Goal: Communication & Community: Connect with others

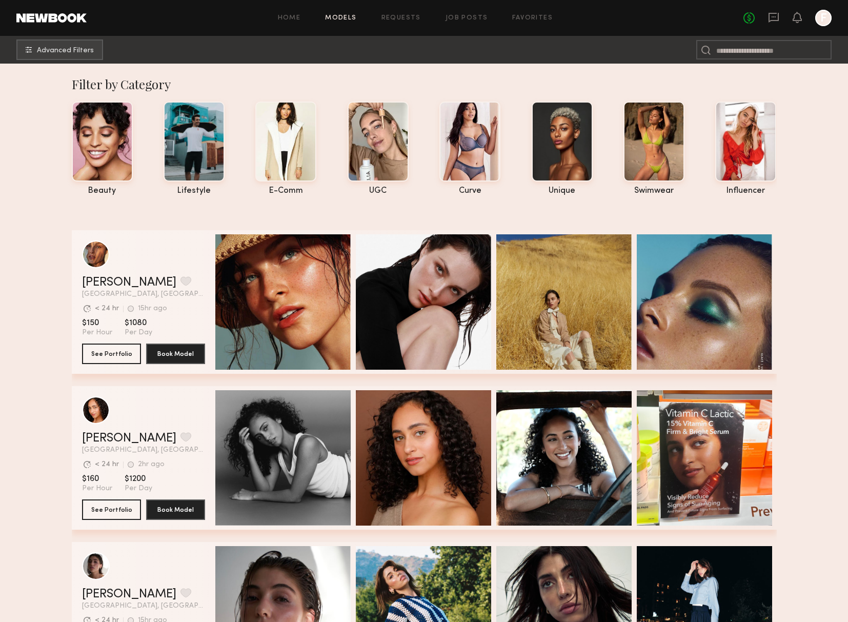
click at [791, 21] on div "No fees up to $5,000 F" at bounding box center [787, 18] width 88 height 16
click at [815, 17] on div at bounding box center [823, 18] width 16 height 16
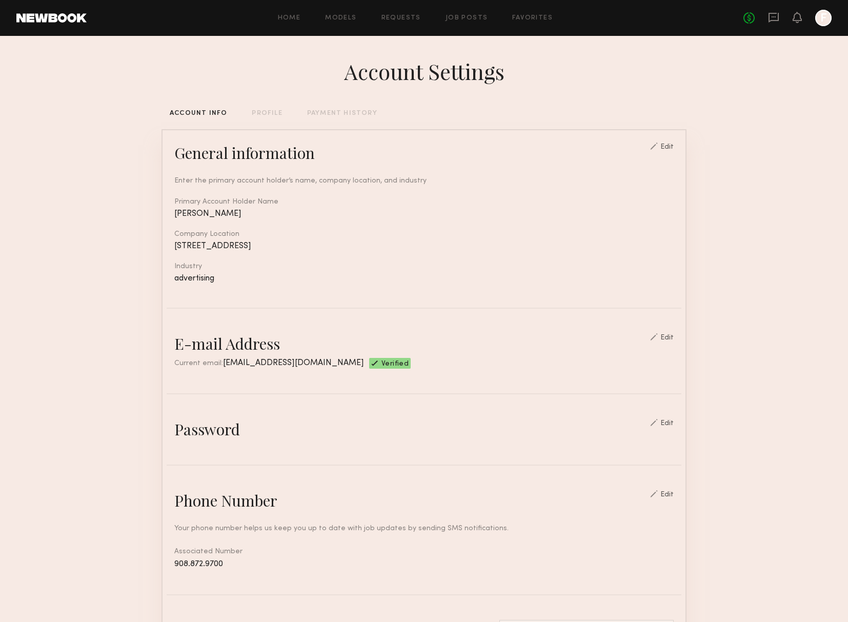
click at [543, 13] on div "Home Models Requests Job Posts Favorites Sign Out No fees up to $5,000 F" at bounding box center [459, 18] width 745 height 16
click at [541, 22] on div "Home Models Requests Job Posts Favorites Sign Out No fees up to $5,000 F" at bounding box center [459, 18] width 745 height 16
click at [541, 21] on link "Favorites" at bounding box center [532, 18] width 41 height 7
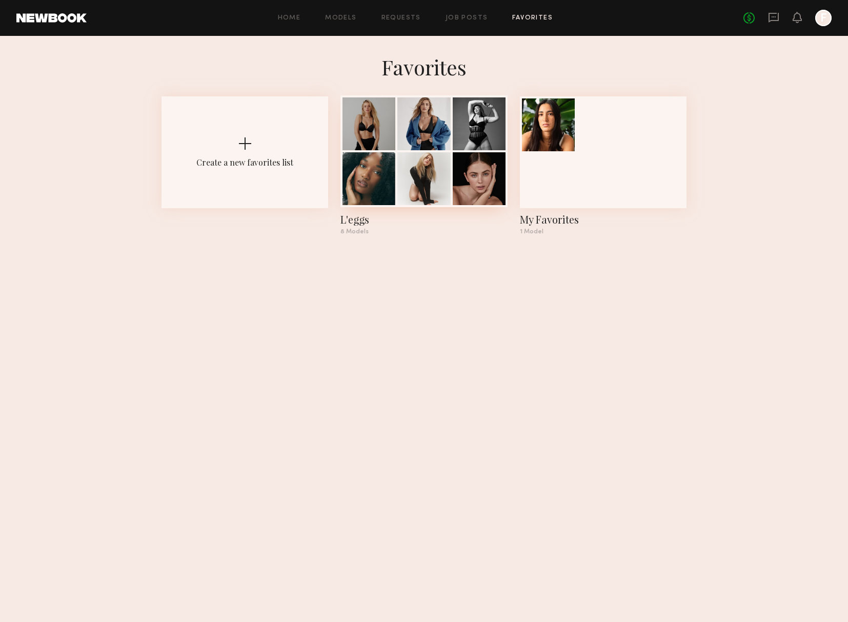
click at [376, 196] on div at bounding box center [368, 178] width 53 height 53
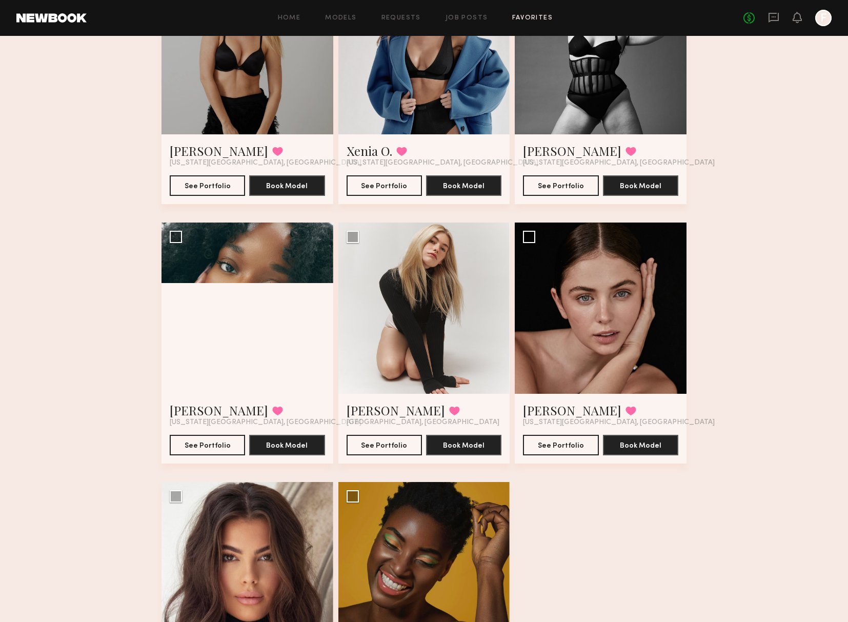
scroll to position [202, 0]
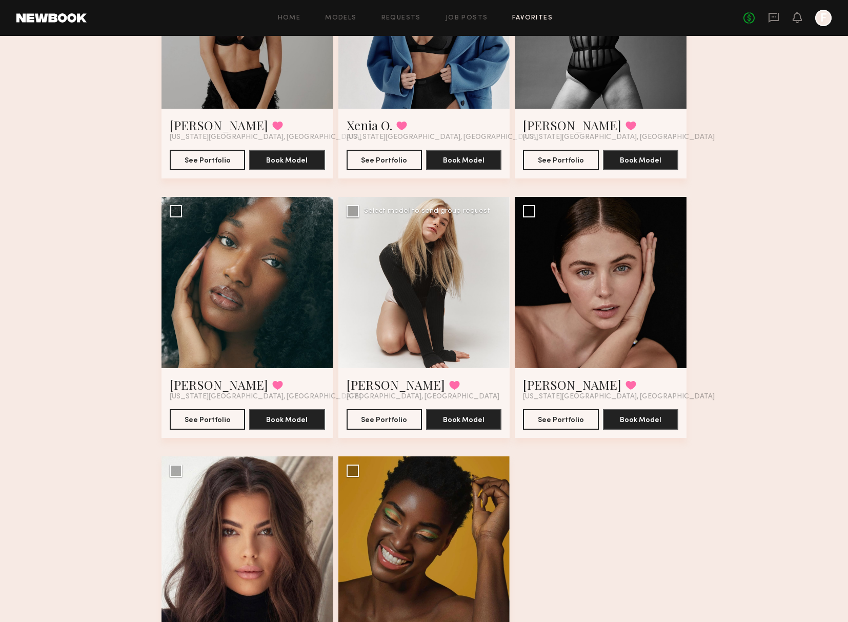
click at [415, 280] on div at bounding box center [424, 283] width 172 height 172
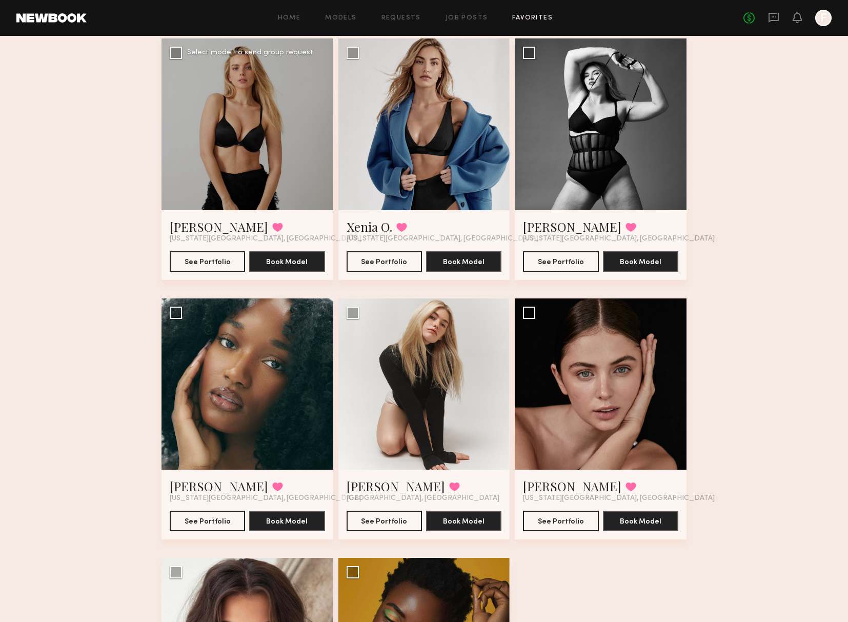
scroll to position [47, 0]
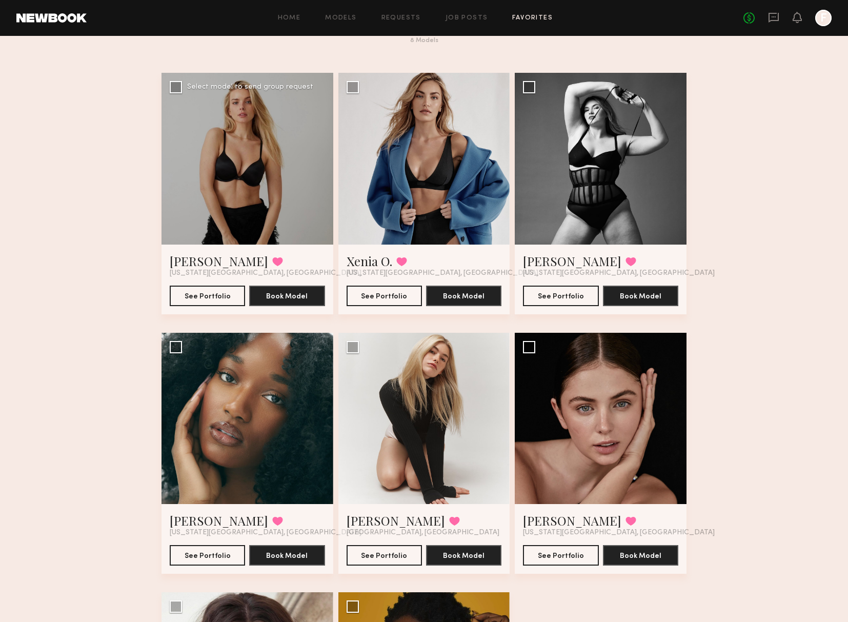
click at [254, 166] on div at bounding box center [247, 159] width 172 height 172
click at [273, 195] on div at bounding box center [247, 159] width 172 height 172
click at [213, 290] on button "See Portfolio" at bounding box center [207, 295] width 75 height 21
click at [385, 298] on button "See Portfolio" at bounding box center [384, 295] width 75 height 21
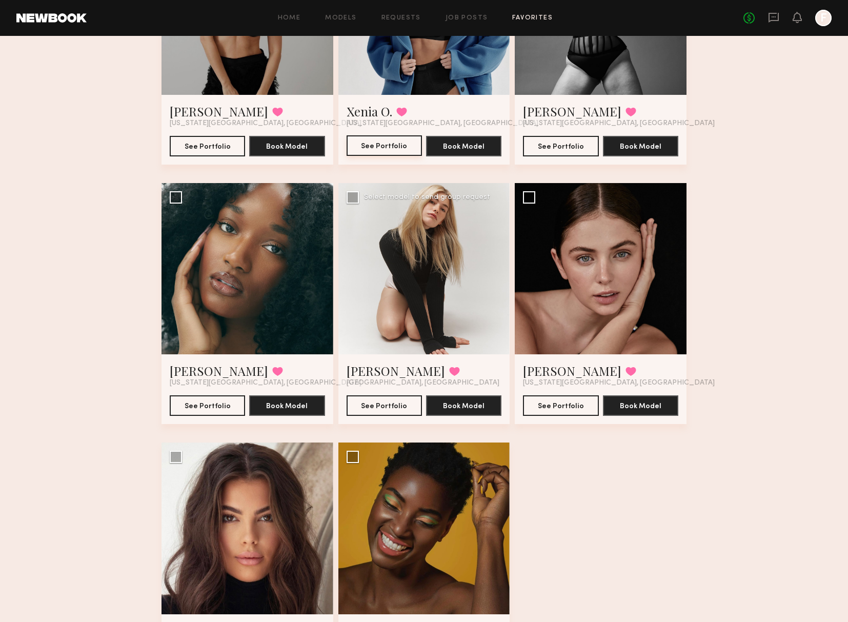
scroll to position [200, 0]
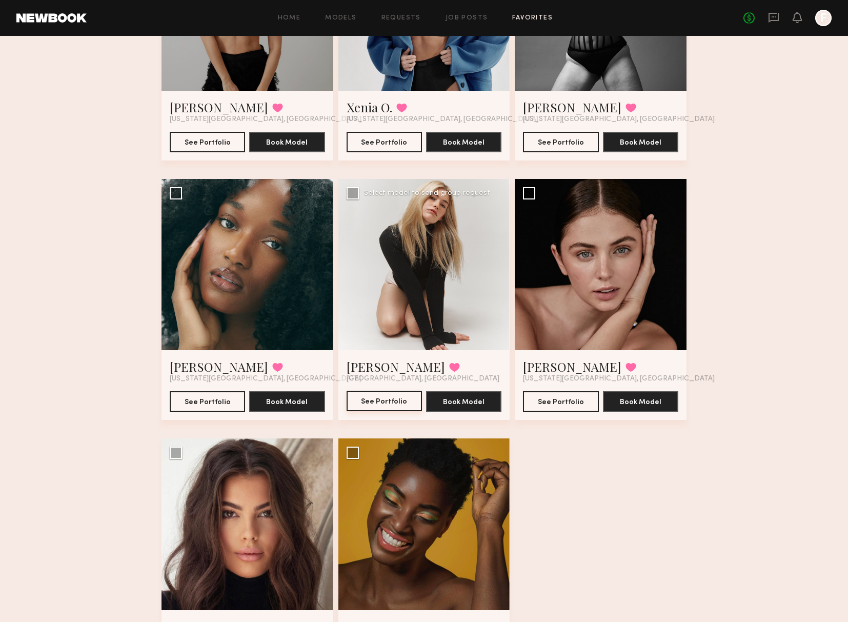
click at [392, 393] on button "See Portfolio" at bounding box center [384, 401] width 75 height 21
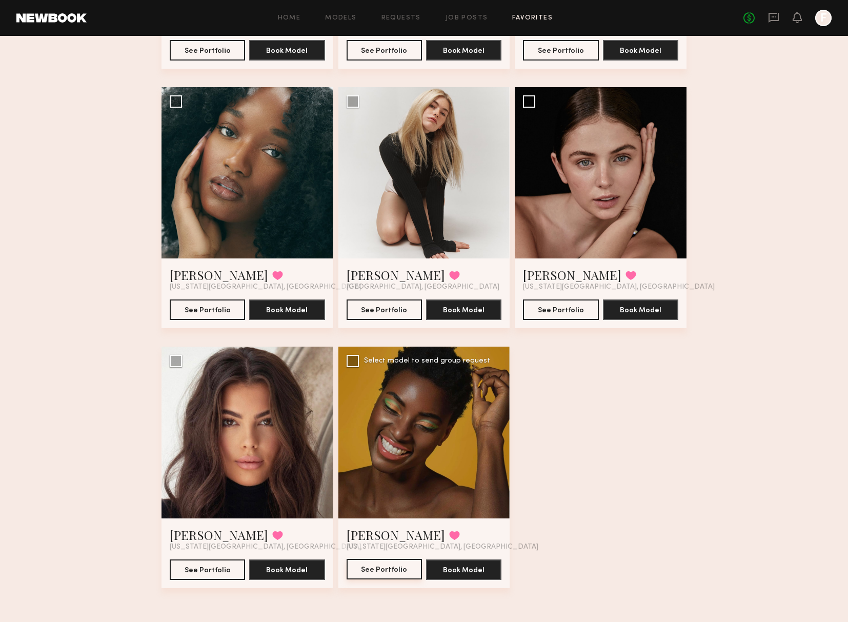
click at [369, 567] on button "See Portfolio" at bounding box center [384, 569] width 75 height 21
click at [221, 312] on button "See Portfolio" at bounding box center [207, 309] width 75 height 21
click at [254, 420] on div at bounding box center [247, 433] width 172 height 172
click at [211, 536] on link "Brianna W." at bounding box center [219, 535] width 98 height 16
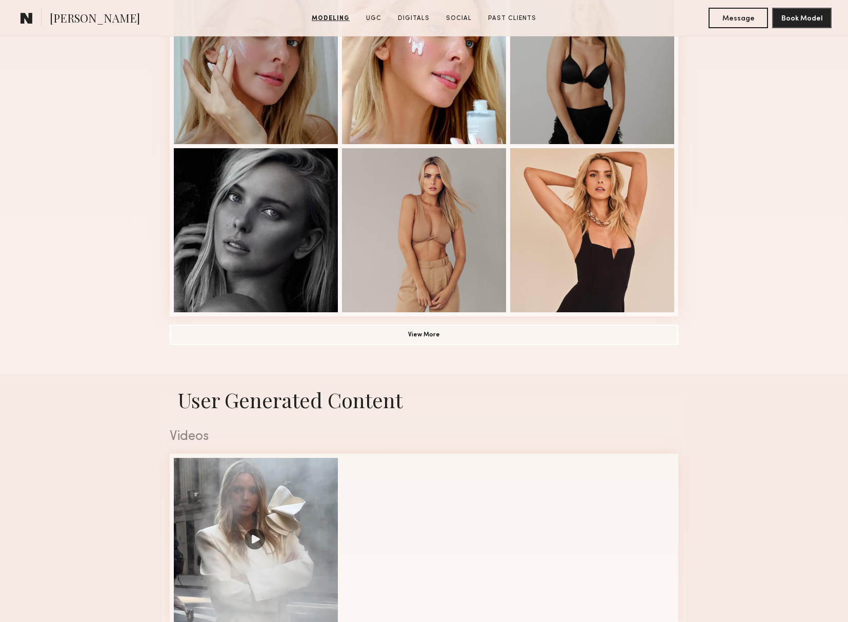
scroll to position [713, 0]
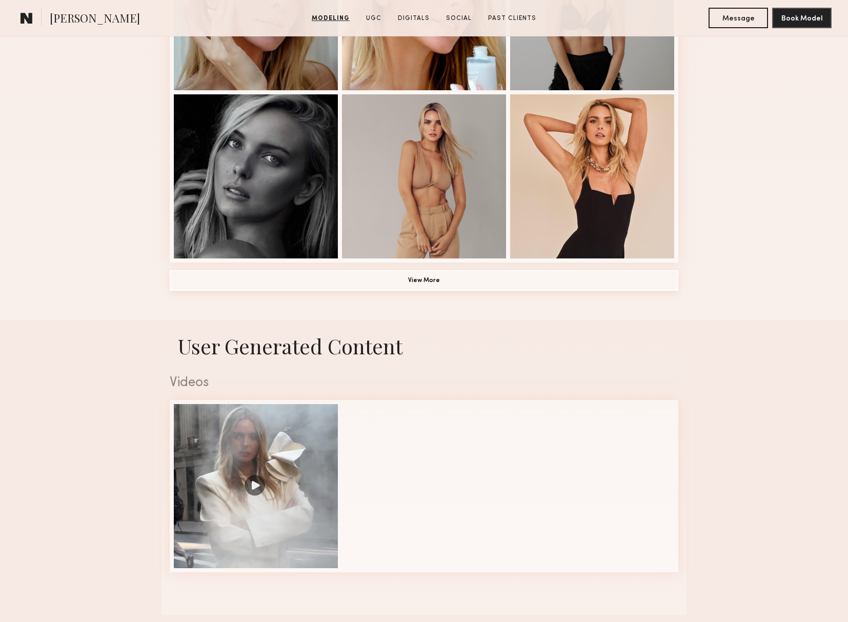
click at [413, 285] on button "View More" at bounding box center [424, 280] width 509 height 21
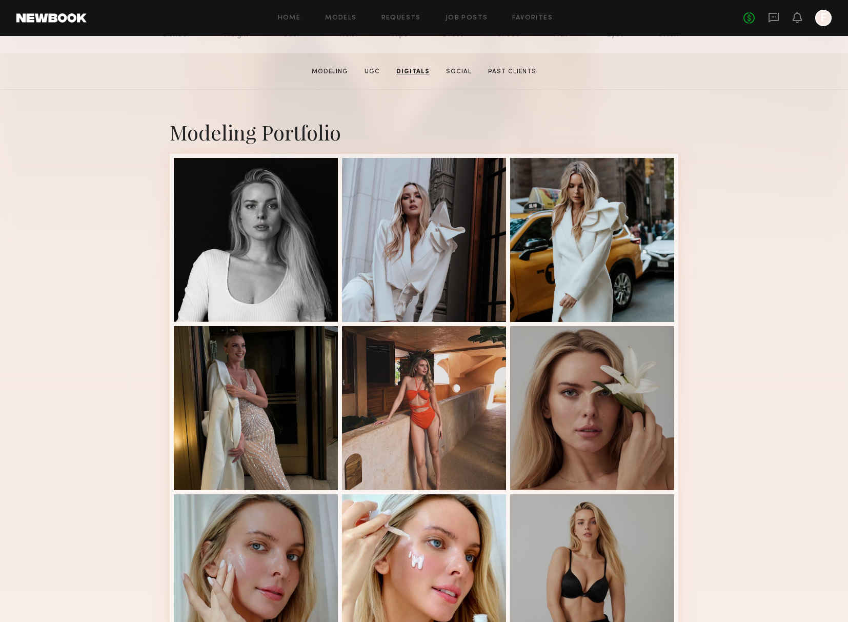
scroll to position [0, 0]
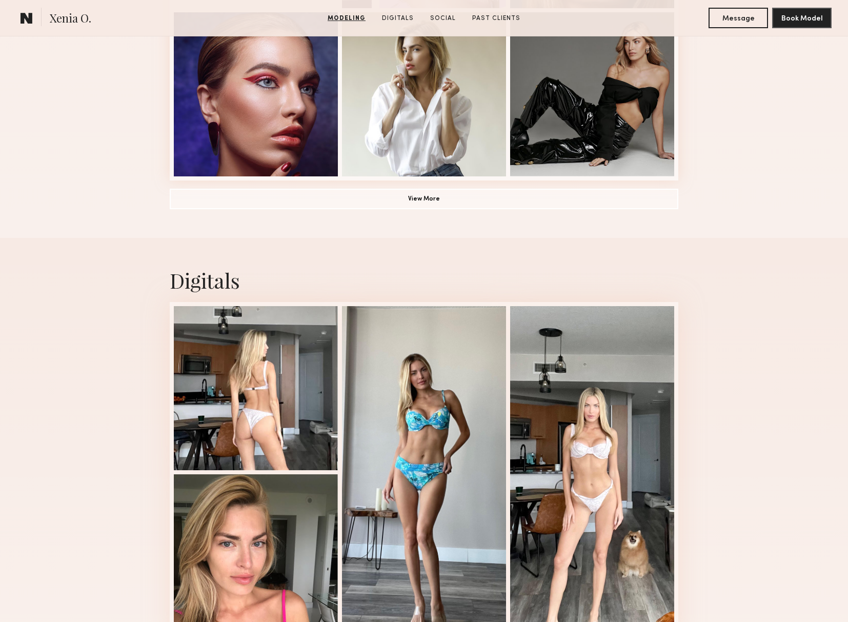
scroll to position [797, 0]
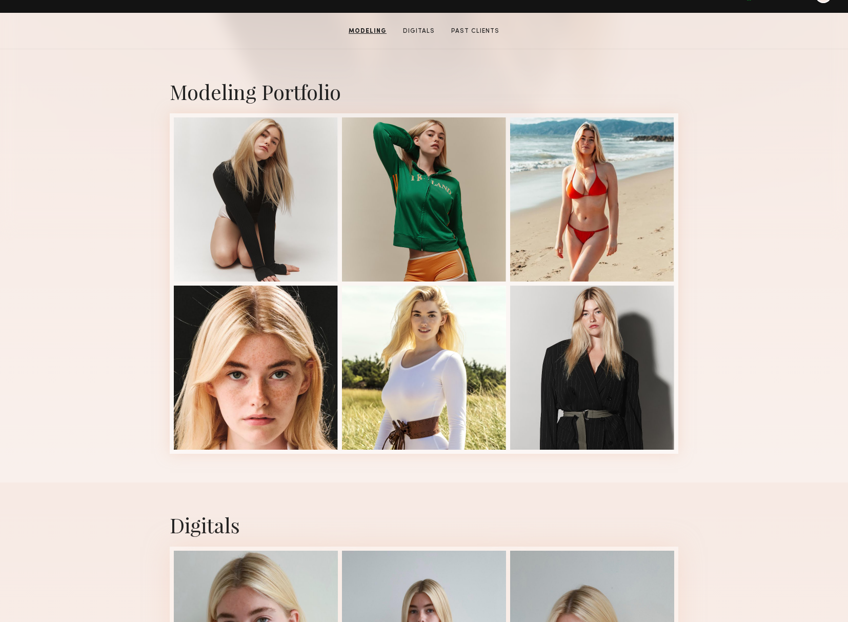
scroll to position [133, 0]
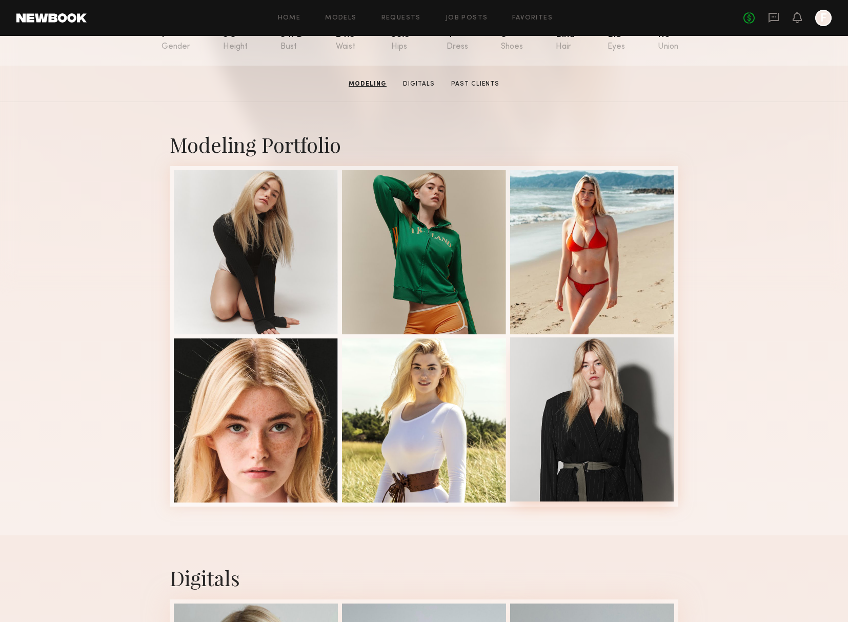
click at [550, 379] on div at bounding box center [592, 419] width 164 height 164
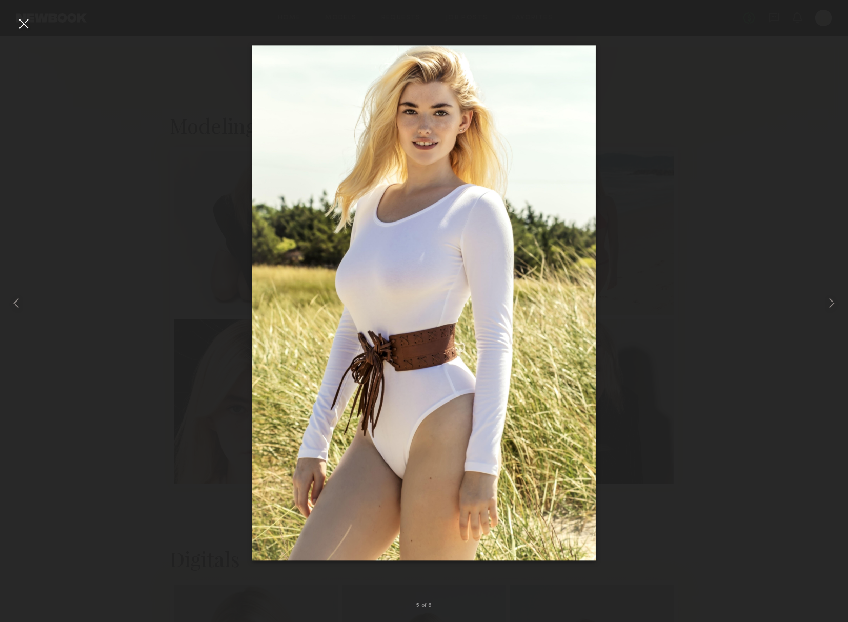
scroll to position [153, 0]
click at [7, 14] on nb-gallery-light "5 of 6" at bounding box center [424, 311] width 848 height 622
click at [22, 21] on div at bounding box center [23, 23] width 16 height 16
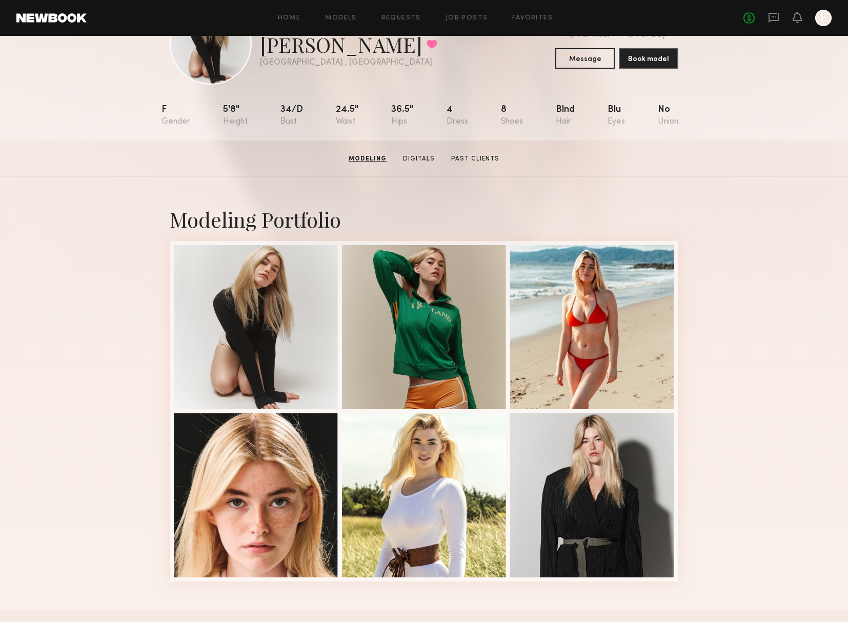
scroll to position [0, 0]
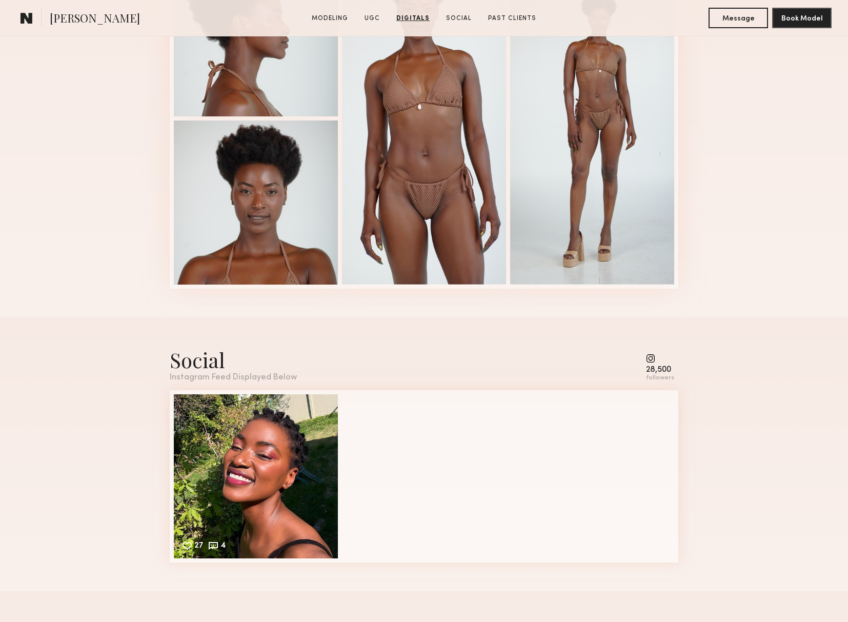
scroll to position [1439, 0]
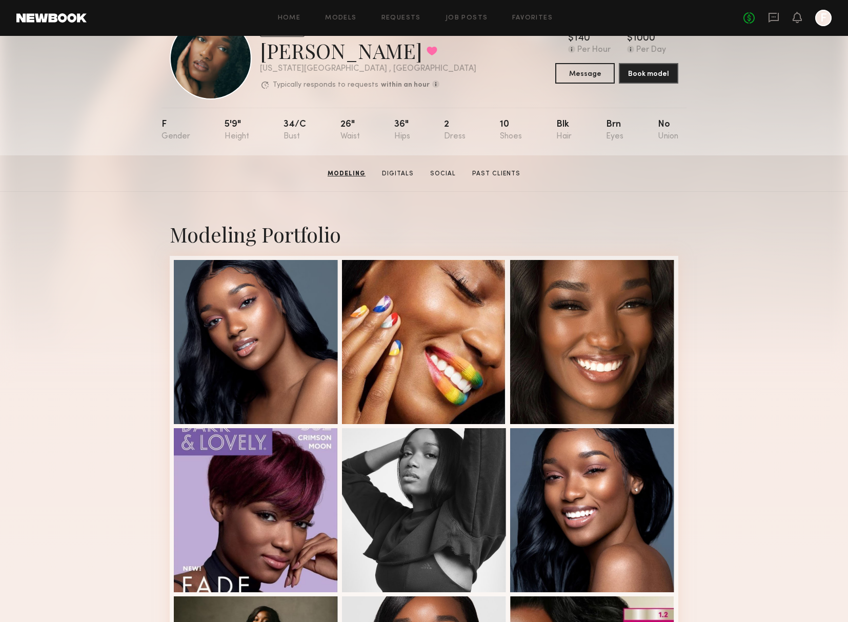
scroll to position [43, 0]
click at [393, 176] on link "Digitals" at bounding box center [397, 174] width 40 height 9
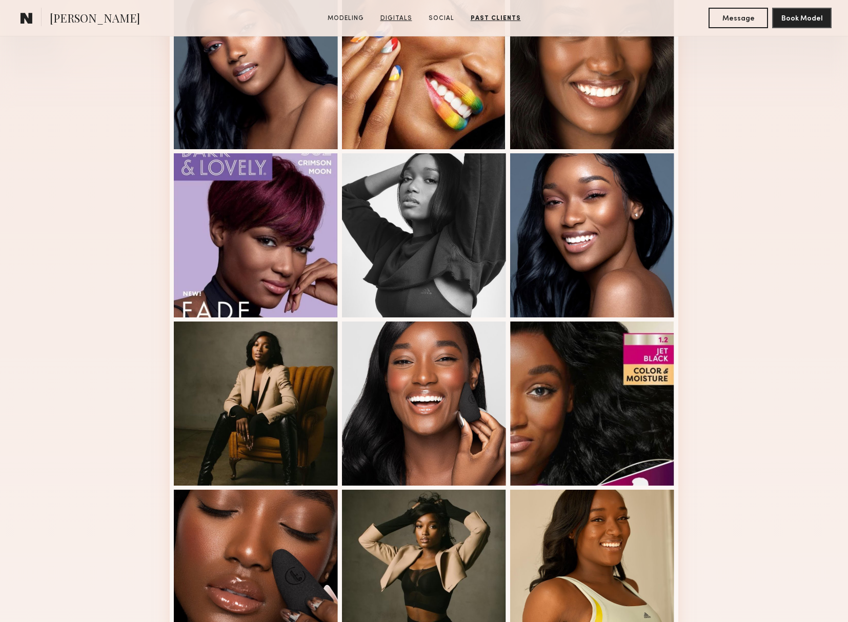
scroll to position [0, 0]
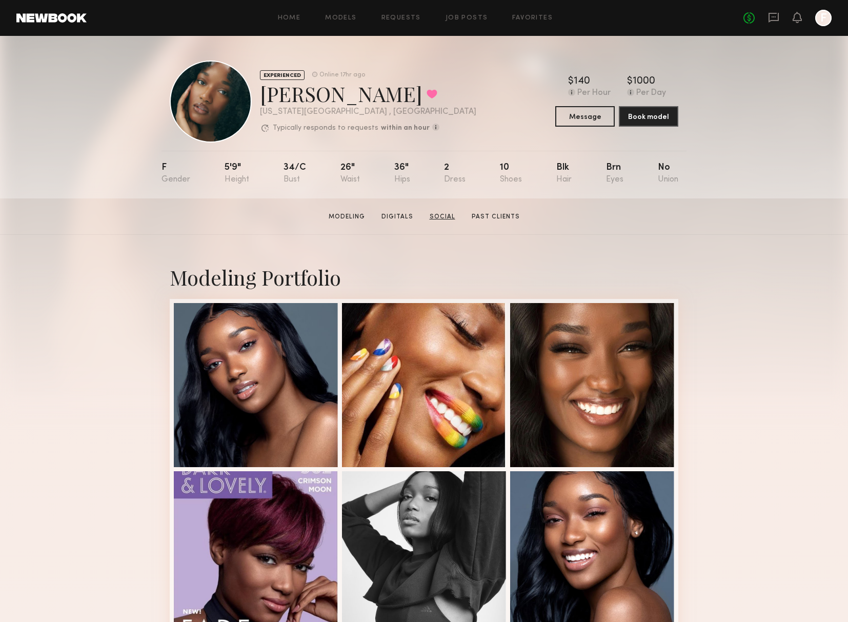
click at [435, 216] on link "Social" at bounding box center [443, 216] width 34 height 9
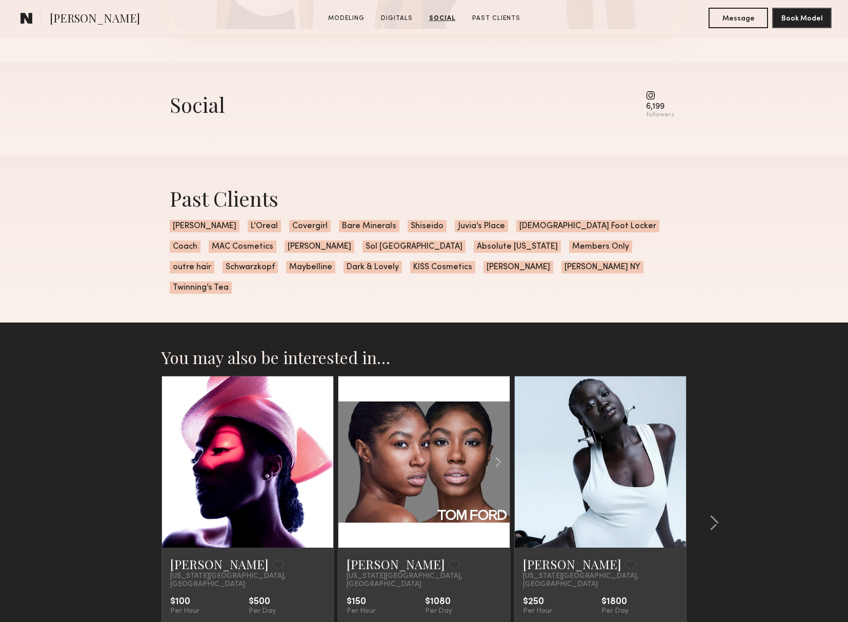
scroll to position [1501, 0]
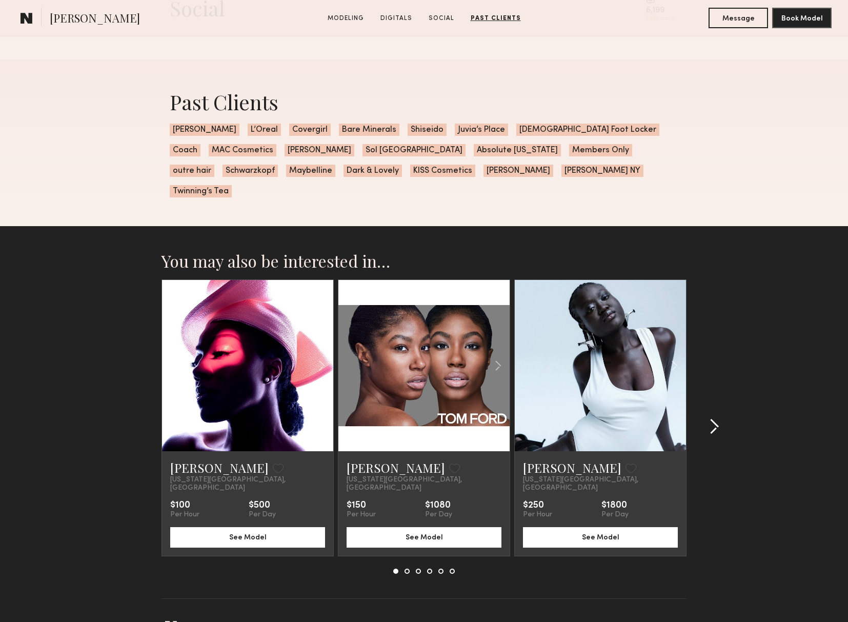
click at [710, 418] on common-icon at bounding box center [714, 426] width 10 height 16
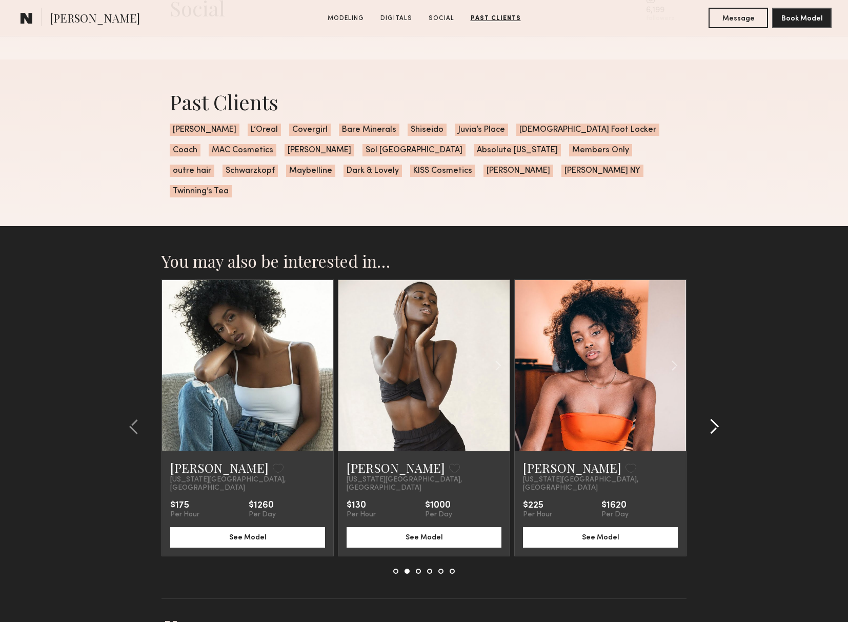
click at [710, 418] on common-icon at bounding box center [714, 426] width 10 height 16
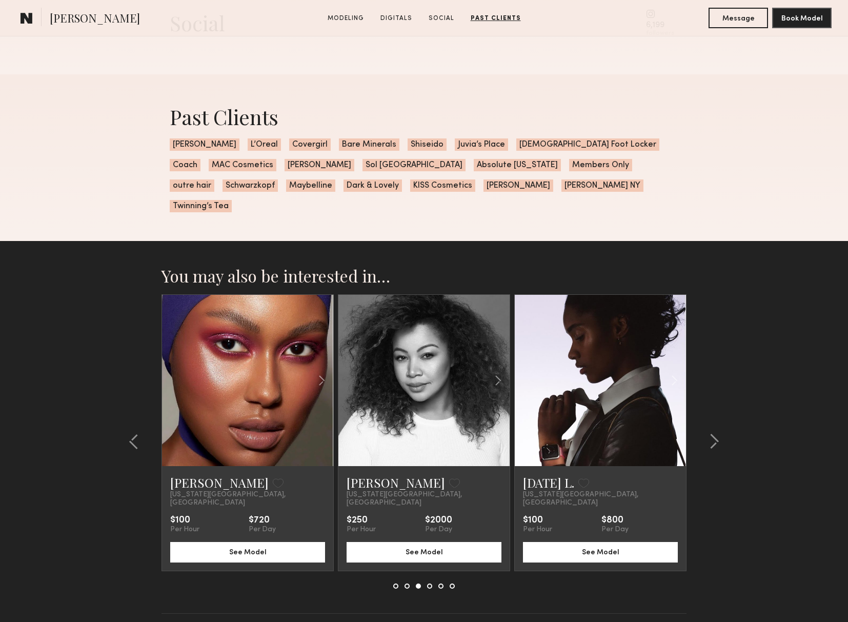
scroll to position [1478, 0]
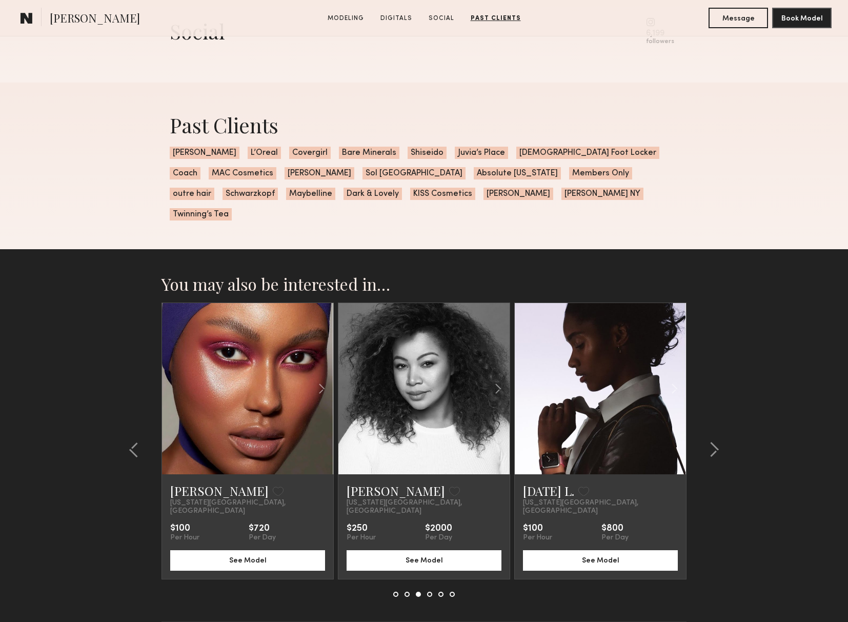
click at [555, 347] on div at bounding box center [600, 388] width 171 height 171
click at [574, 482] on link "Epiphany L." at bounding box center [548, 490] width 51 height 16
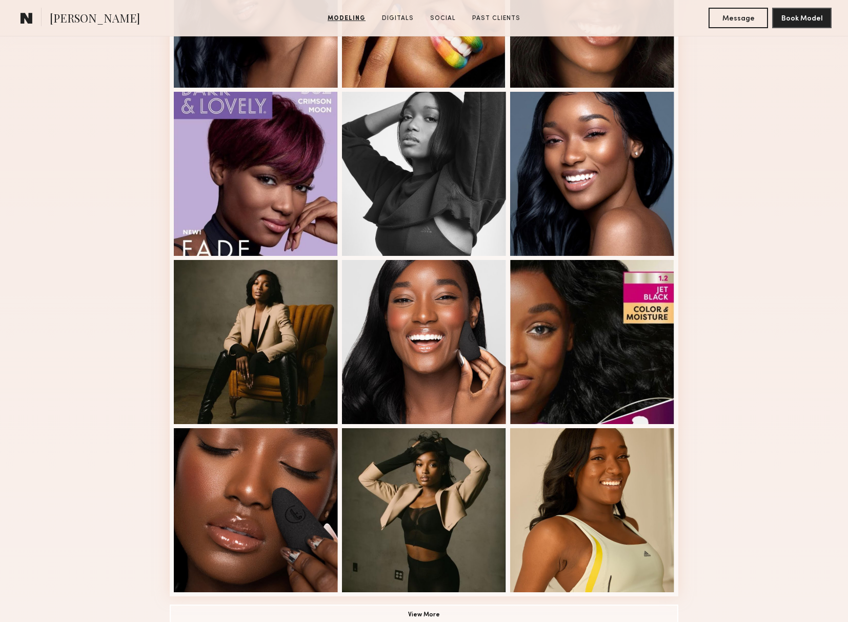
scroll to position [339, 0]
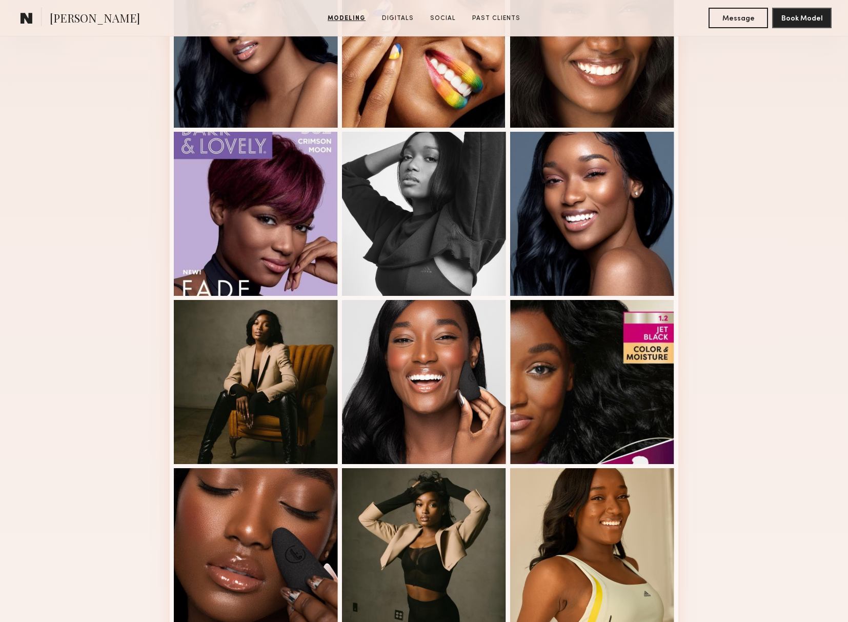
click at [341, 16] on link "Modeling" at bounding box center [346, 18] width 46 height 9
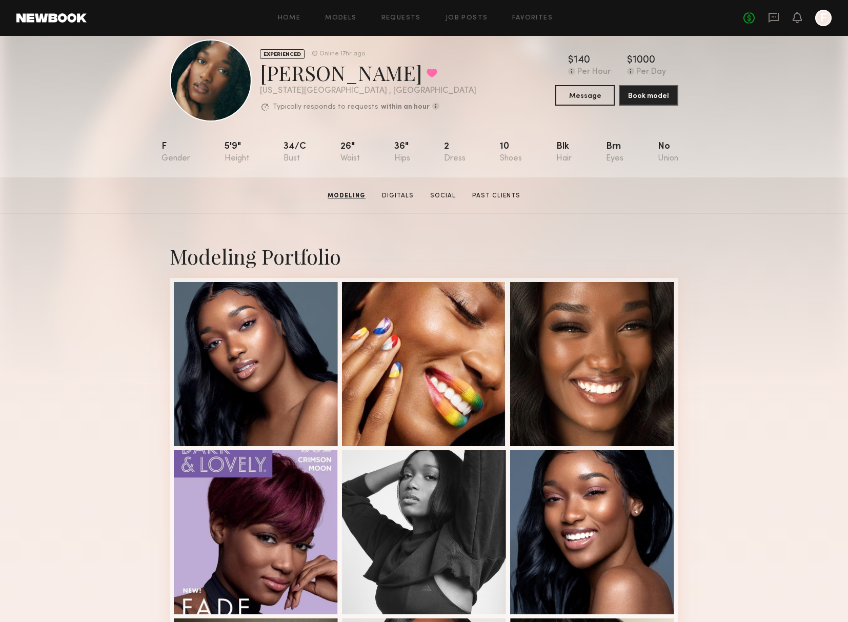
scroll to position [0, 0]
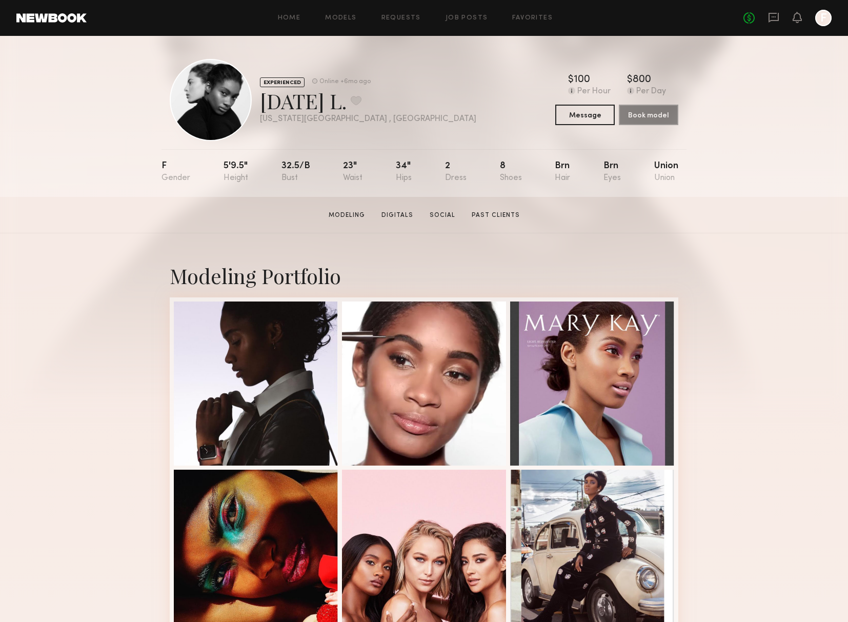
scroll to position [4, 0]
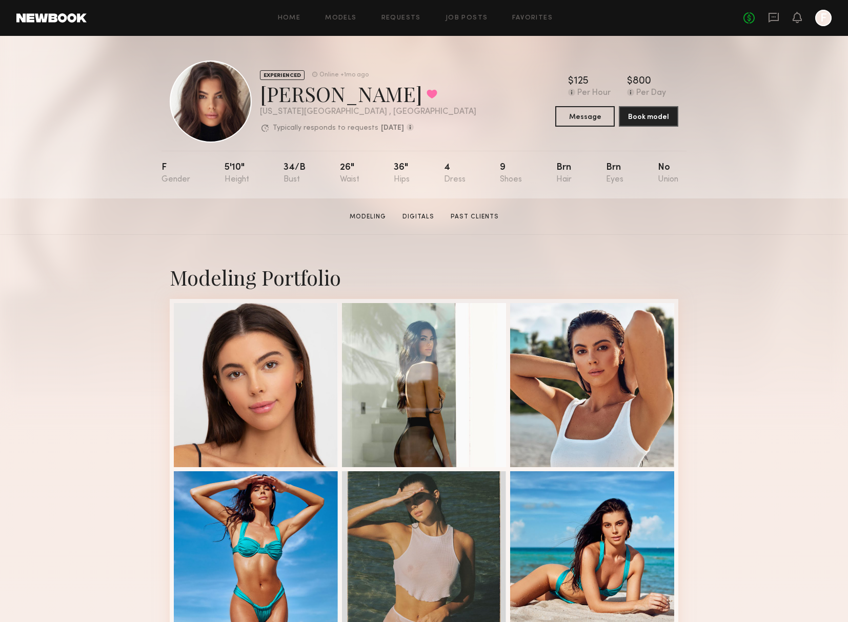
click at [433, 339] on div at bounding box center [424, 385] width 164 height 164
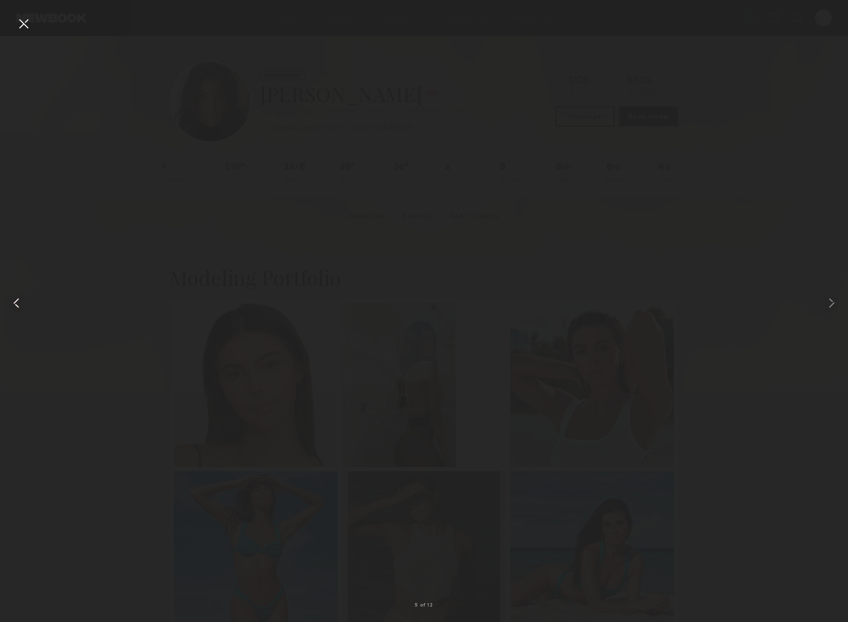
click at [14, 24] on div at bounding box center [17, 302] width 34 height 573
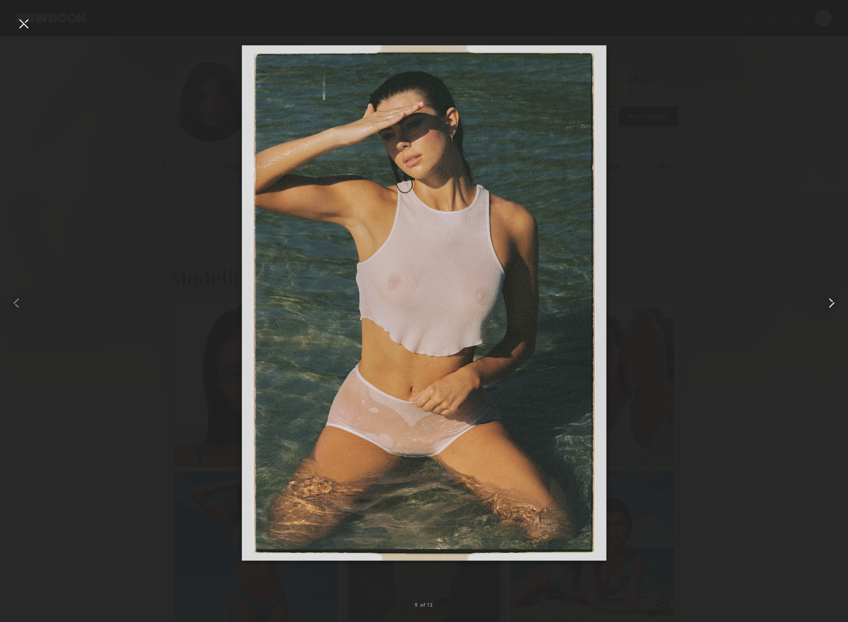
click at [832, 301] on common-icon at bounding box center [831, 303] width 16 height 16
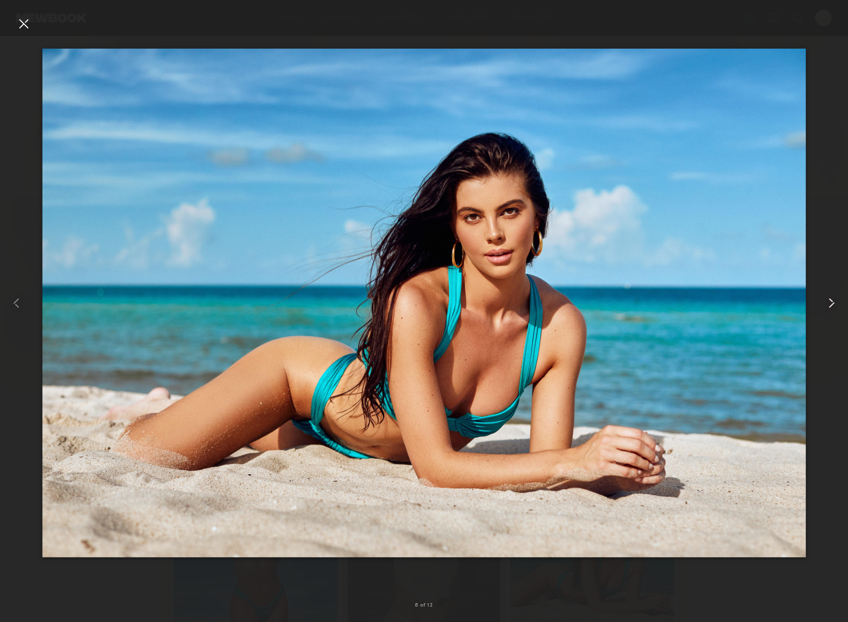
click at [832, 301] on common-icon at bounding box center [831, 303] width 16 height 16
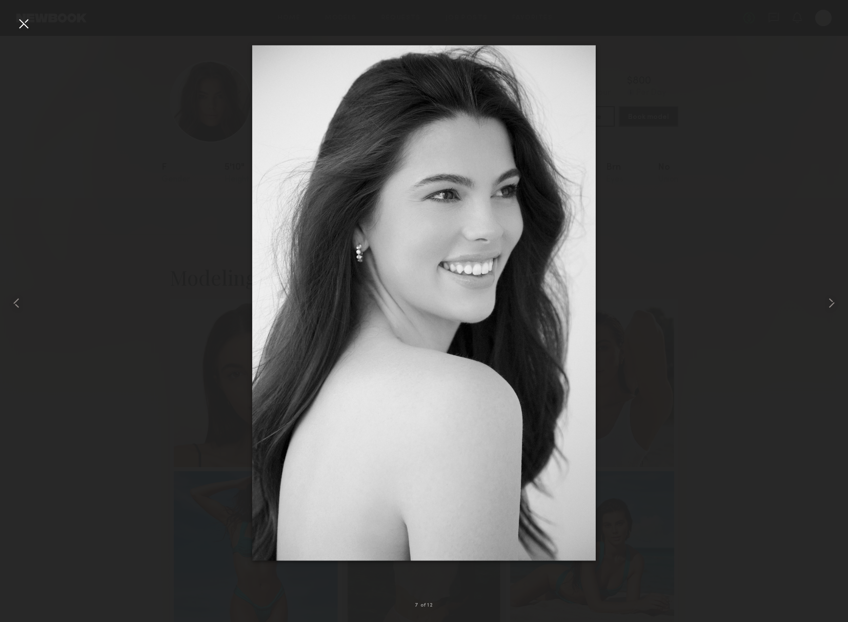
click at [254, 180] on img at bounding box center [423, 302] width 343 height 515
click at [31, 29] on div at bounding box center [23, 23] width 16 height 16
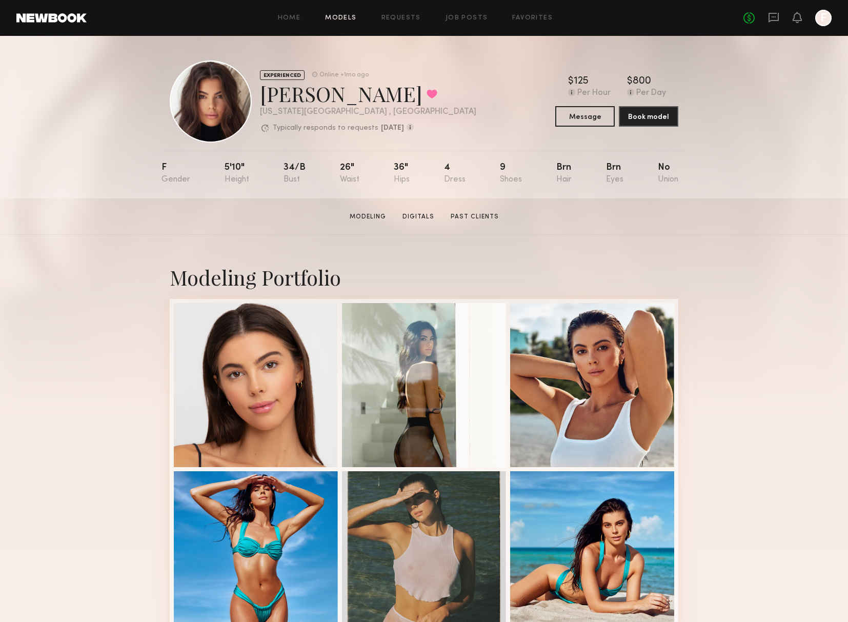
click at [338, 17] on link "Models" at bounding box center [340, 18] width 31 height 7
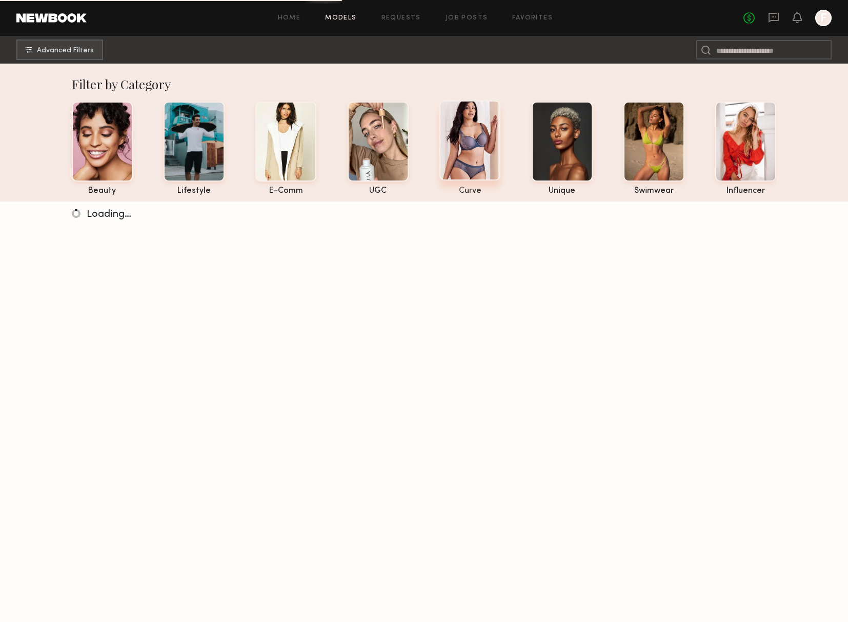
click at [466, 141] on div at bounding box center [469, 140] width 61 height 80
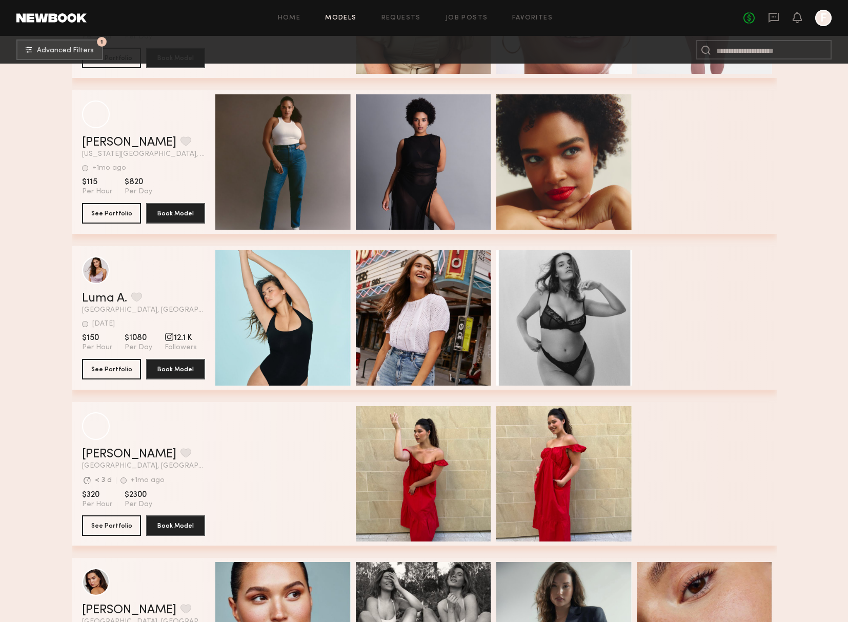
scroll to position [6455, 0]
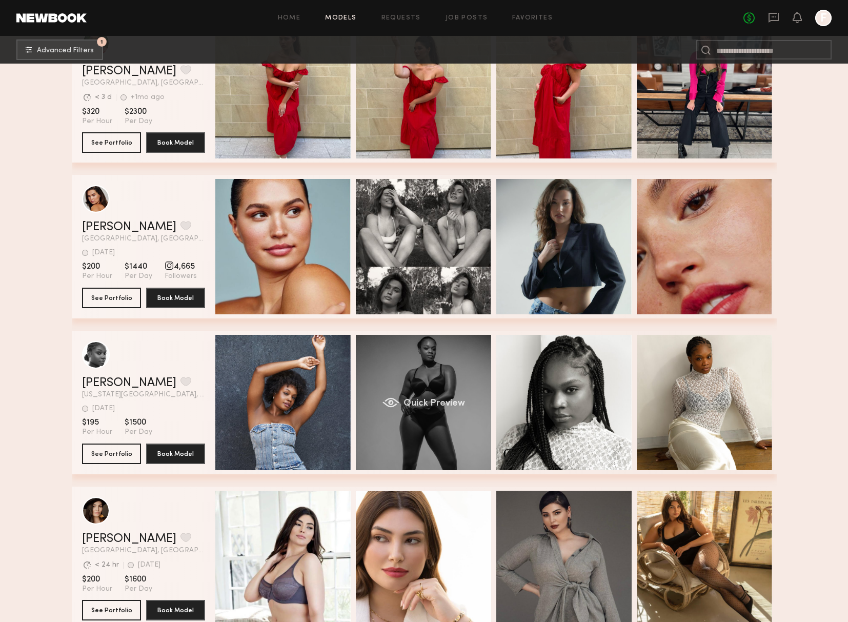
click at [445, 350] on div "Quick Preview" at bounding box center [423, 402] width 135 height 135
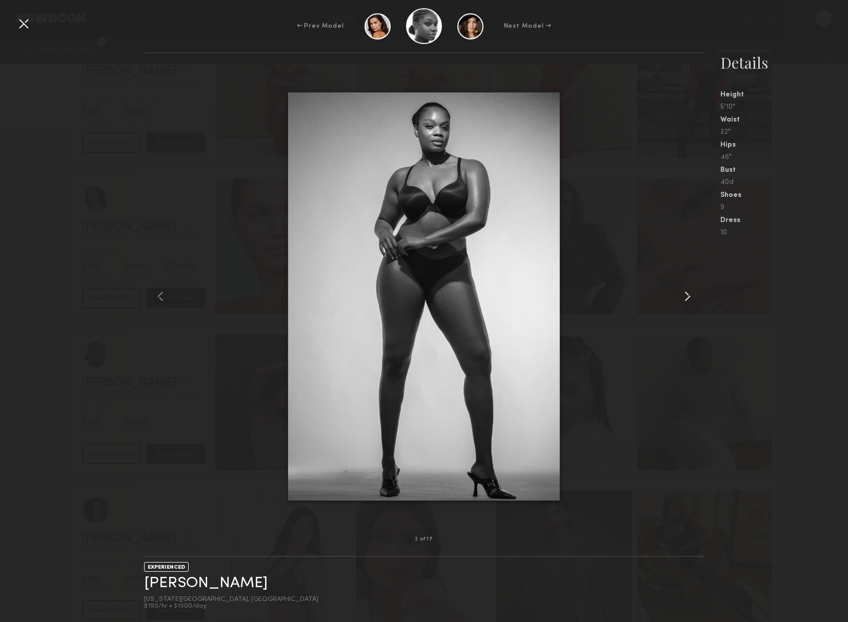
click at [686, 297] on common-icon at bounding box center [687, 296] width 16 height 16
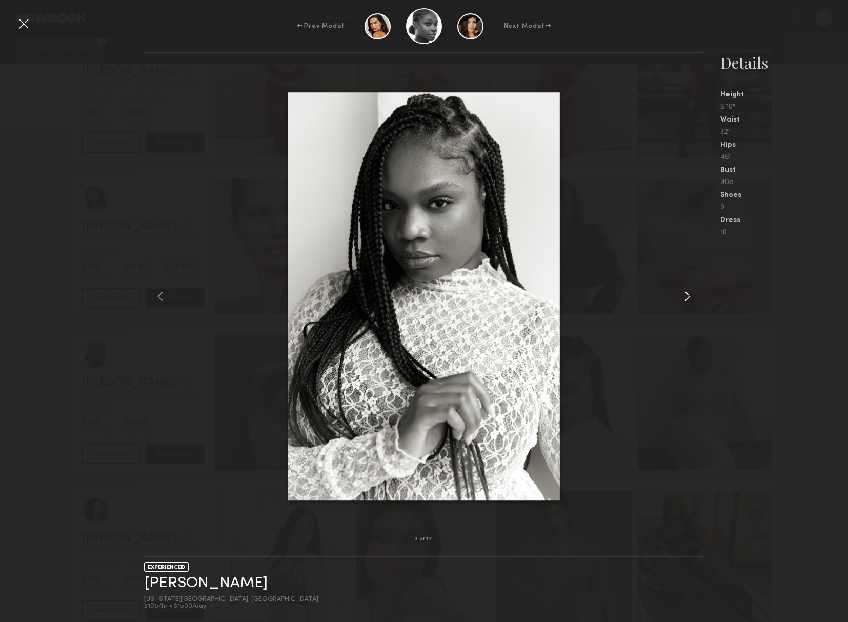
click at [686, 297] on common-icon at bounding box center [687, 296] width 16 height 16
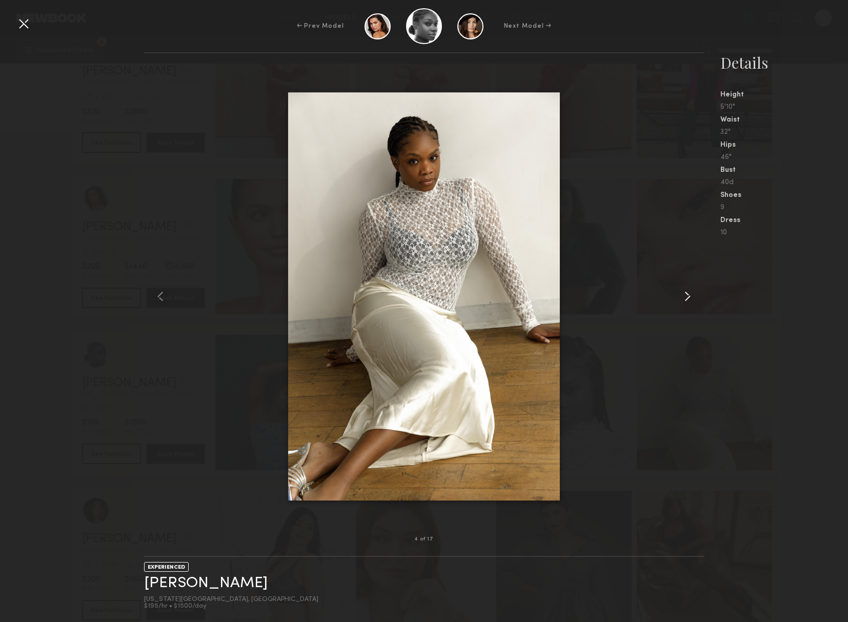
click at [686, 297] on common-icon at bounding box center [687, 296] width 16 height 16
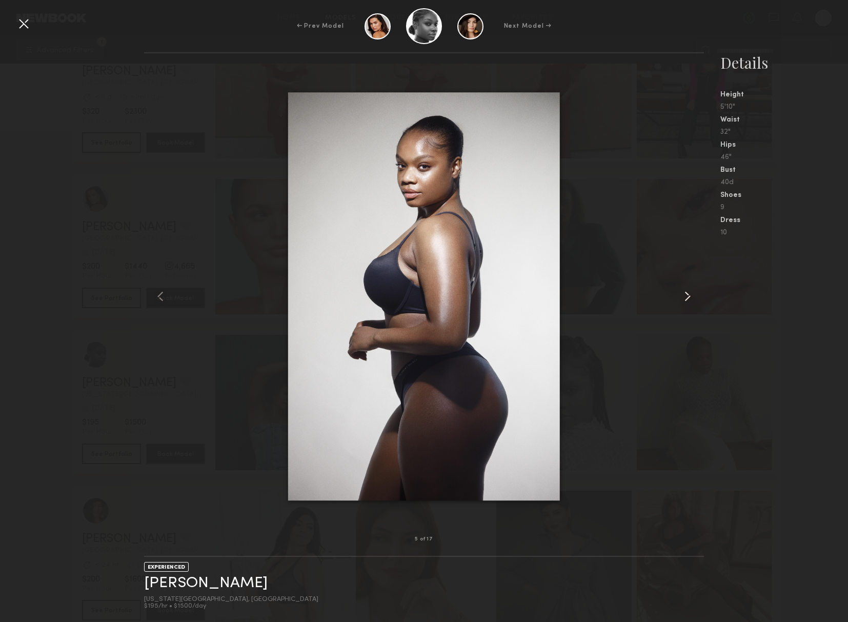
click at [686, 297] on common-icon at bounding box center [687, 296] width 16 height 16
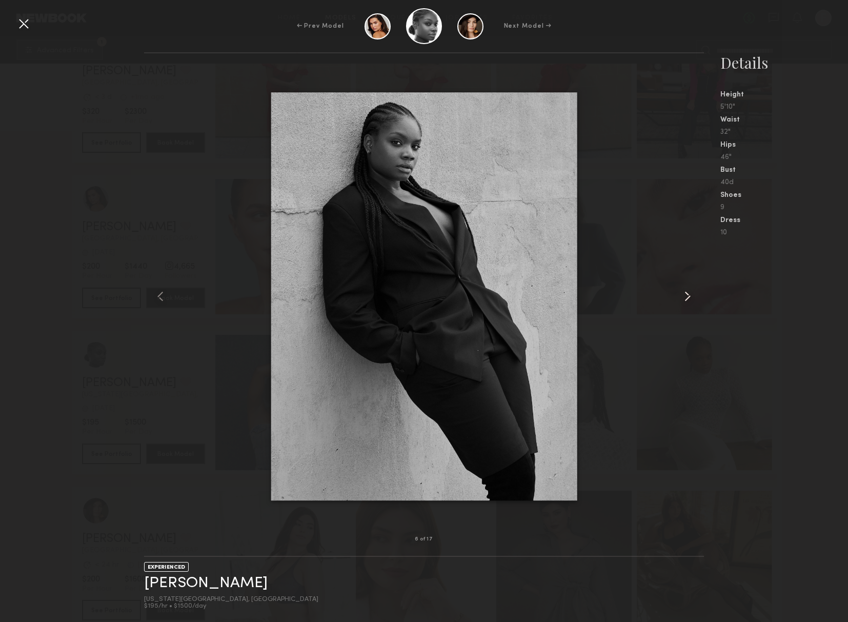
click at [686, 297] on common-icon at bounding box center [687, 296] width 16 height 16
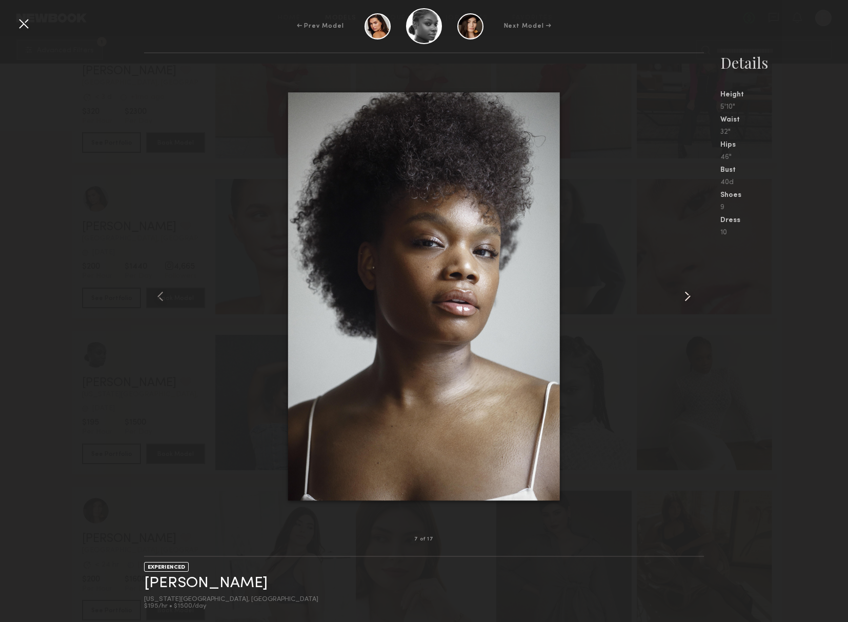
click at [686, 297] on common-icon at bounding box center [687, 296] width 16 height 16
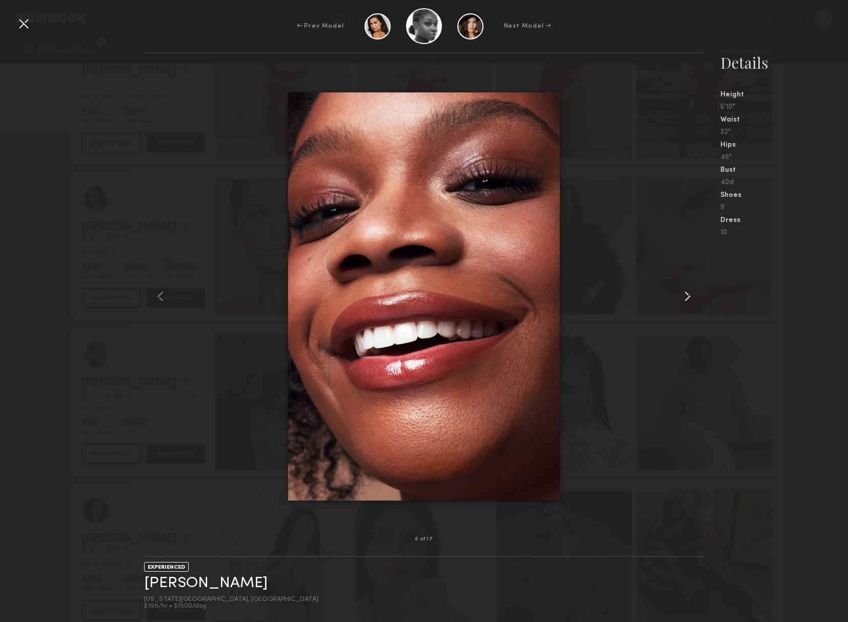
click at [686, 297] on common-icon at bounding box center [687, 296] width 16 height 16
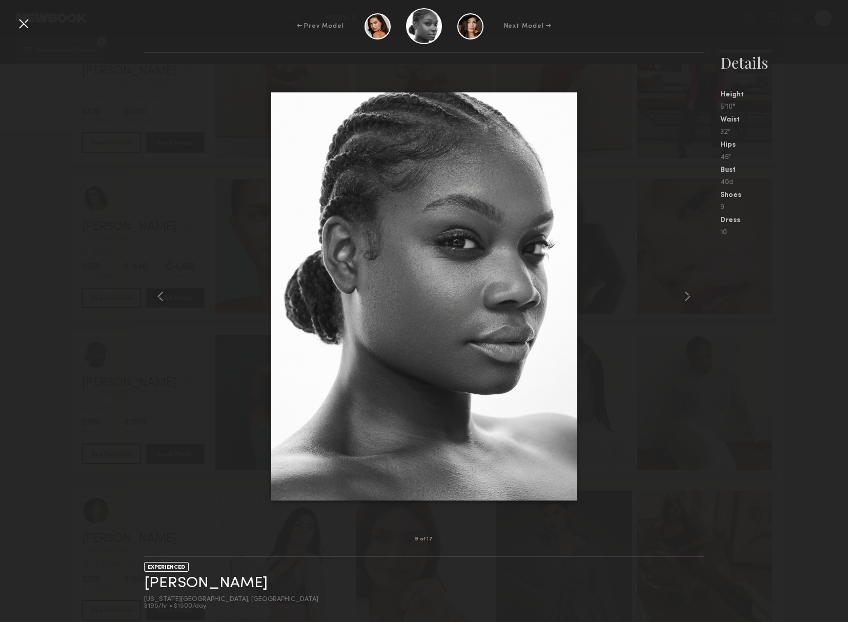
click at [34, 28] on div "← Prev Model Next Model →" at bounding box center [424, 26] width 848 height 36
click at [26, 28] on div at bounding box center [23, 23] width 16 height 16
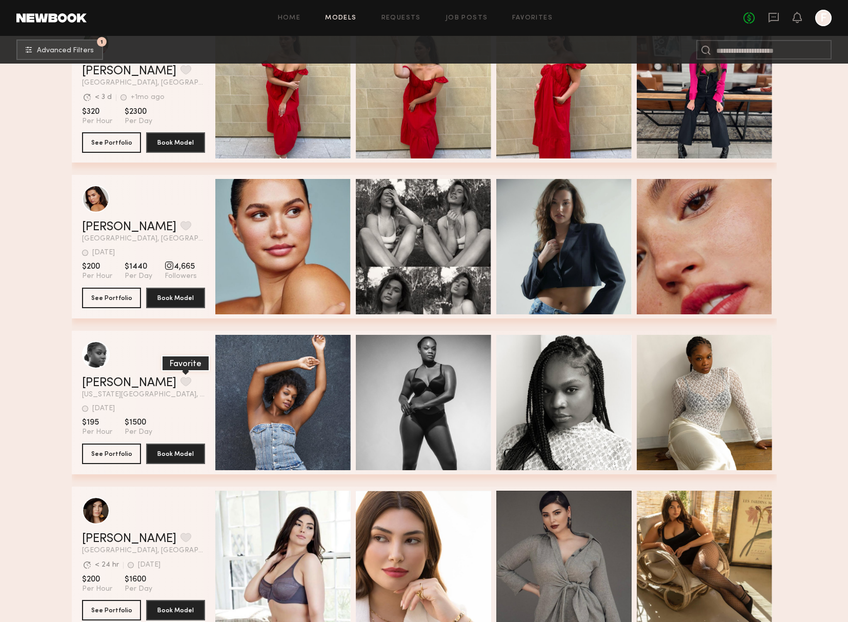
click at [180, 377] on button "grid" at bounding box center [185, 381] width 11 height 9
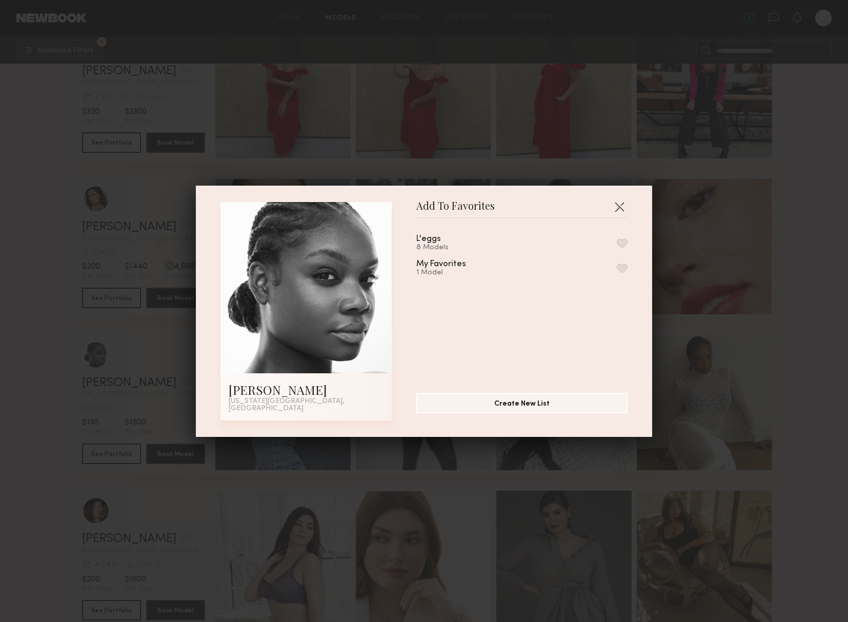
click at [622, 247] on button "button" at bounding box center [622, 242] width 11 height 9
click at [620, 211] on button "button" at bounding box center [619, 206] width 16 height 16
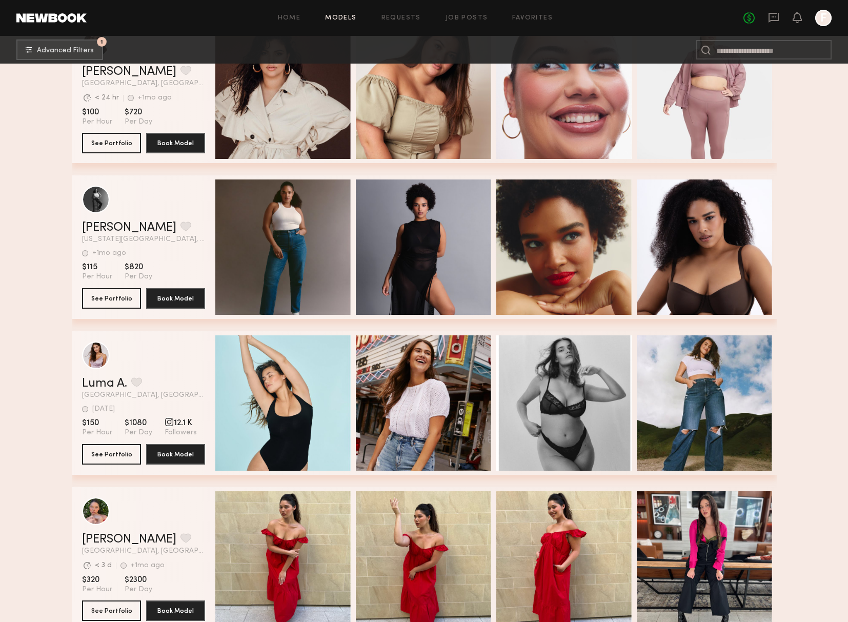
scroll to position [5621, 0]
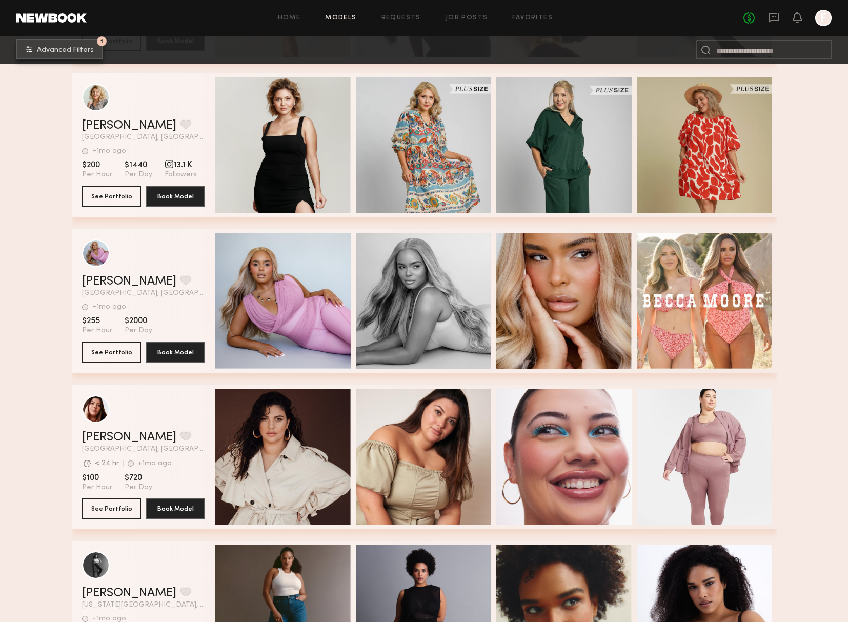
click at [69, 52] on span "Advanced Filters" at bounding box center [65, 50] width 57 height 7
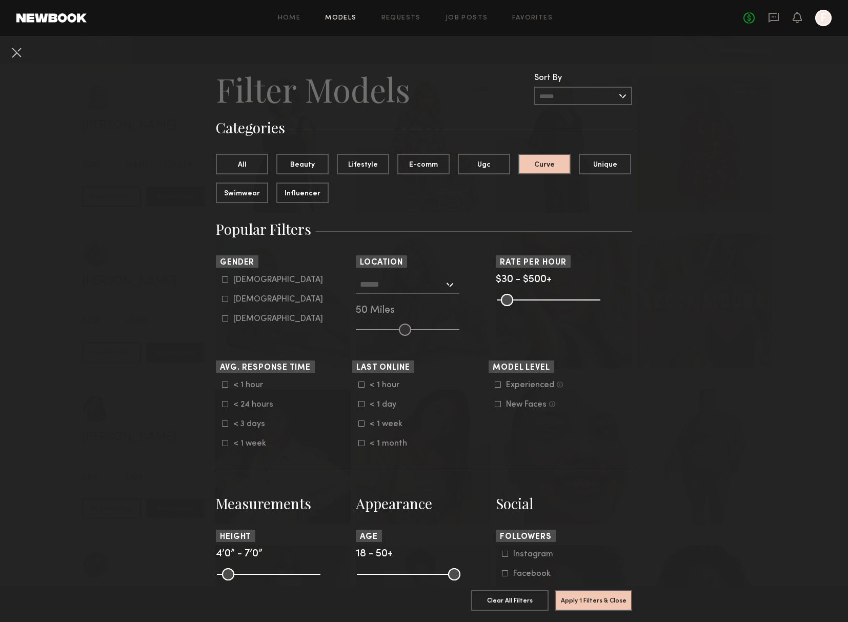
click at [242, 302] on div "Female" at bounding box center [278, 299] width 90 height 6
type input "**"
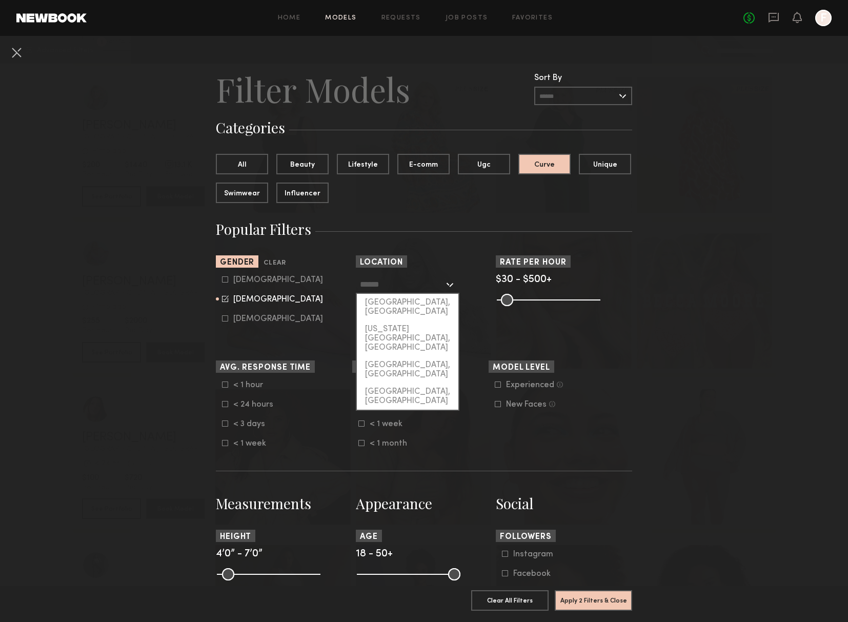
click at [386, 291] on input "text" at bounding box center [402, 283] width 84 height 17
click at [391, 320] on div "[US_STATE][GEOGRAPHIC_DATA], [GEOGRAPHIC_DATA]" at bounding box center [408, 338] width 102 height 36
type input "**********"
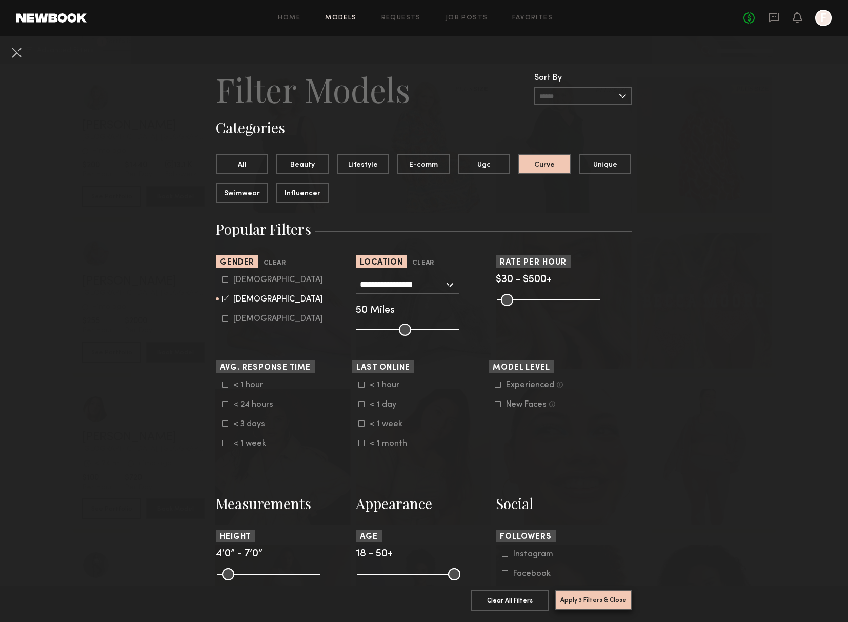
click at [600, 600] on button "Apply 3 Filters & Close" at bounding box center [593, 600] width 77 height 21
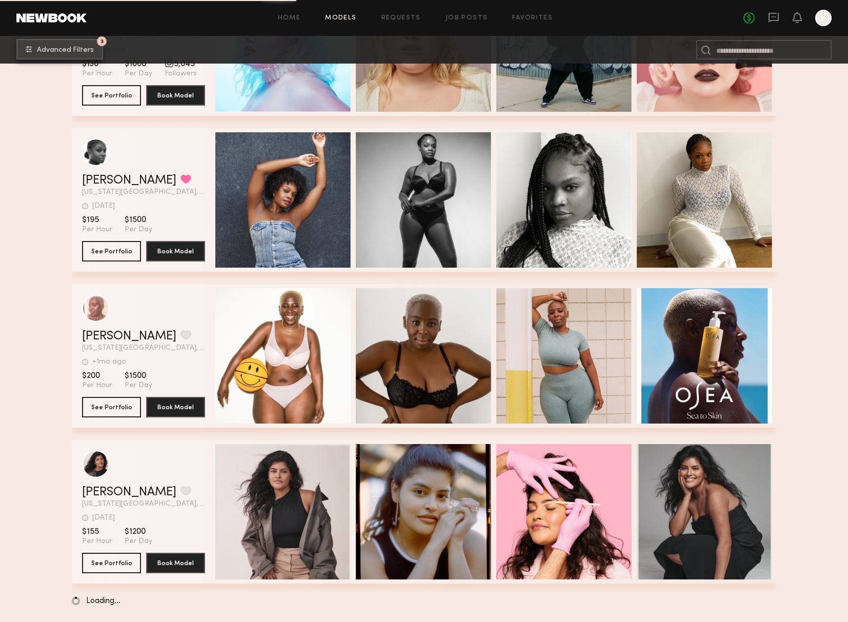
scroll to position [1525, 0]
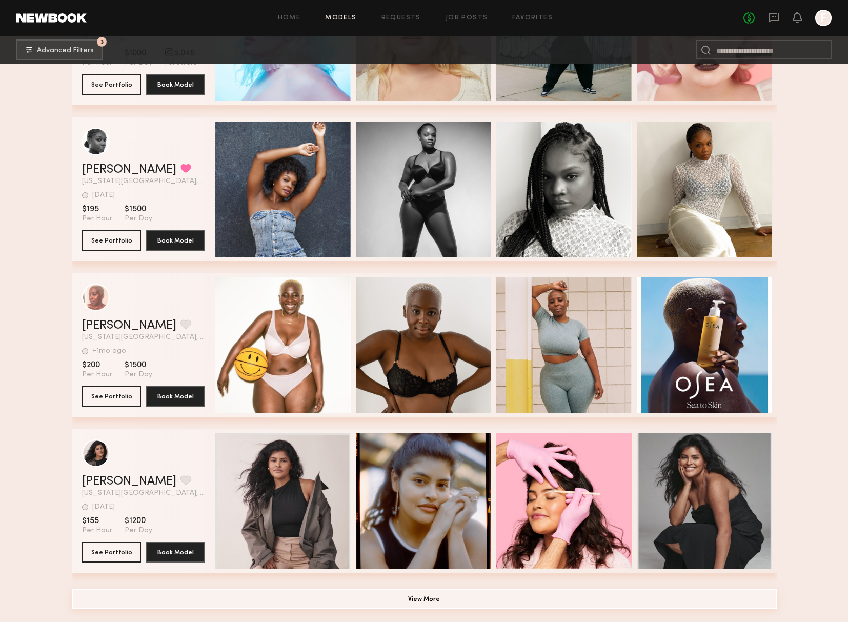
click at [434, 601] on button "View More" at bounding box center [424, 599] width 705 height 21
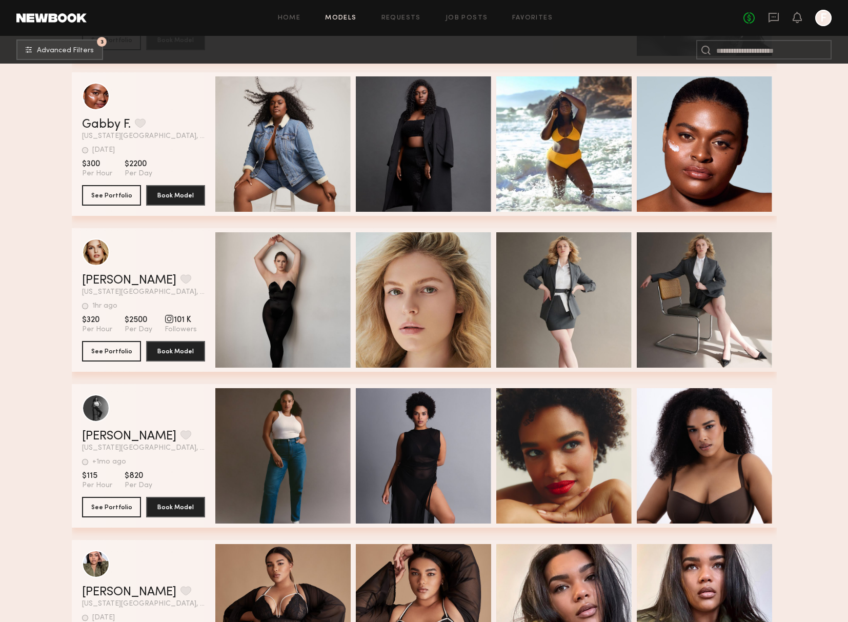
scroll to position [573, 0]
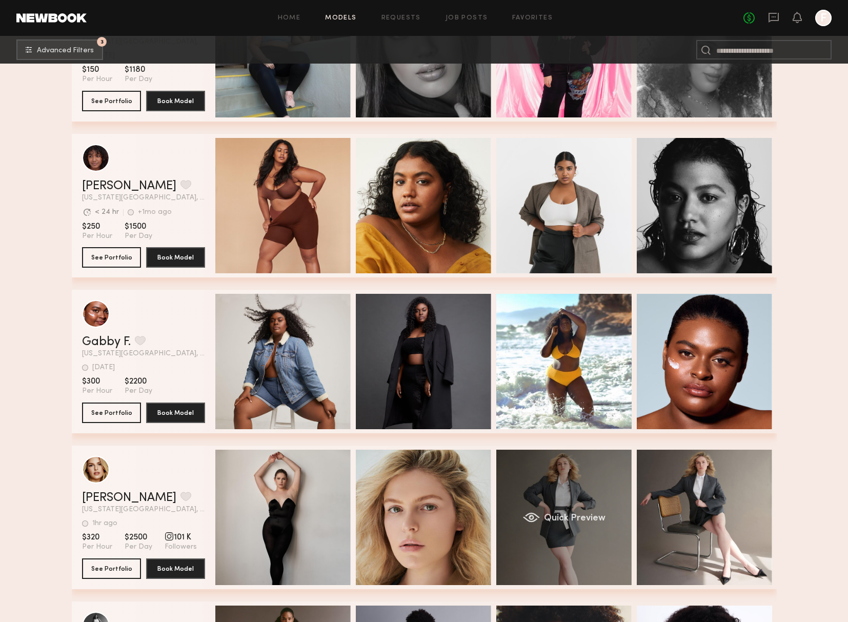
click at [535, 524] on div "Quick Preview" at bounding box center [563, 517] width 135 height 135
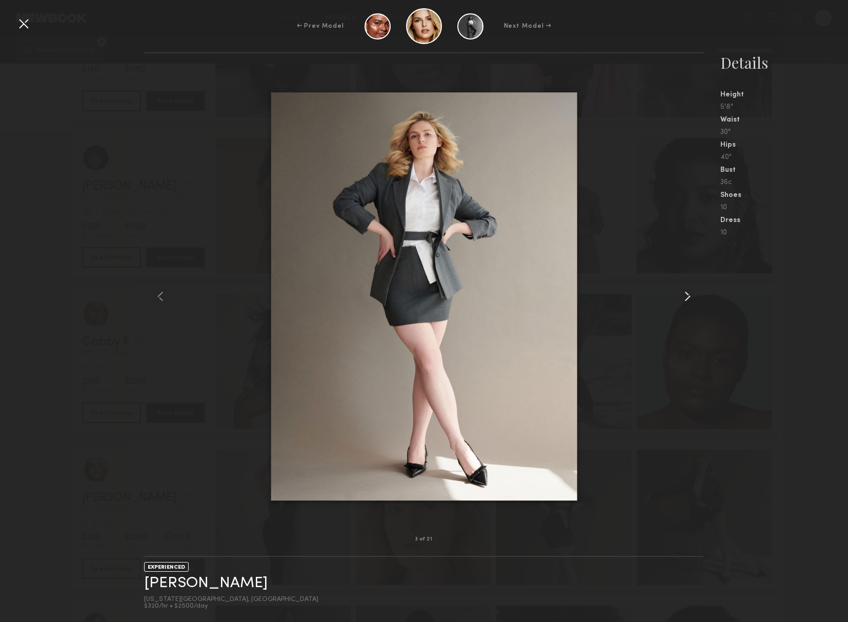
click at [687, 295] on common-icon at bounding box center [687, 296] width 16 height 16
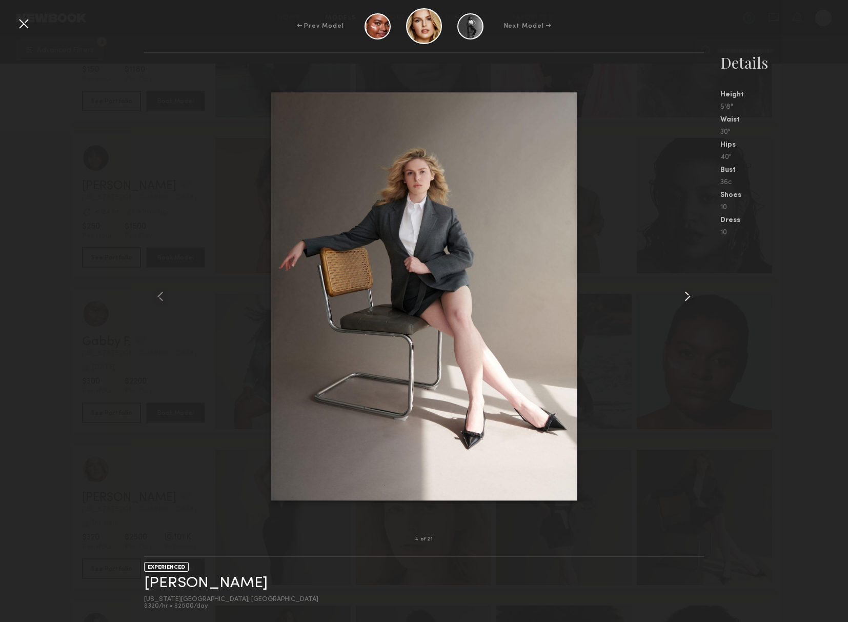
click at [687, 295] on common-icon at bounding box center [687, 296] width 16 height 16
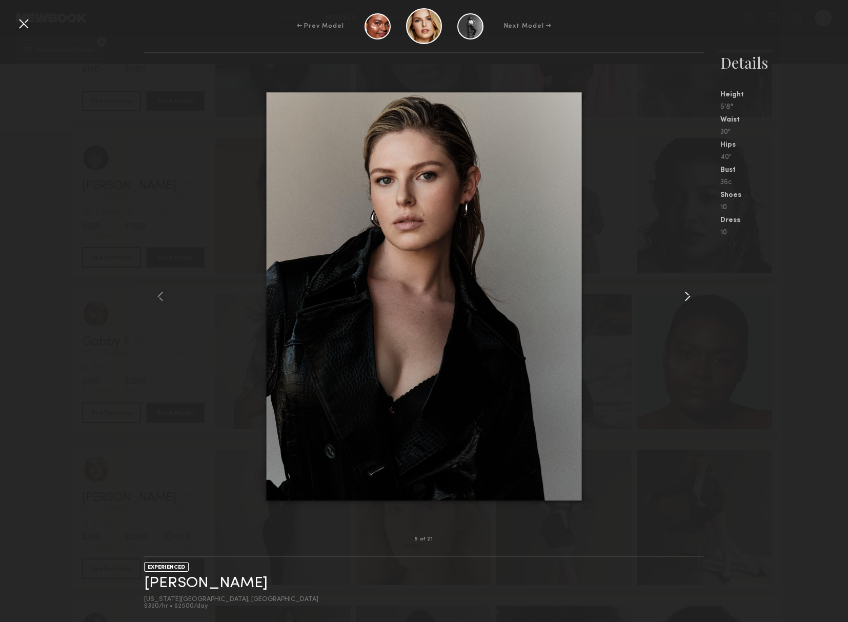
click at [687, 295] on common-icon at bounding box center [687, 296] width 16 height 16
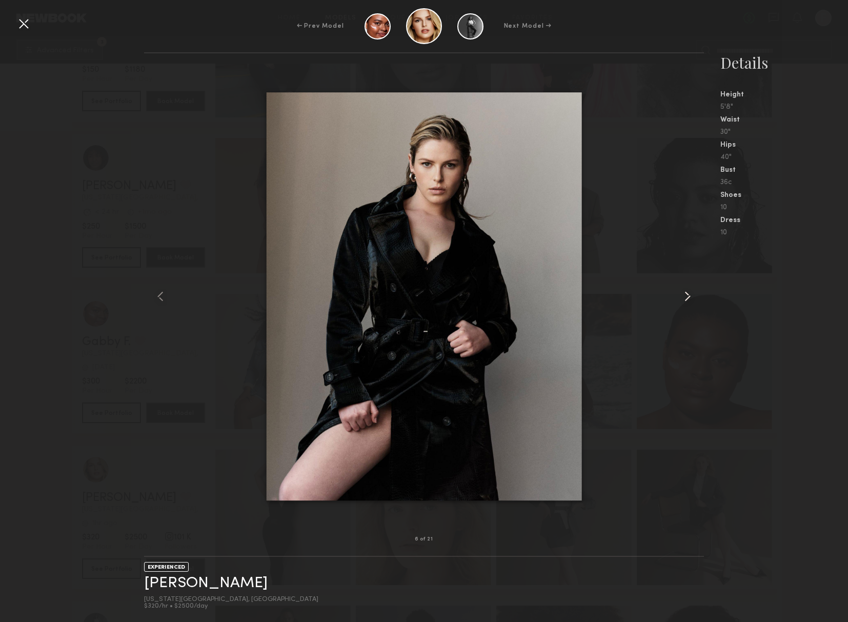
click at [687, 295] on common-icon at bounding box center [687, 296] width 16 height 16
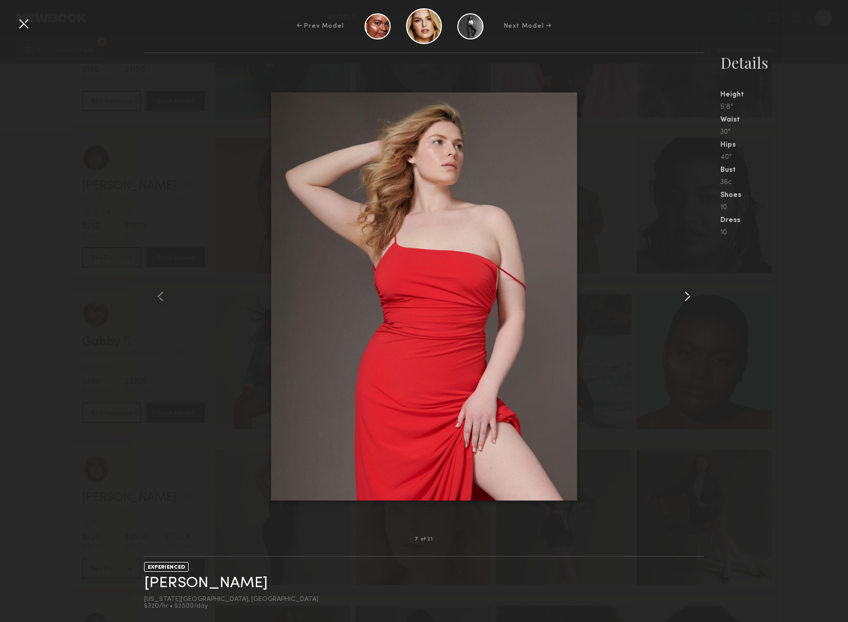
click at [687, 295] on common-icon at bounding box center [687, 296] width 16 height 16
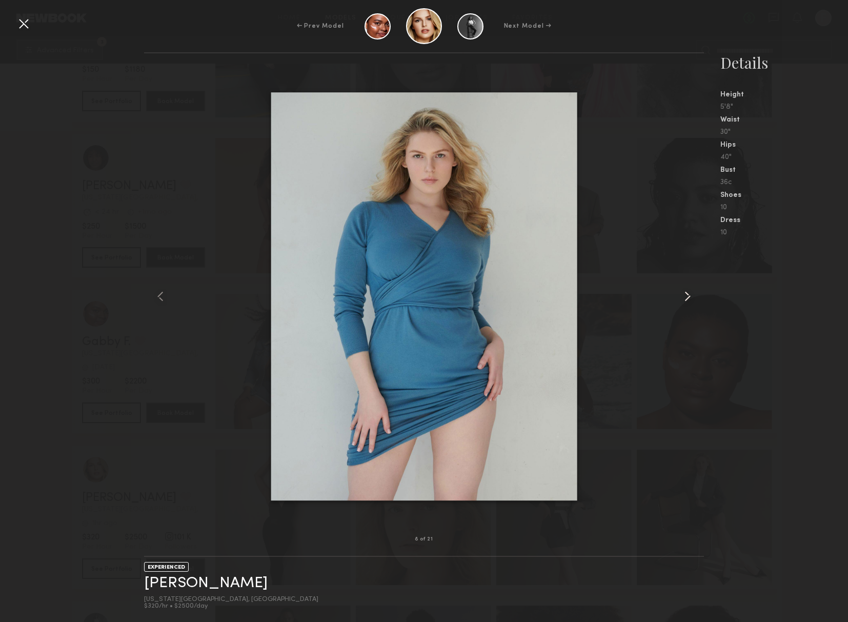
click at [687, 295] on common-icon at bounding box center [687, 296] width 16 height 16
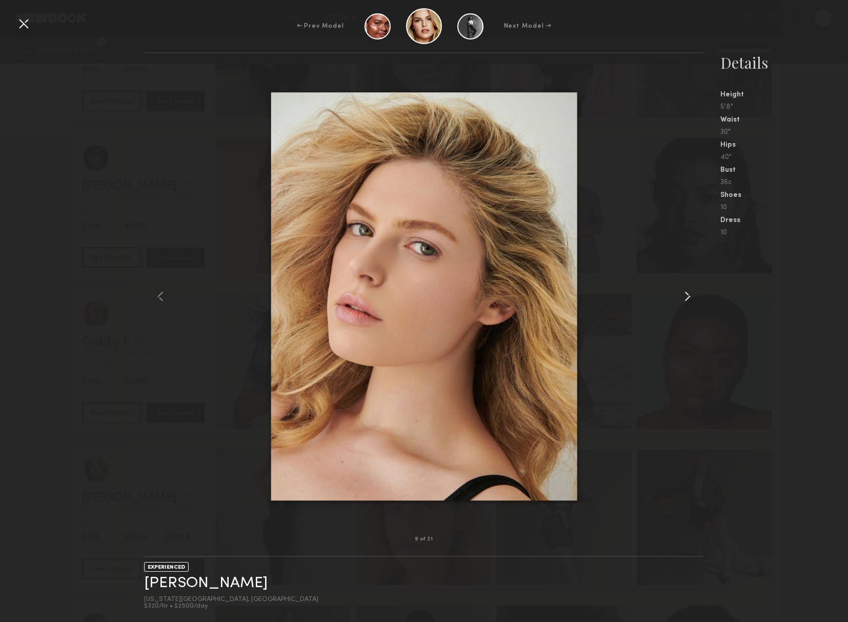
click at [687, 295] on common-icon at bounding box center [687, 296] width 16 height 16
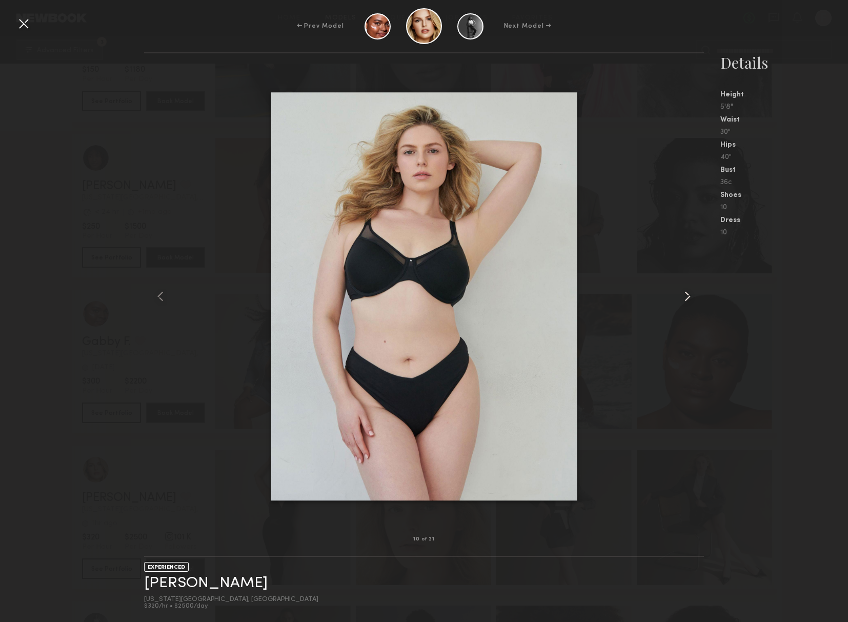
click at [687, 295] on common-icon at bounding box center [687, 296] width 16 height 16
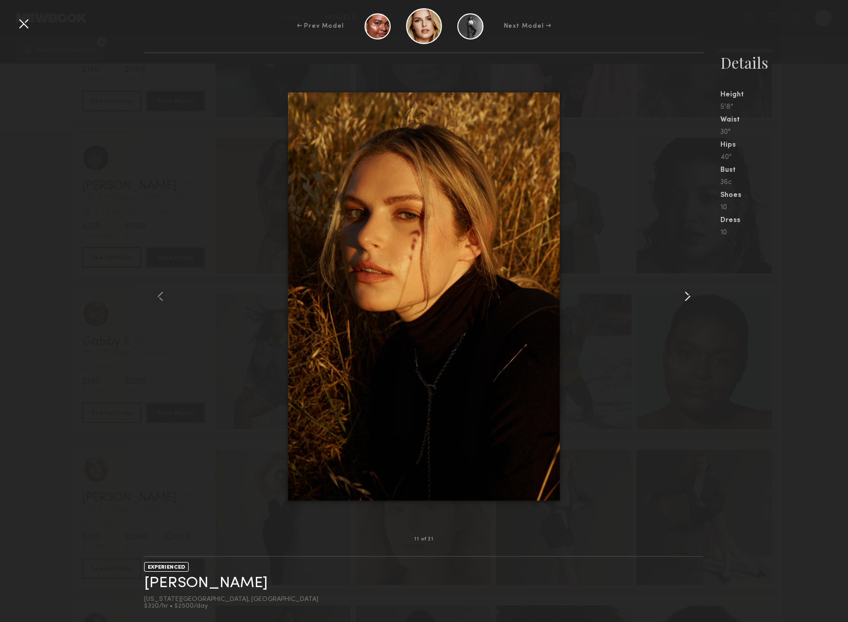
click at [693, 351] on div at bounding box center [692, 296] width 23 height 453
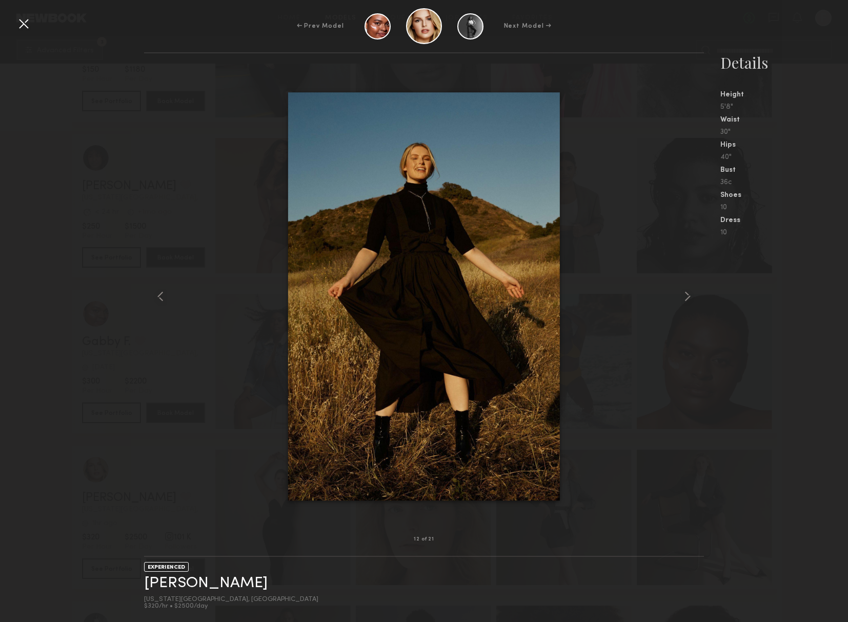
drag, startPoint x: 25, startPoint y: 28, endPoint x: 38, endPoint y: 45, distance: 21.5
click at [25, 28] on div at bounding box center [23, 23] width 16 height 16
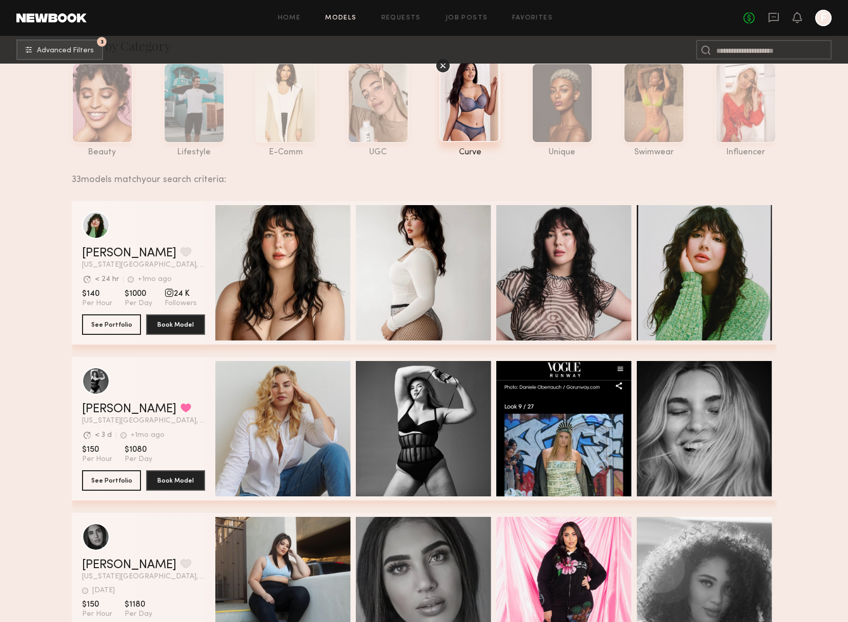
scroll to position [38, 0]
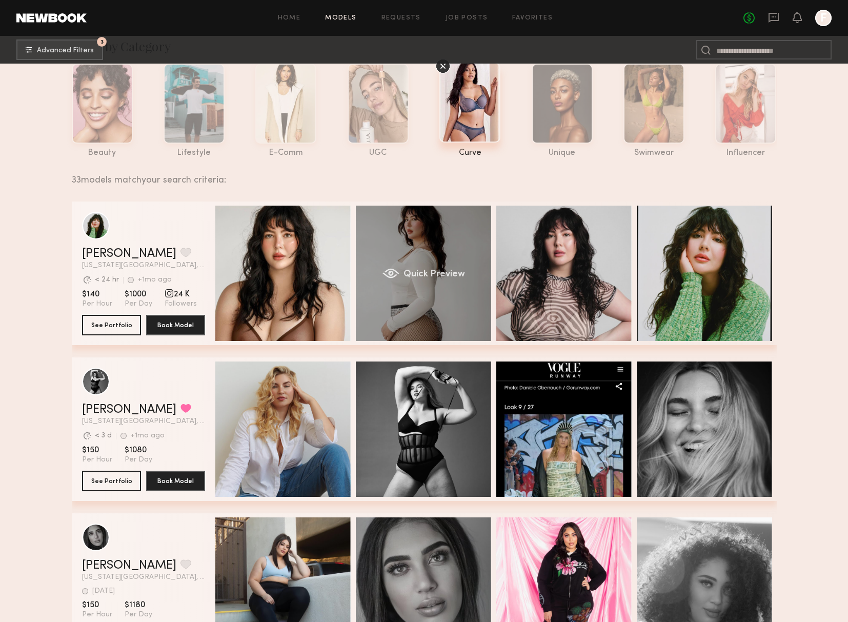
click at [404, 306] on div "Quick Preview" at bounding box center [423, 273] width 135 height 135
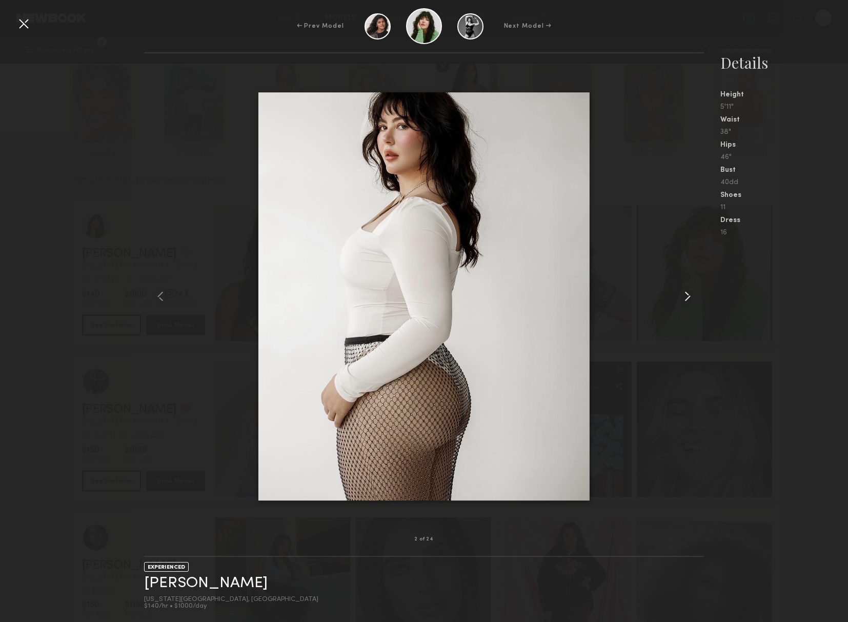
click at [684, 293] on common-icon at bounding box center [687, 296] width 16 height 16
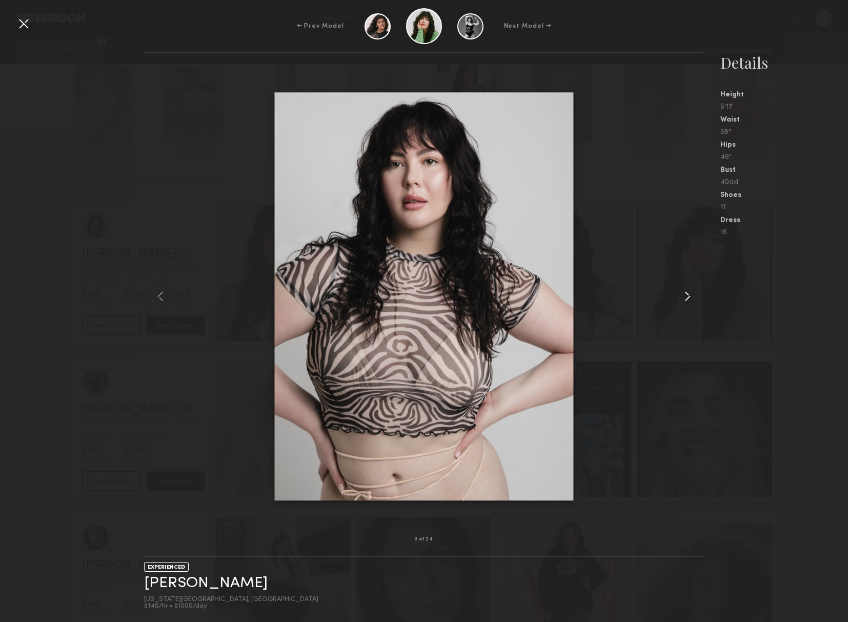
click at [684, 293] on common-icon at bounding box center [687, 296] width 16 height 16
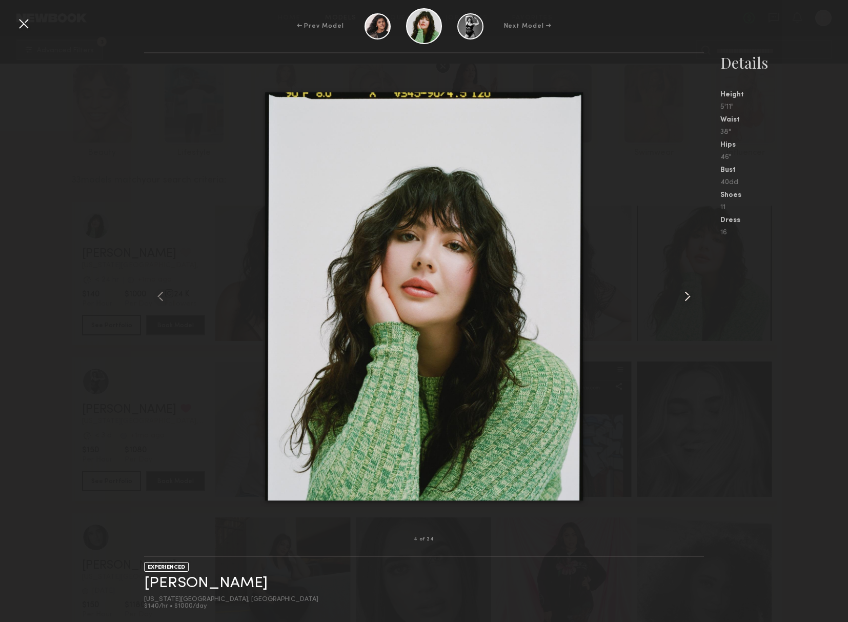
click at [684, 293] on common-icon at bounding box center [687, 296] width 16 height 16
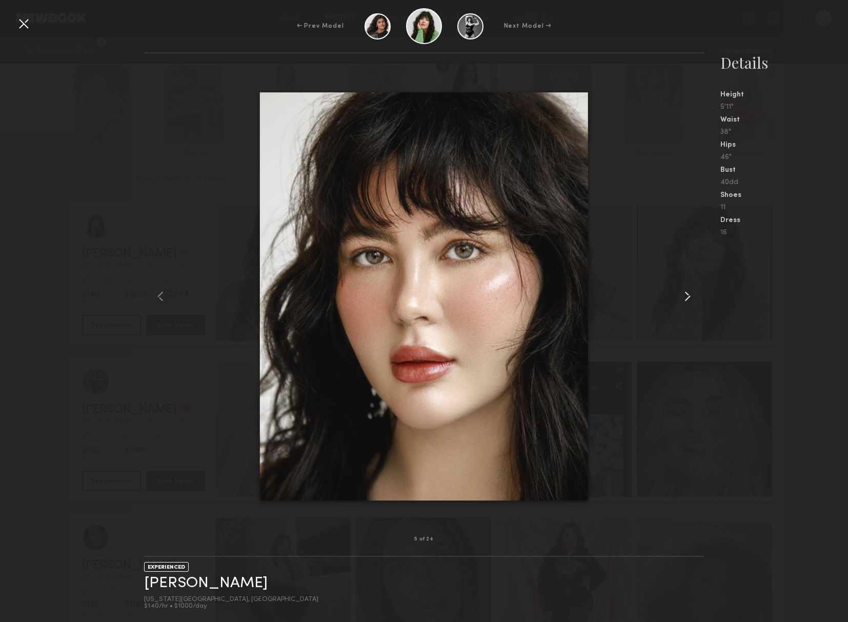
click at [684, 293] on common-icon at bounding box center [687, 296] width 16 height 16
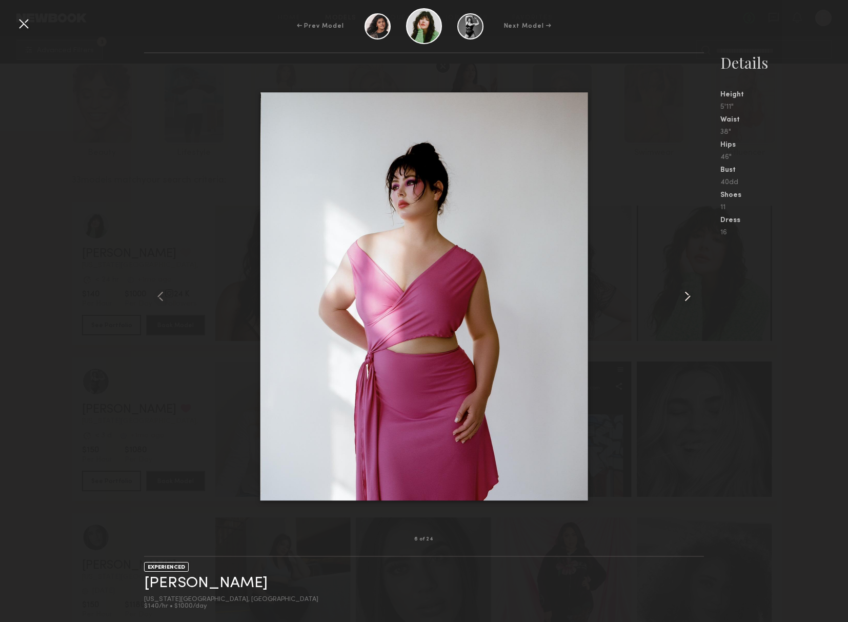
click at [684, 293] on common-icon at bounding box center [687, 296] width 16 height 16
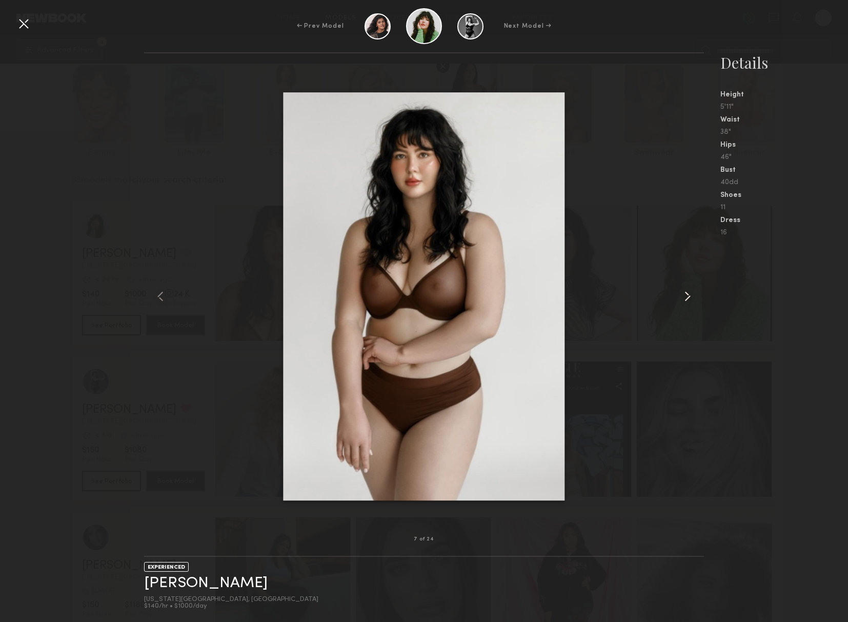
click at [684, 293] on common-icon at bounding box center [687, 296] width 16 height 16
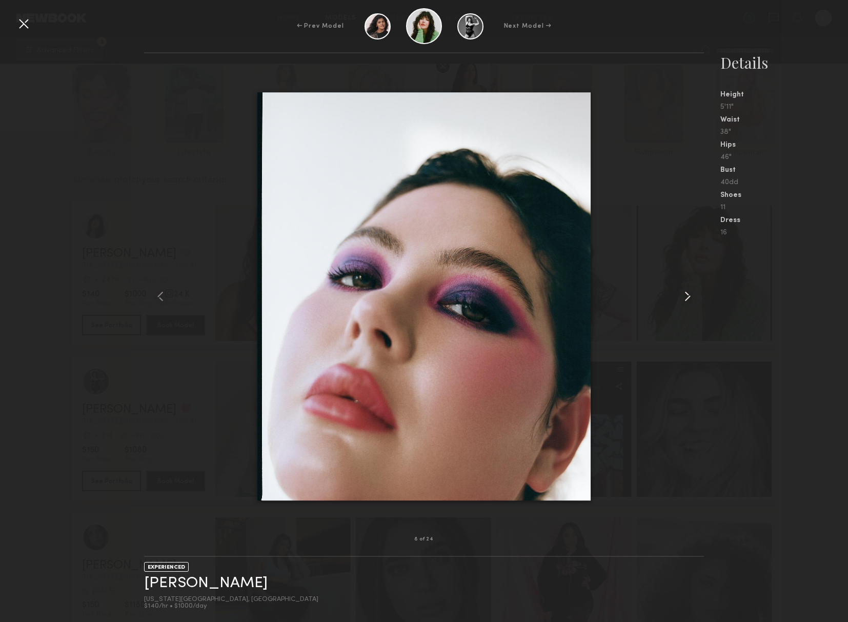
click at [684, 293] on common-icon at bounding box center [687, 296] width 16 height 16
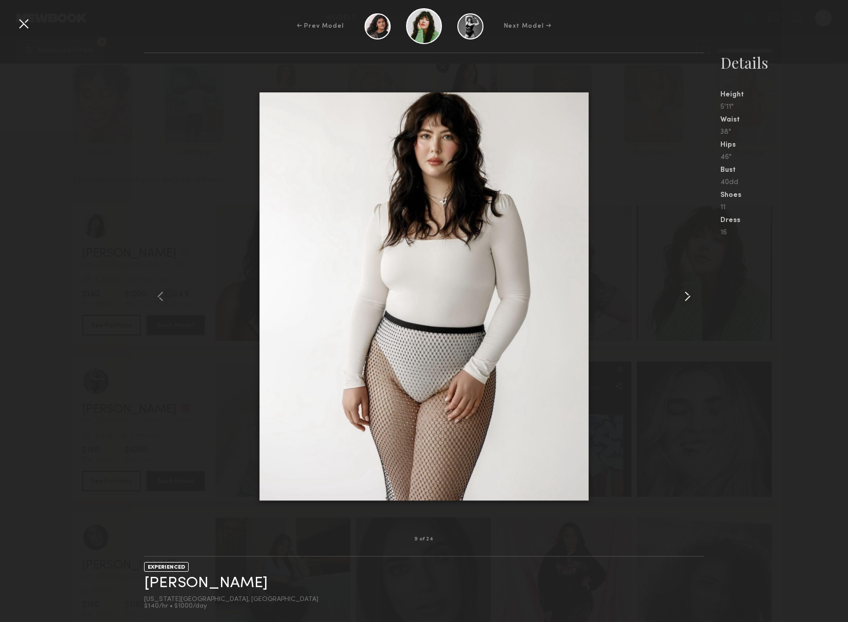
click at [684, 293] on common-icon at bounding box center [687, 296] width 16 height 16
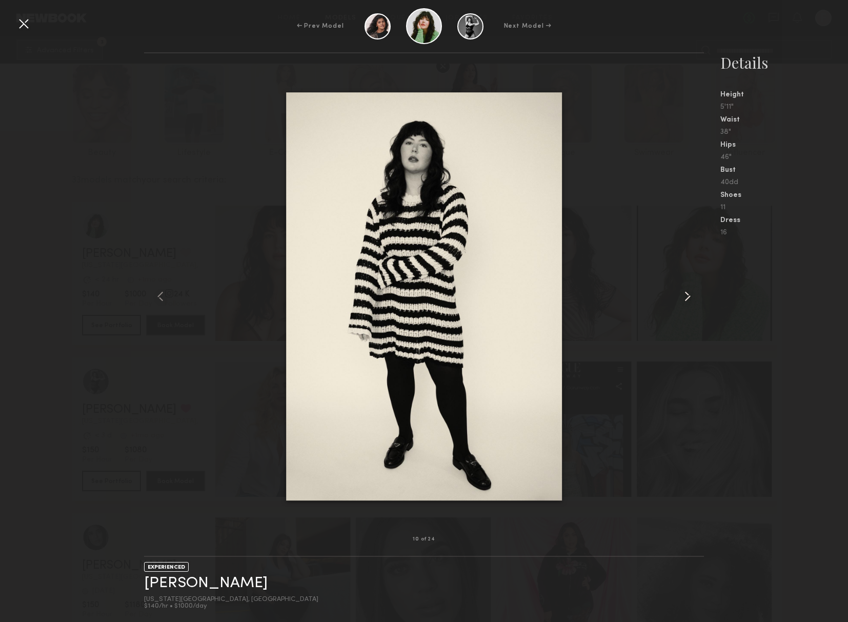
click at [684, 293] on common-icon at bounding box center [687, 296] width 16 height 16
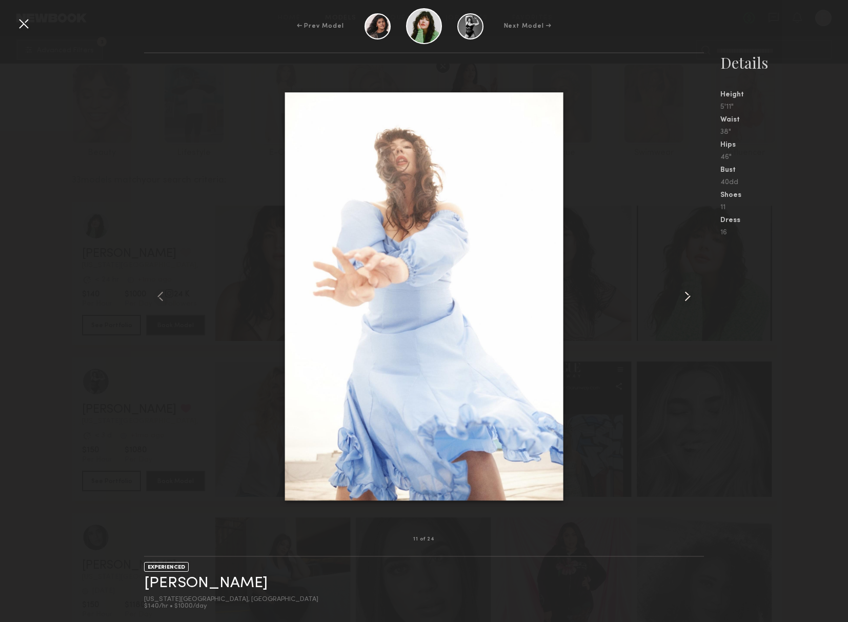
click at [684, 293] on common-icon at bounding box center [687, 296] width 16 height 16
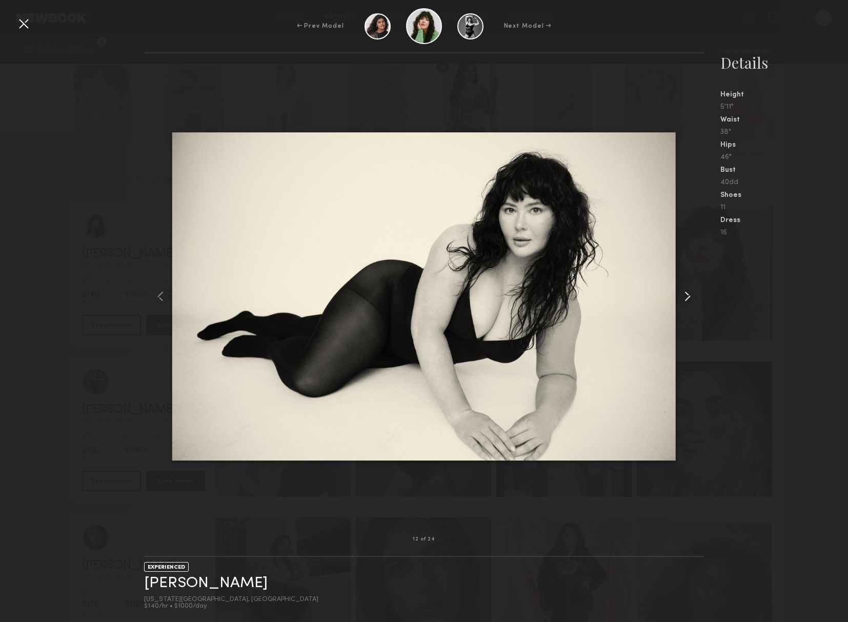
click at [684, 293] on common-icon at bounding box center [687, 296] width 16 height 16
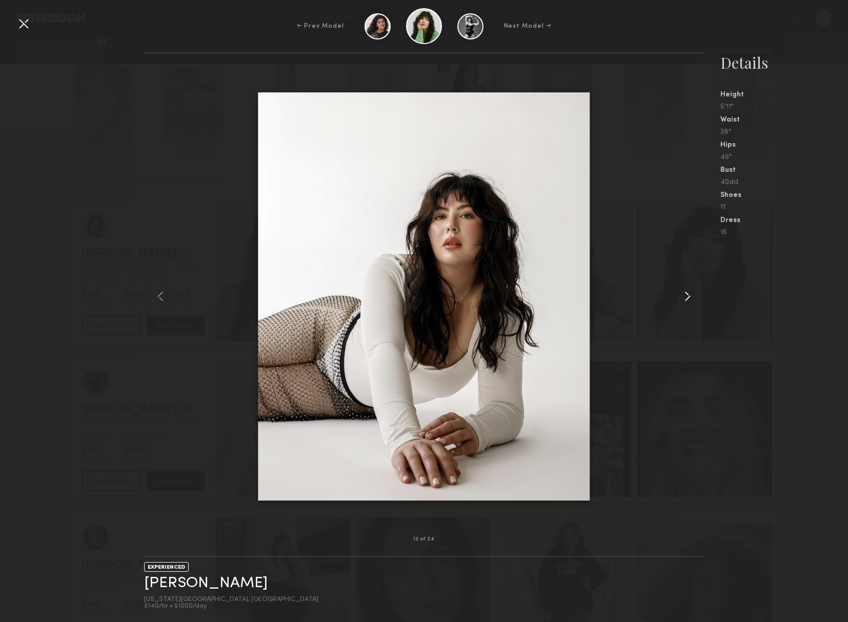
click at [684, 293] on common-icon at bounding box center [687, 296] width 16 height 16
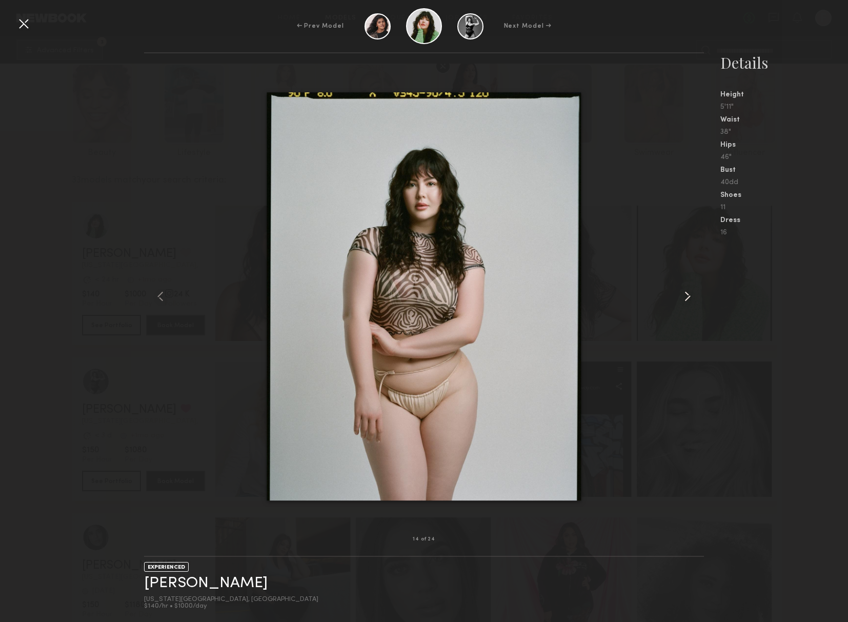
click at [684, 293] on common-icon at bounding box center [687, 296] width 16 height 16
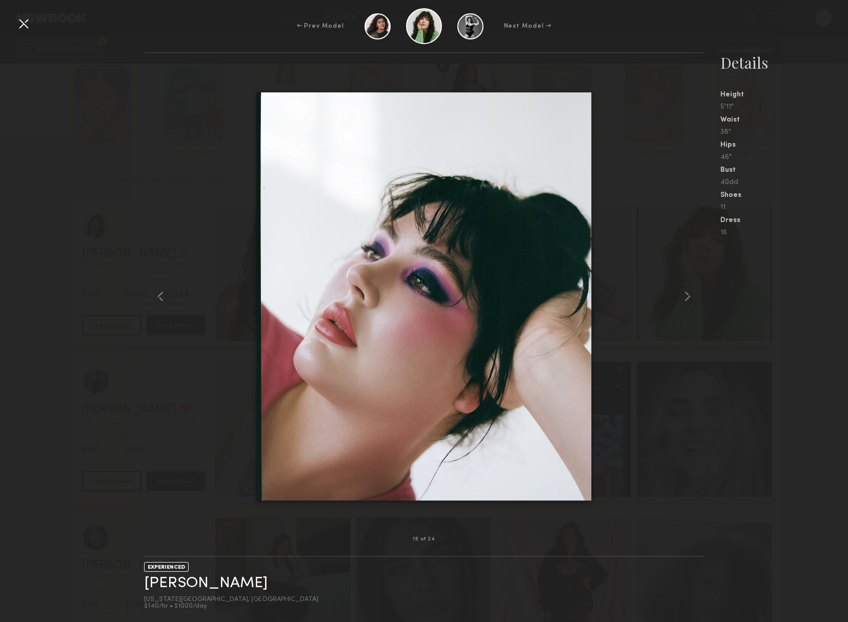
click at [138, 212] on div "15 of 24 EXPERIENCED Gabrielle J. New York City, NY $140/hr • $1000/day Details…" at bounding box center [424, 337] width 848 height 570
click at [18, 23] on div at bounding box center [23, 23] width 16 height 16
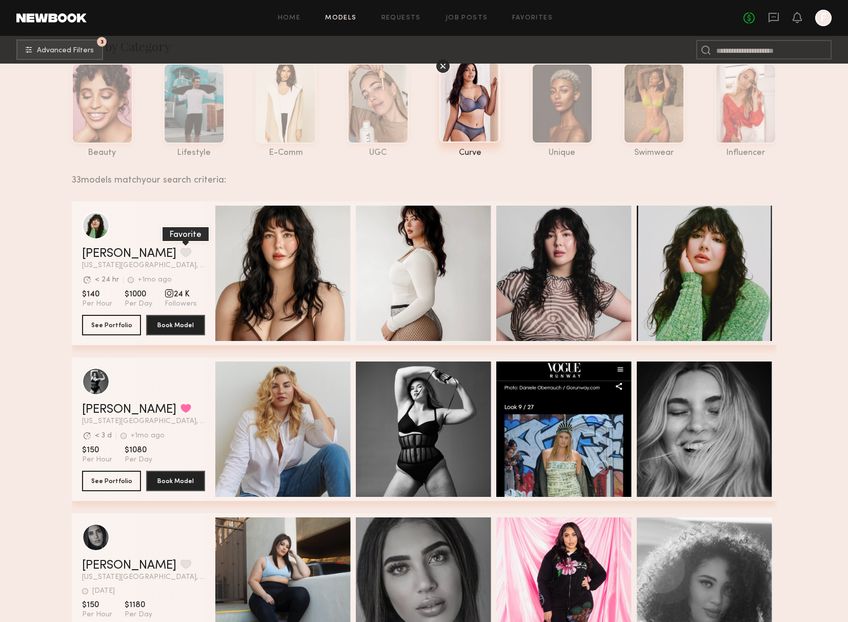
click at [180, 252] on button "grid" at bounding box center [185, 252] width 11 height 9
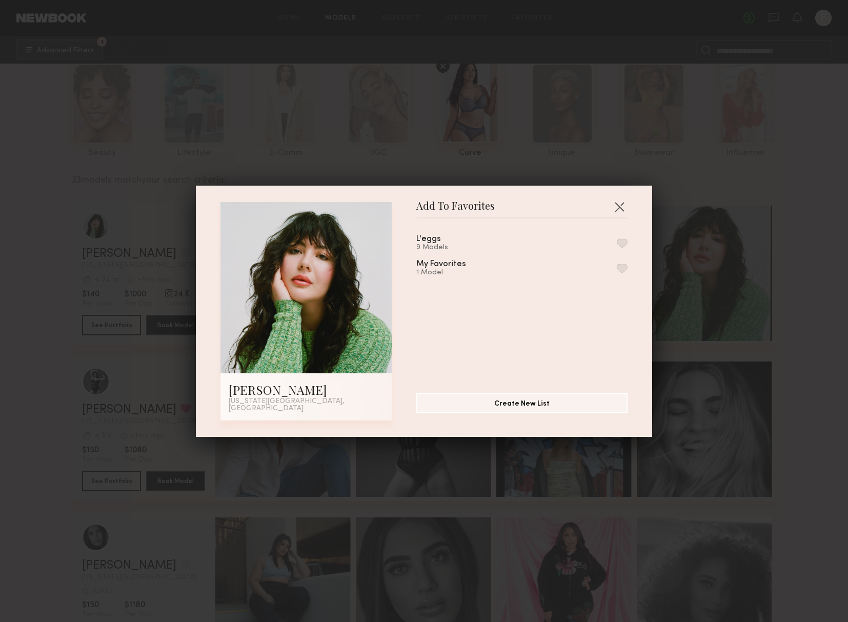
click at [619, 247] on button "button" at bounding box center [622, 242] width 11 height 9
click at [623, 215] on button "button" at bounding box center [619, 206] width 16 height 16
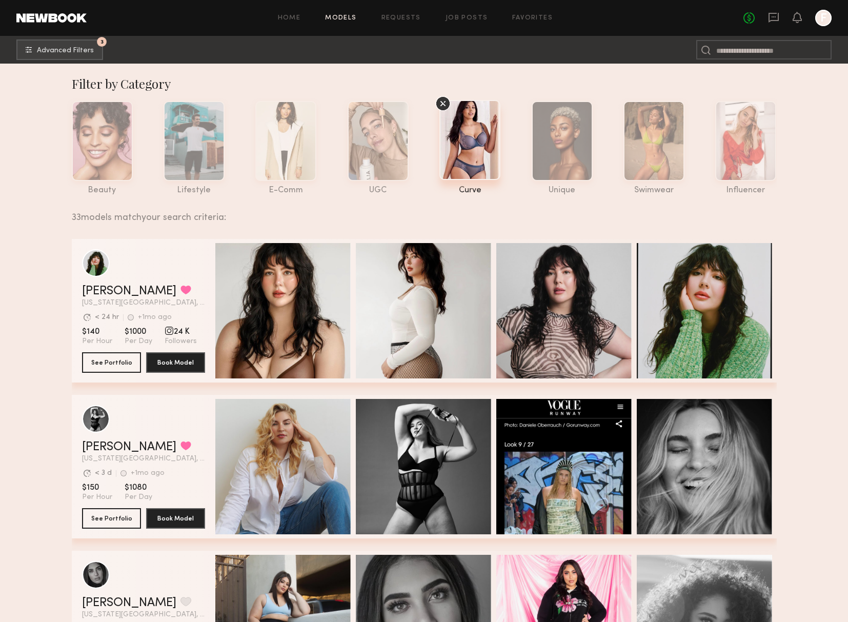
scroll to position [0, 0]
click at [176, 157] on div at bounding box center [194, 140] width 61 height 80
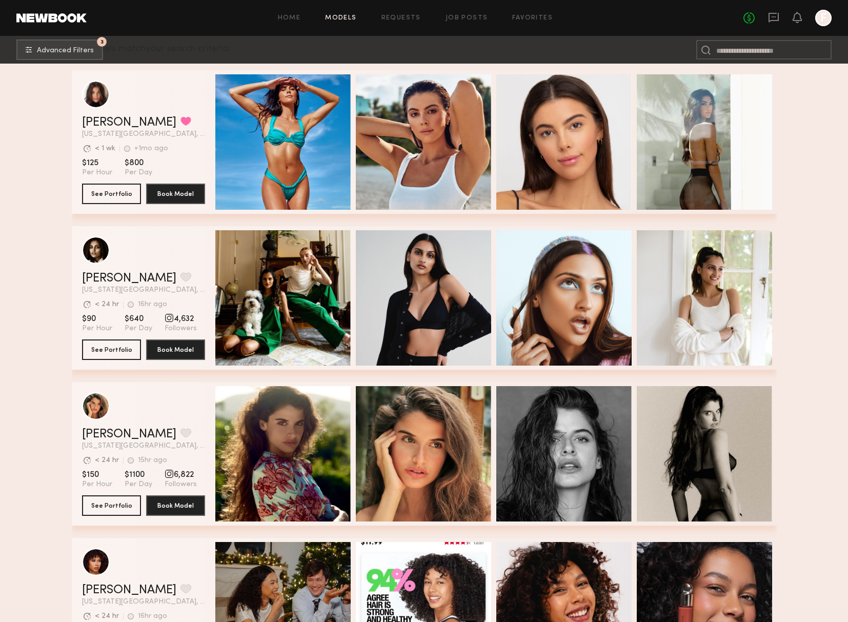
scroll to position [324, 0]
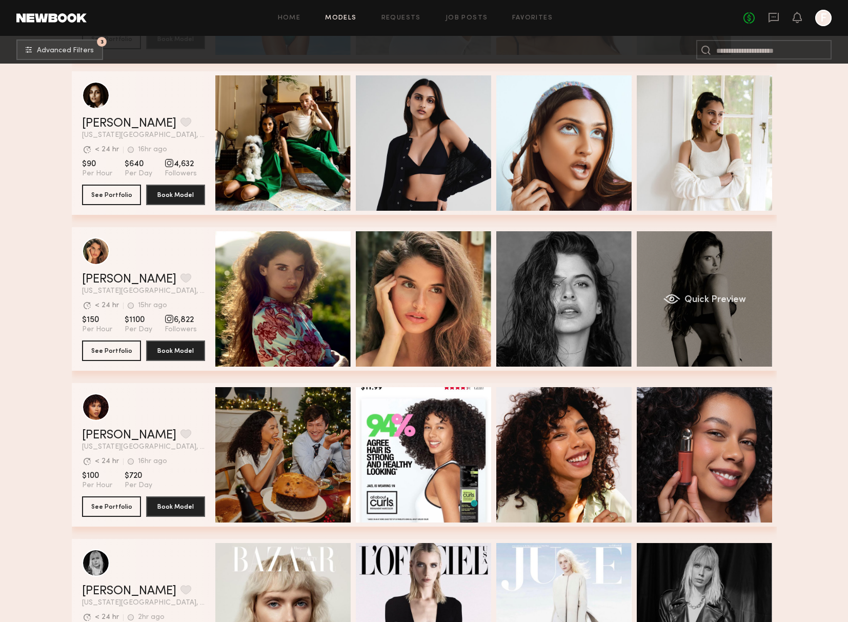
click at [710, 291] on div "Quick Preview" at bounding box center [704, 298] width 135 height 135
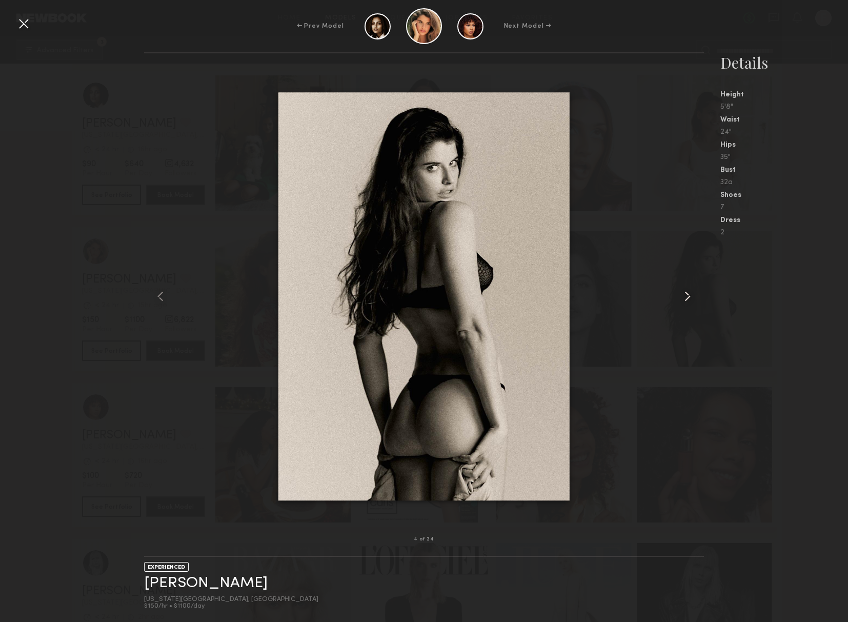
click at [683, 297] on common-icon at bounding box center [687, 296] width 16 height 16
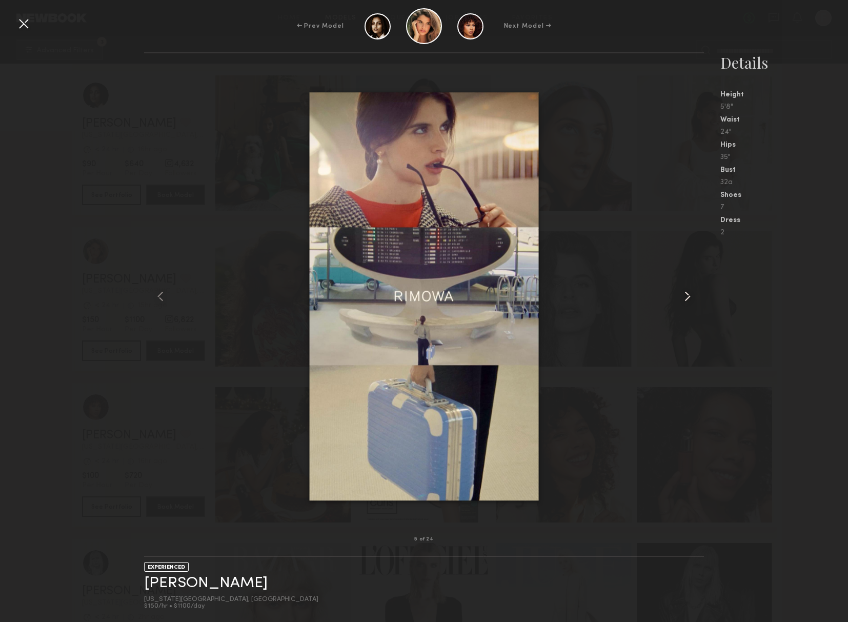
click at [683, 297] on common-icon at bounding box center [687, 296] width 16 height 16
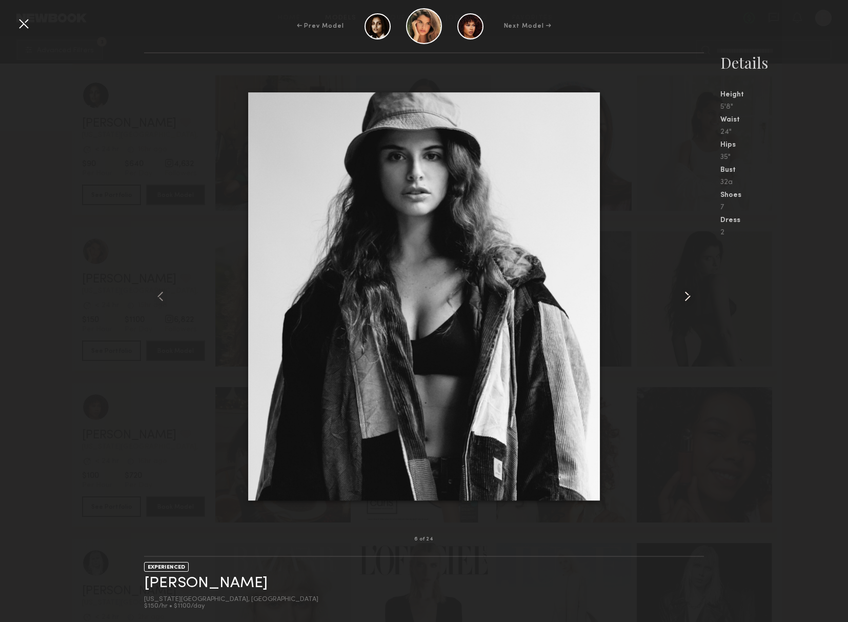
click at [683, 297] on common-icon at bounding box center [687, 296] width 16 height 16
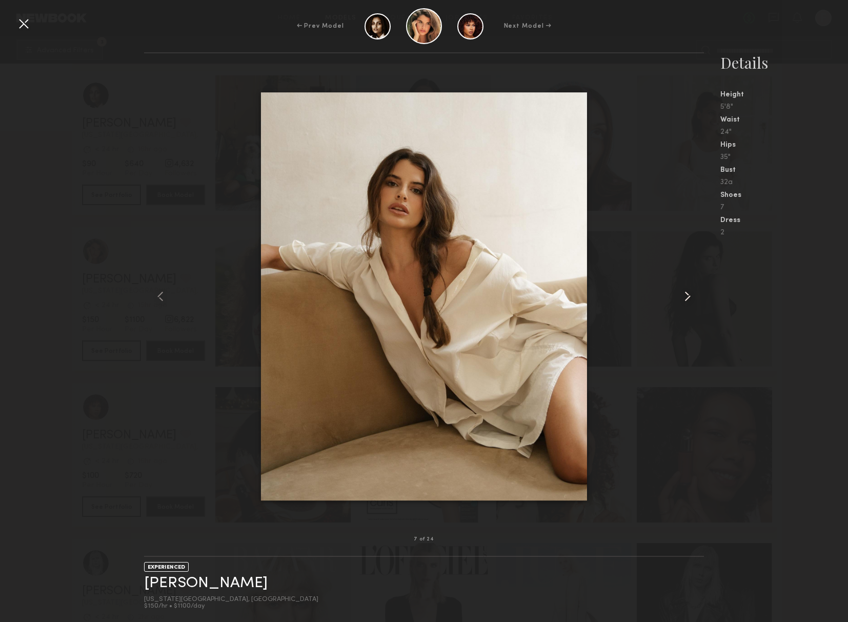
click at [683, 297] on common-icon at bounding box center [687, 296] width 16 height 16
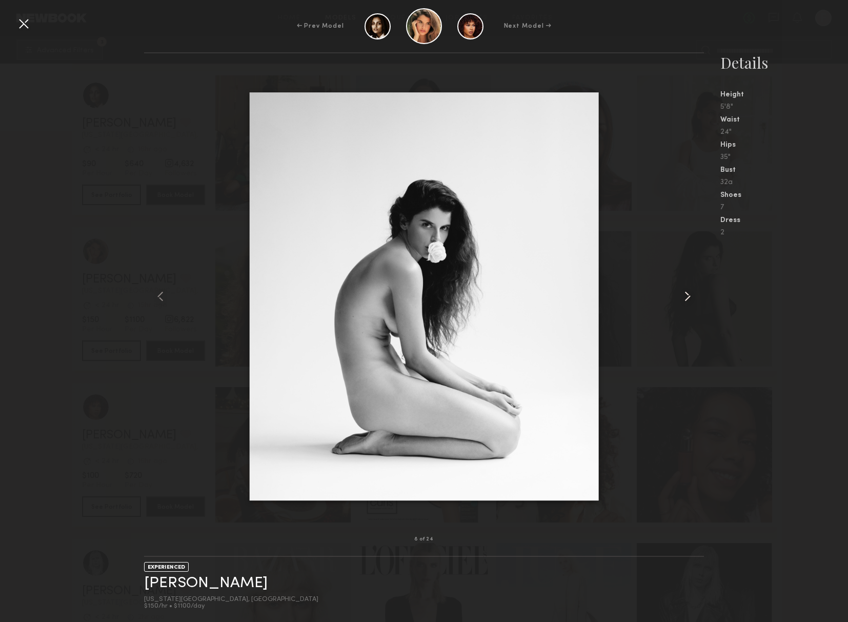
click at [683, 297] on common-icon at bounding box center [687, 296] width 16 height 16
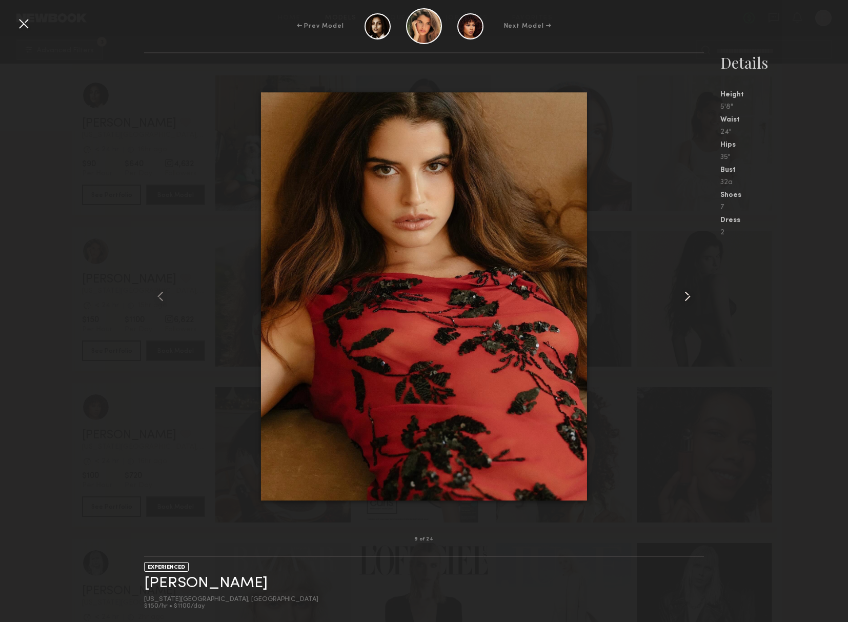
click at [683, 297] on common-icon at bounding box center [687, 296] width 16 height 16
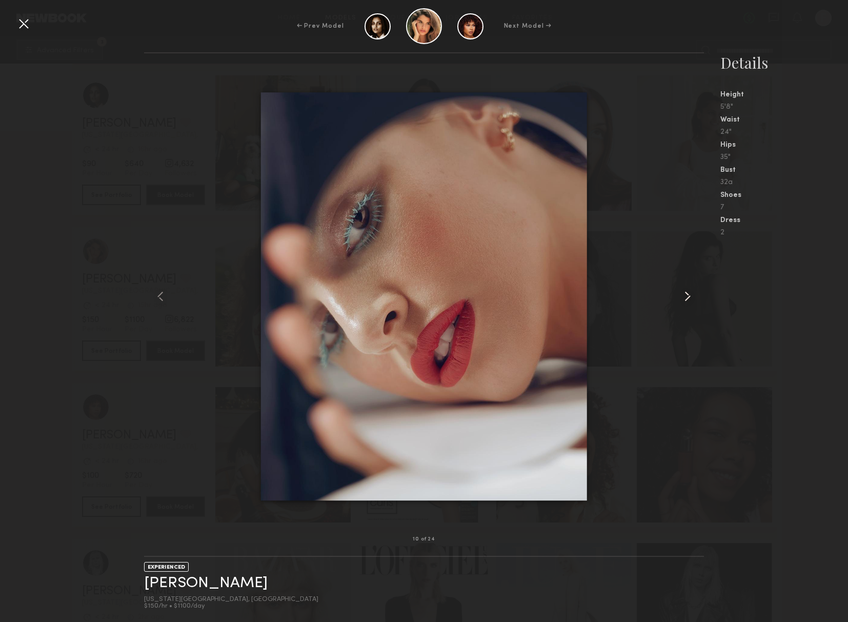
click at [683, 297] on common-icon at bounding box center [687, 296] width 16 height 16
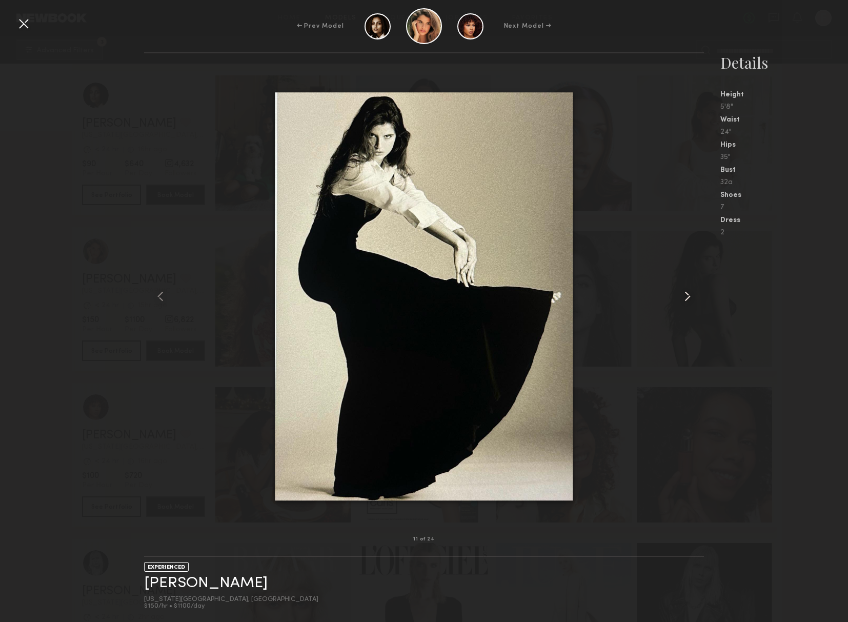
click at [683, 297] on common-icon at bounding box center [687, 296] width 16 height 16
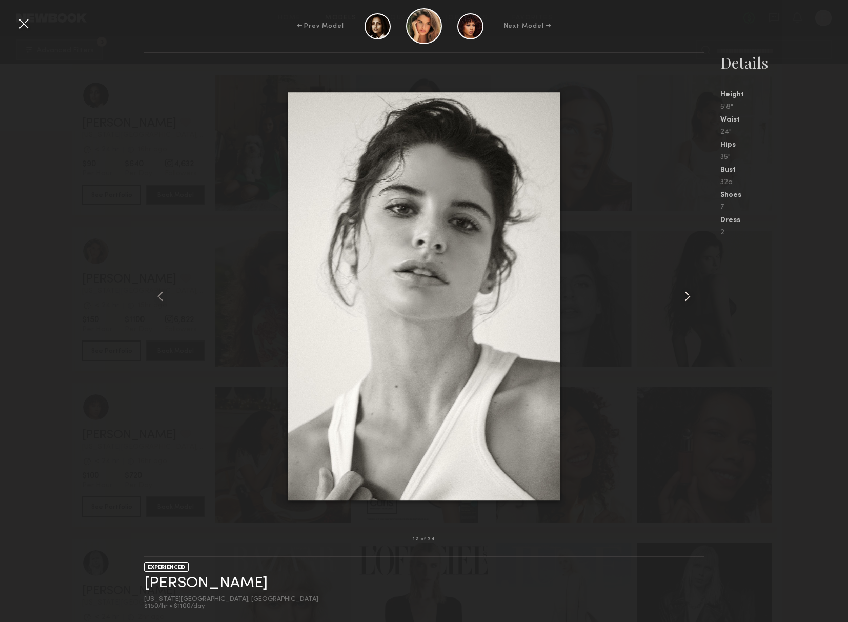
click at [683, 297] on common-icon at bounding box center [687, 296] width 16 height 16
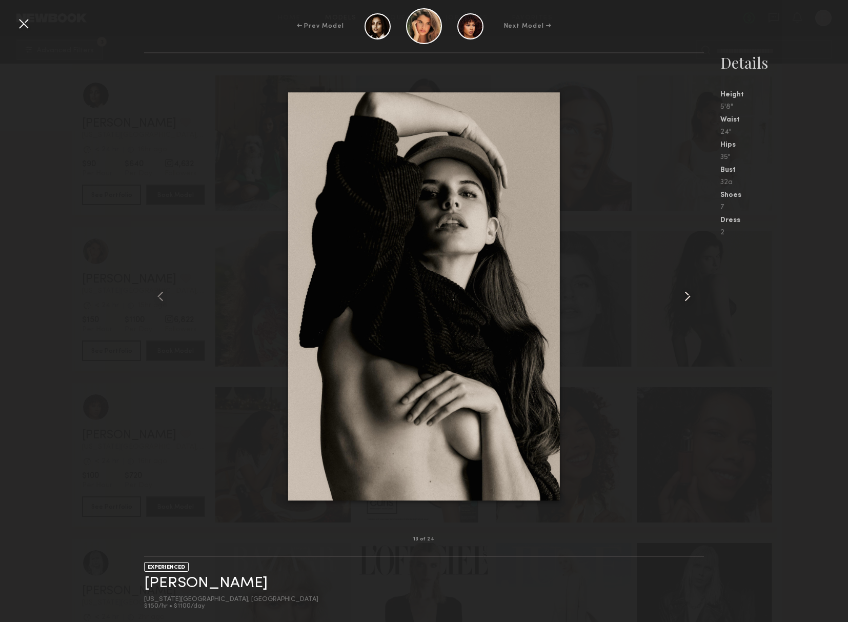
click at [683, 297] on common-icon at bounding box center [687, 296] width 16 height 16
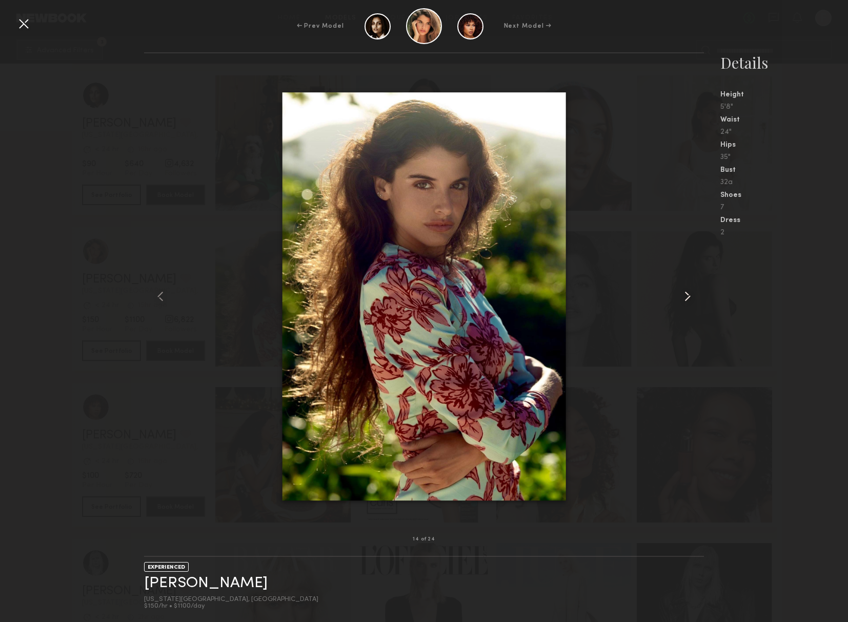
click at [683, 297] on common-icon at bounding box center [687, 296] width 16 height 16
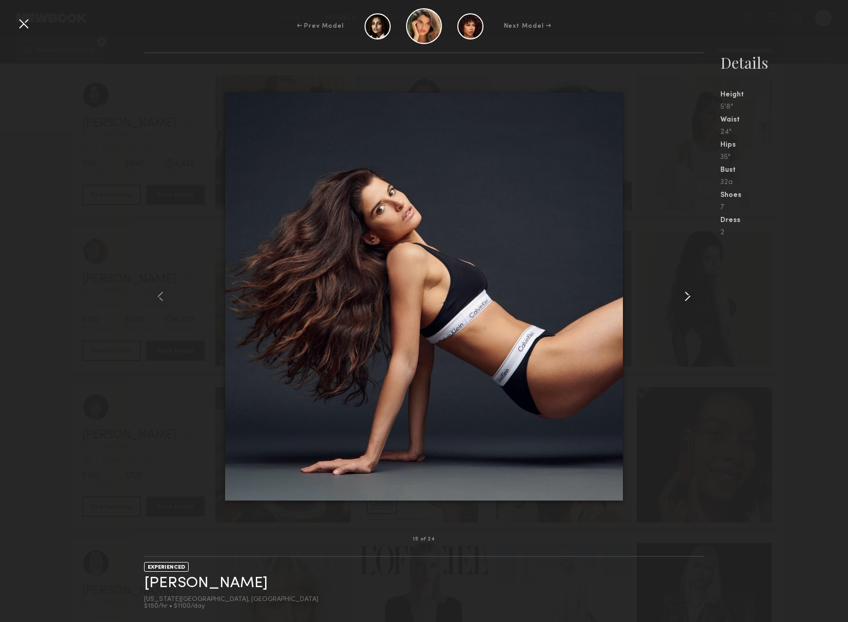
click at [683, 297] on common-icon at bounding box center [687, 296] width 16 height 16
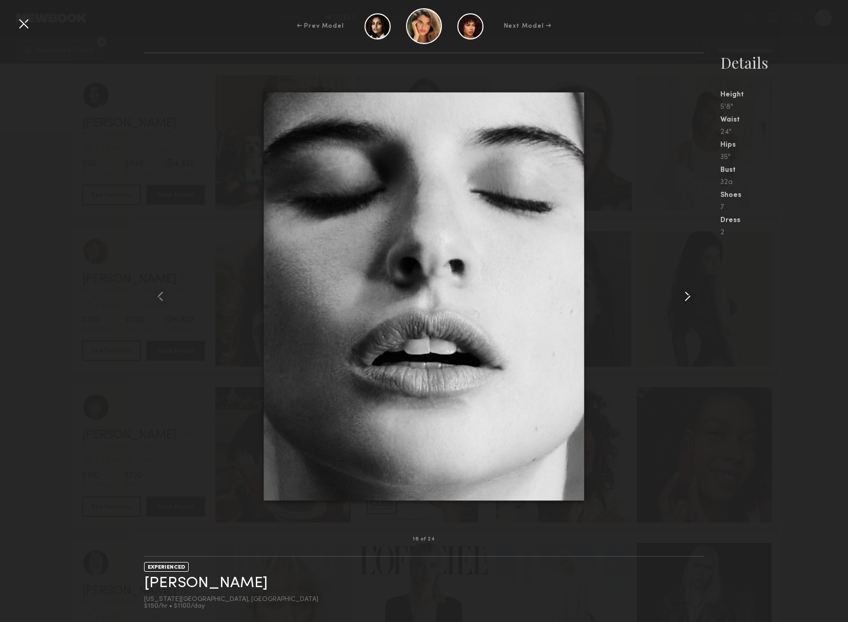
click at [683, 297] on common-icon at bounding box center [687, 296] width 16 height 16
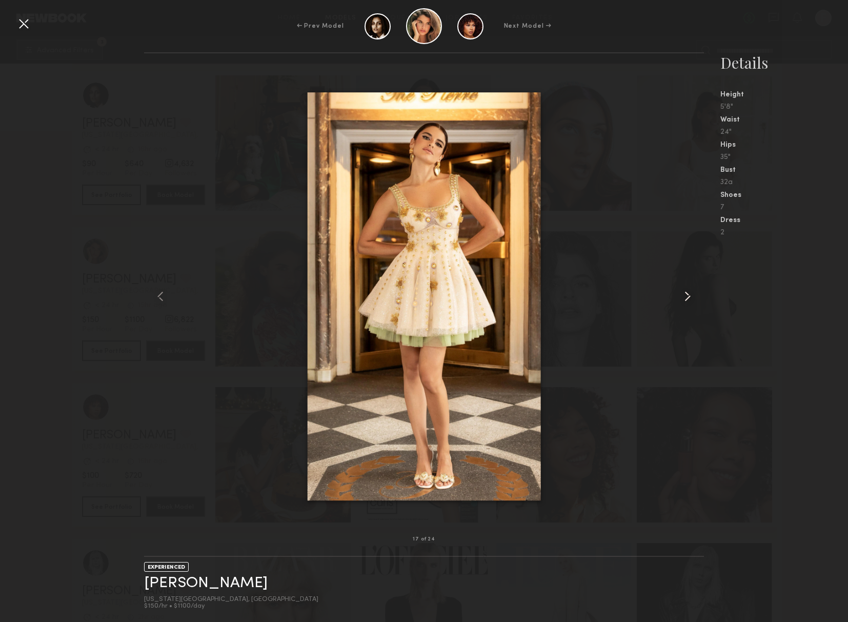
click at [683, 297] on common-icon at bounding box center [687, 296] width 16 height 16
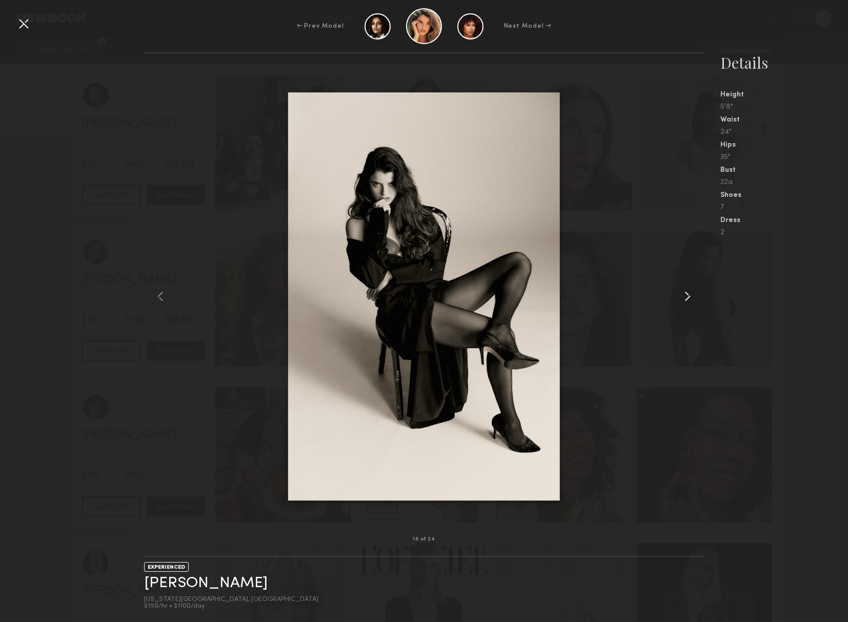
click at [683, 297] on common-icon at bounding box center [687, 296] width 16 height 16
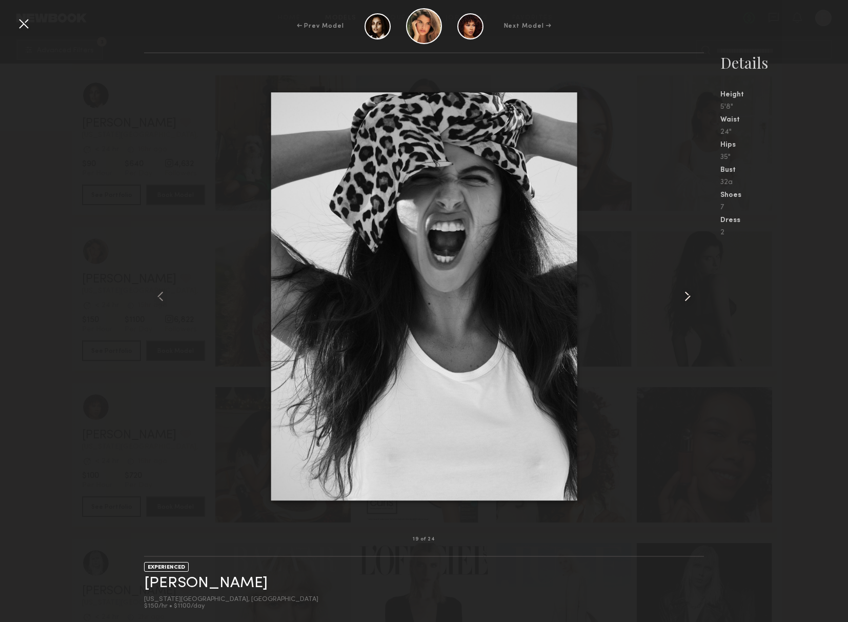
click at [680, 295] on common-icon at bounding box center [687, 296] width 16 height 16
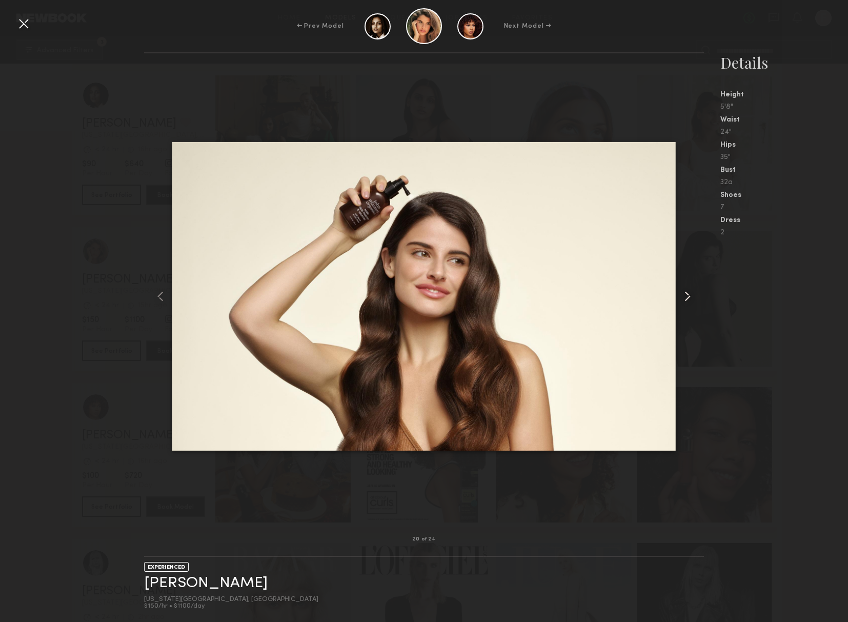
click at [680, 295] on common-icon at bounding box center [687, 296] width 16 height 16
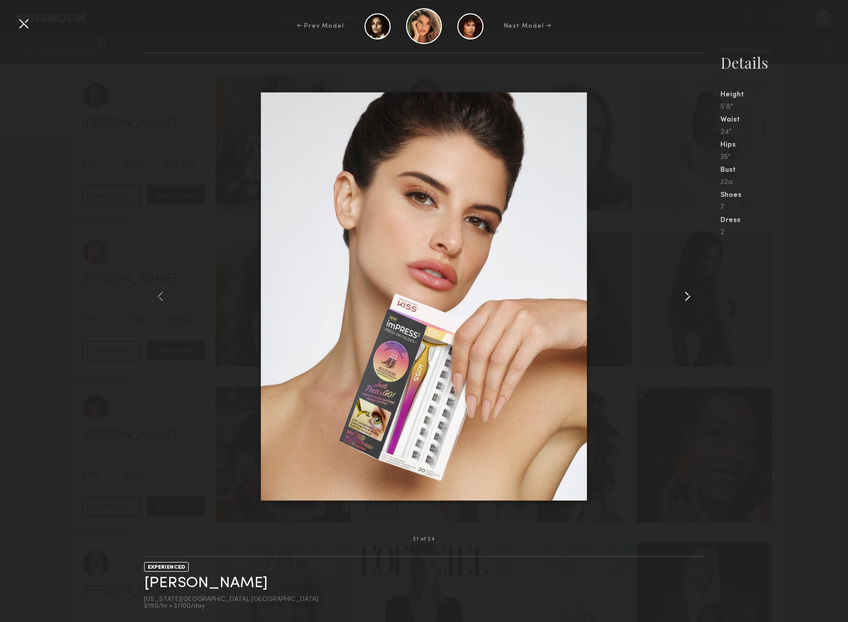
click at [680, 295] on common-icon at bounding box center [687, 296] width 16 height 16
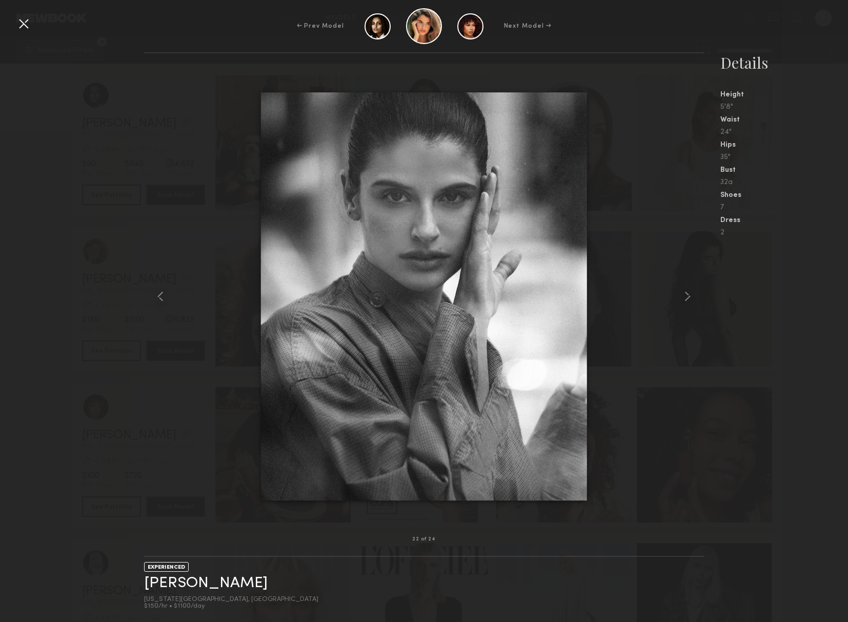
click at [19, 21] on div at bounding box center [23, 23] width 16 height 16
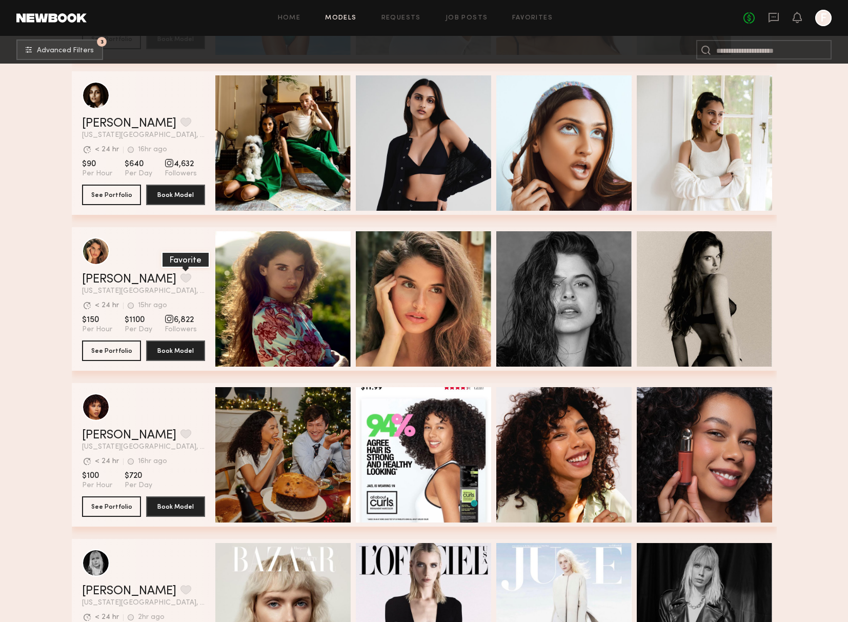
click at [180, 273] on button "grid" at bounding box center [185, 277] width 11 height 9
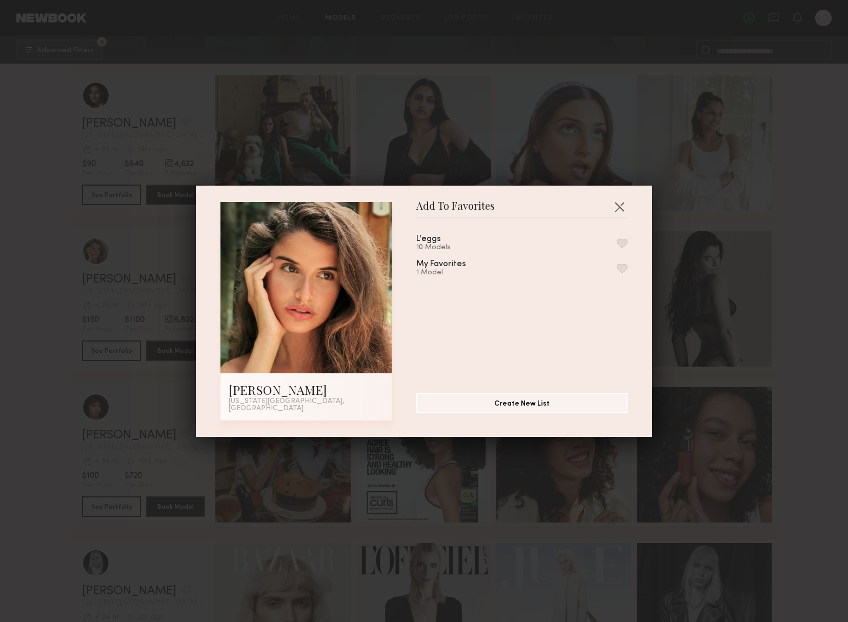
click at [610, 247] on div "L'eggs 10 Models" at bounding box center [521, 243] width 211 height 17
click at [623, 246] on button "button" at bounding box center [622, 242] width 11 height 9
drag, startPoint x: 525, startPoint y: 411, endPoint x: 247, endPoint y: 268, distance: 313.7
click at [248, 270] on div "Manuela G. New York City, NY Add To Favorites L'eggs 11 Models Remove from favo…" at bounding box center [423, 311] width 407 height 218
click at [172, 220] on div "Add To Favorites Manuela G. New York City, NY Add To Favorites L'eggs 11 Models…" at bounding box center [424, 311] width 848 height 622
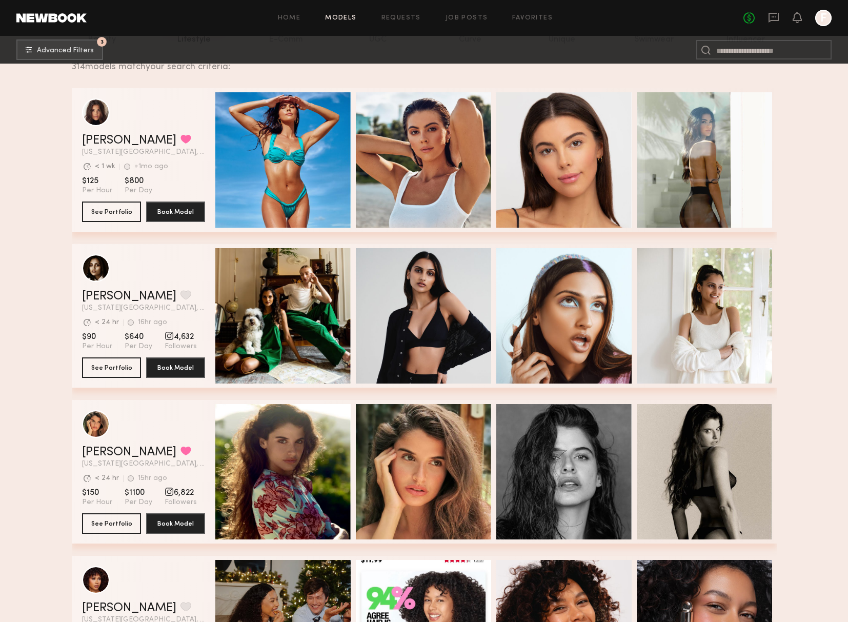
scroll to position [147, 0]
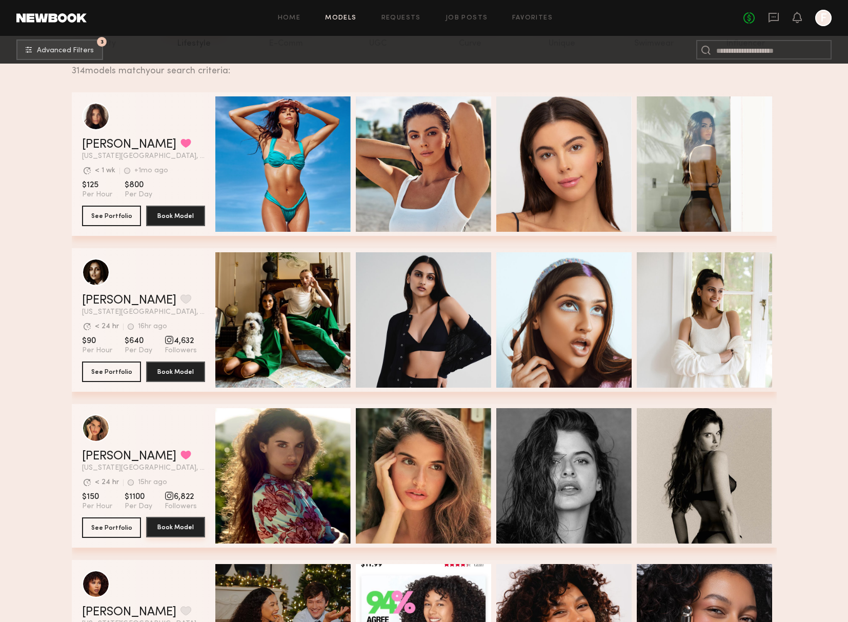
click at [180, 520] on button "Book Model" at bounding box center [175, 527] width 59 height 21
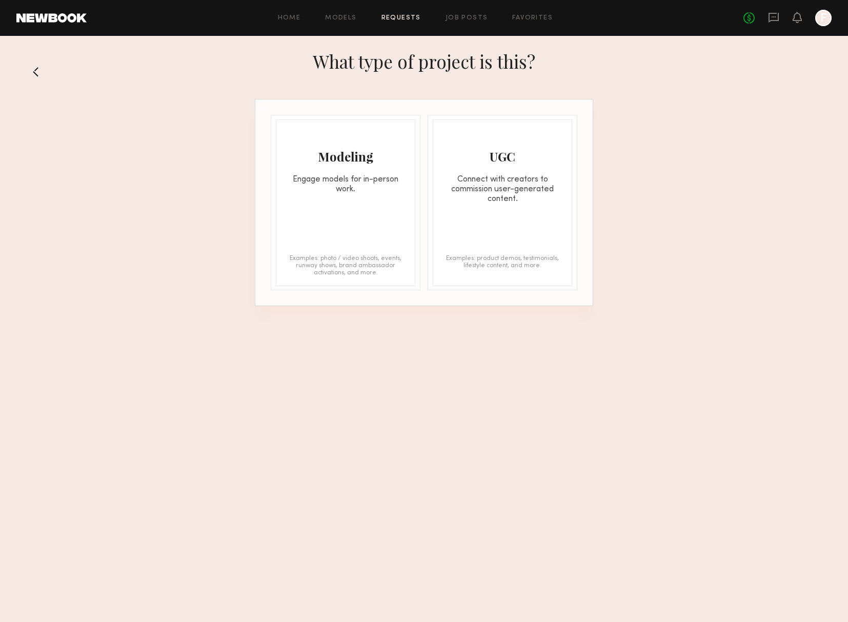
click at [380, 233] on div "Modeling Engage models for in-person work. Examples: photo / video shoots, even…" at bounding box center [345, 202] width 139 height 167
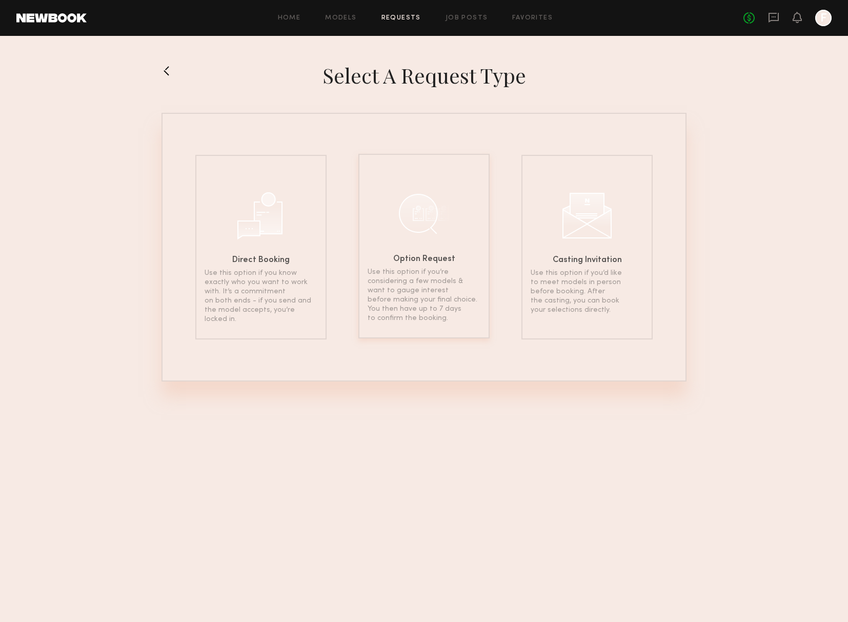
click at [426, 253] on div "Option Request Use this option if you’re considering a few models & want to gau…" at bounding box center [423, 246] width 131 height 185
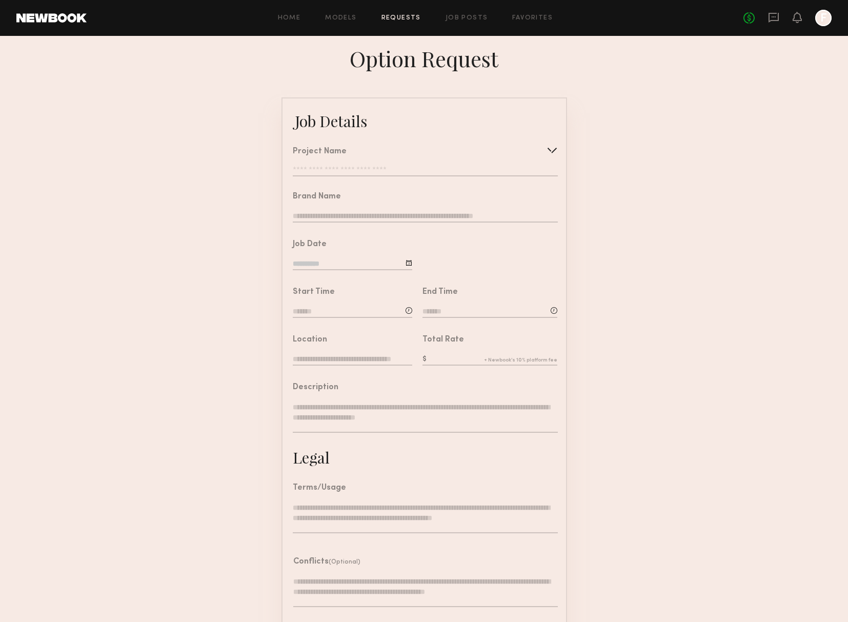
click at [365, 168] on input "text" at bounding box center [425, 171] width 265 height 10
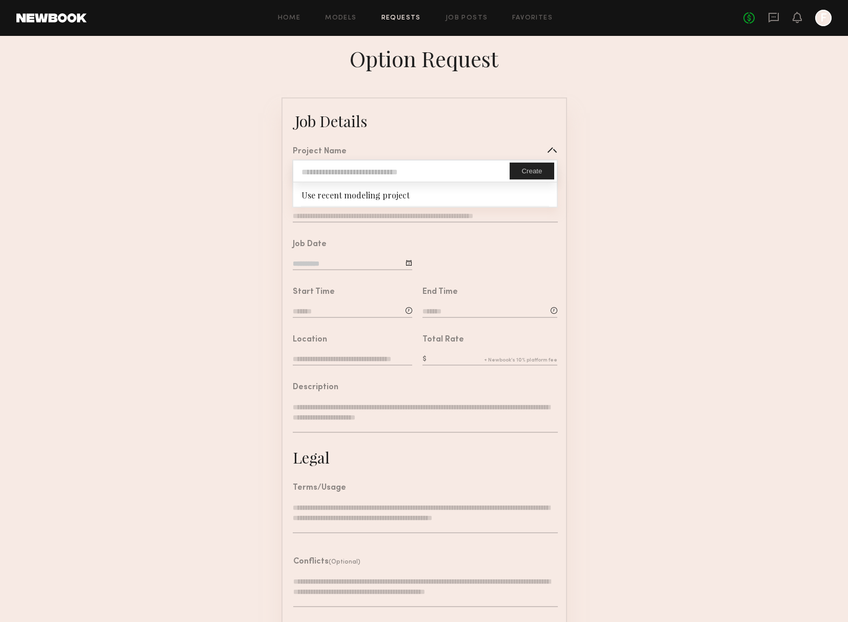
click at [365, 171] on input "text" at bounding box center [401, 170] width 216 height 21
type input "******"
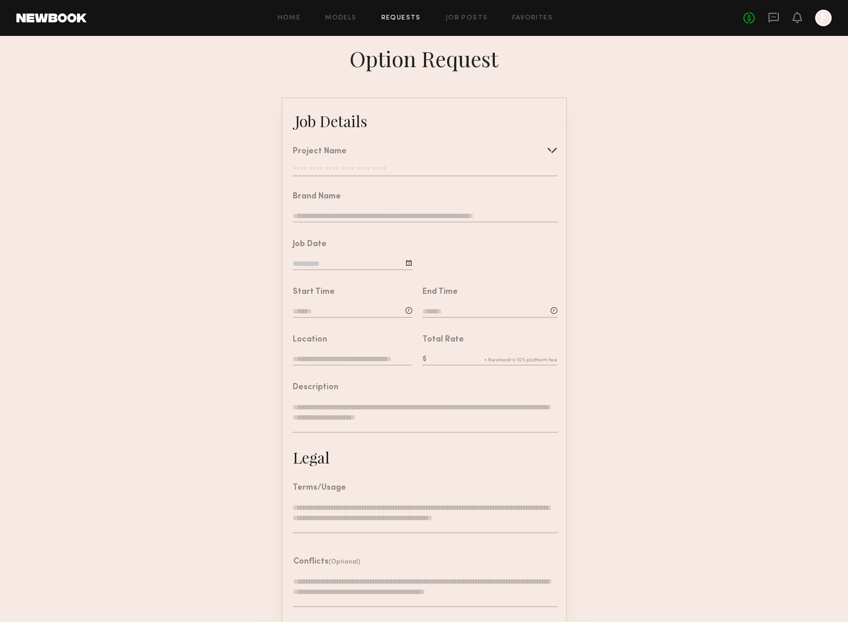
click at [256, 164] on form "Job Details Project Name ****** Create Use recent modeling project Brand Name J…" at bounding box center [424, 382] width 848 height 571
click at [351, 165] on div "Project Name ****** Create Use recent modeling project" at bounding box center [425, 162] width 265 height 29
click at [462, 357] on input "text" at bounding box center [489, 359] width 135 height 11
click at [357, 362] on input "text" at bounding box center [352, 359] width 119 height 11
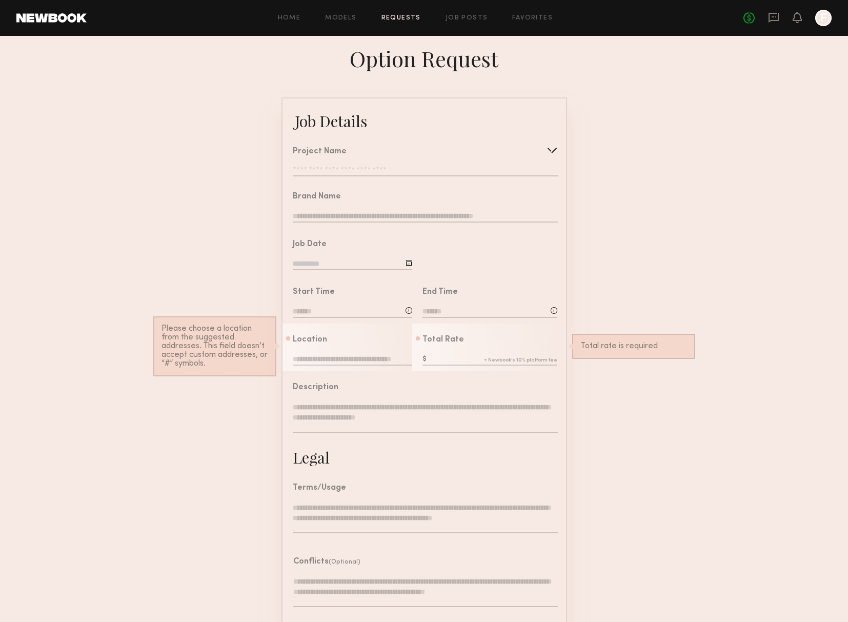
click at [376, 408] on textarea at bounding box center [425, 417] width 265 height 31
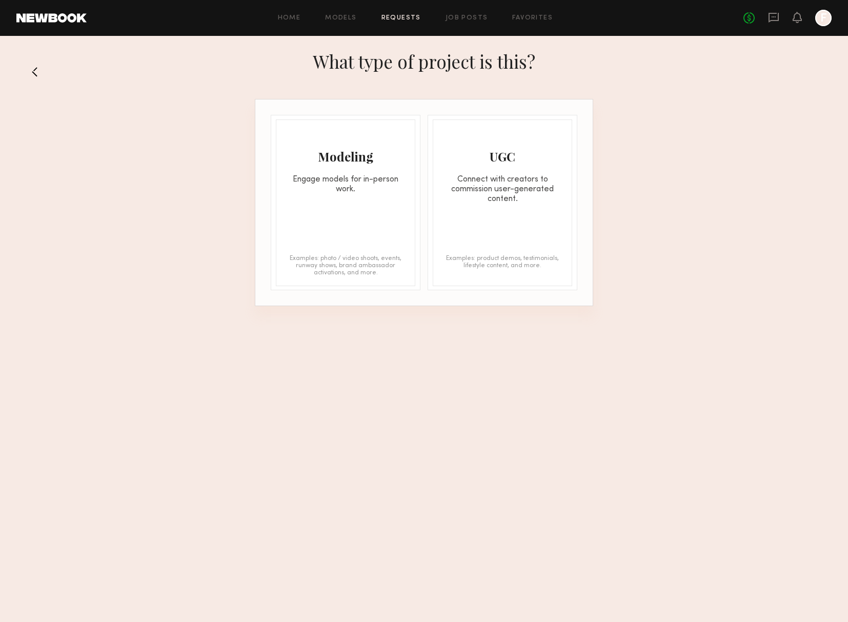
click at [32, 70] on button at bounding box center [39, 72] width 16 height 16
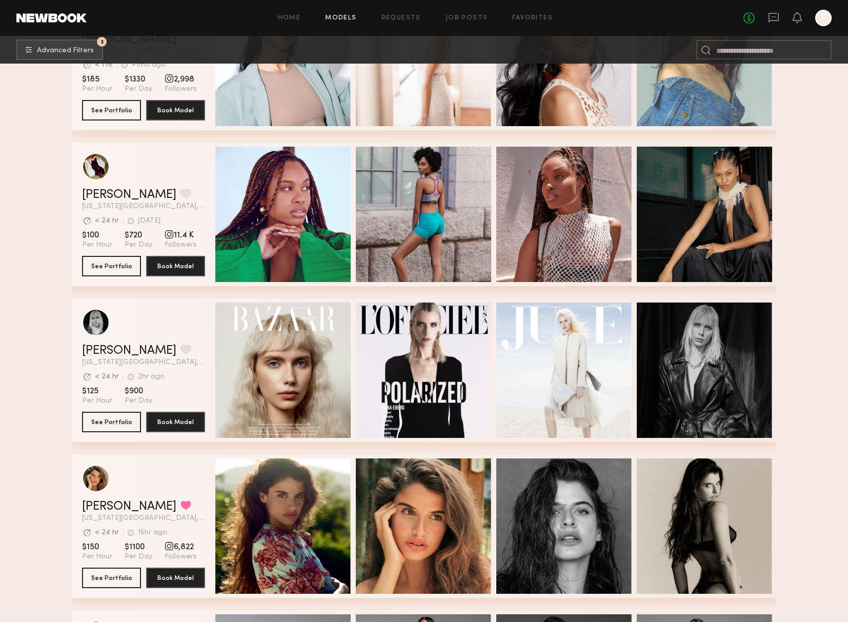
scroll to position [478, 0]
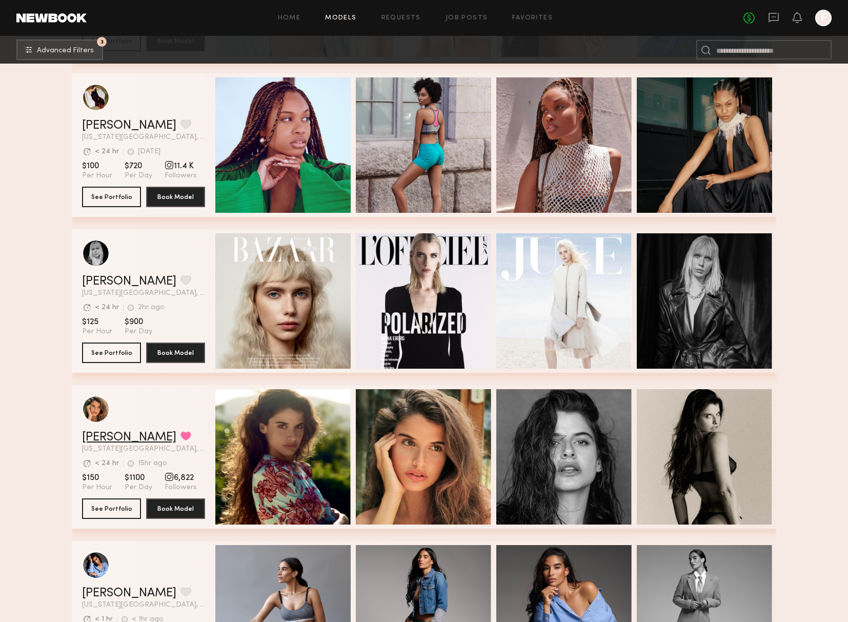
click at [104, 439] on link "[PERSON_NAME]" at bounding box center [129, 437] width 94 height 12
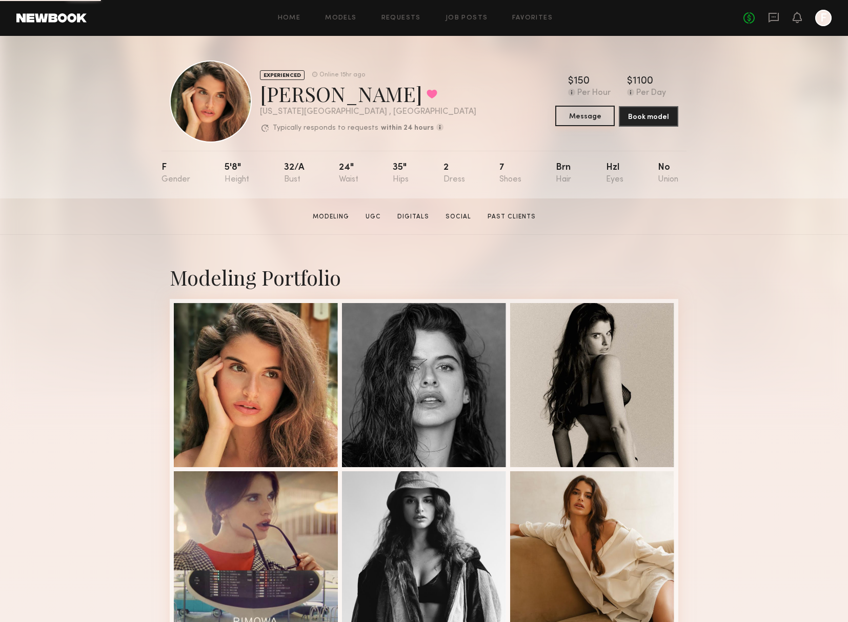
click at [582, 117] on button "Message" at bounding box center [584, 116] width 59 height 21
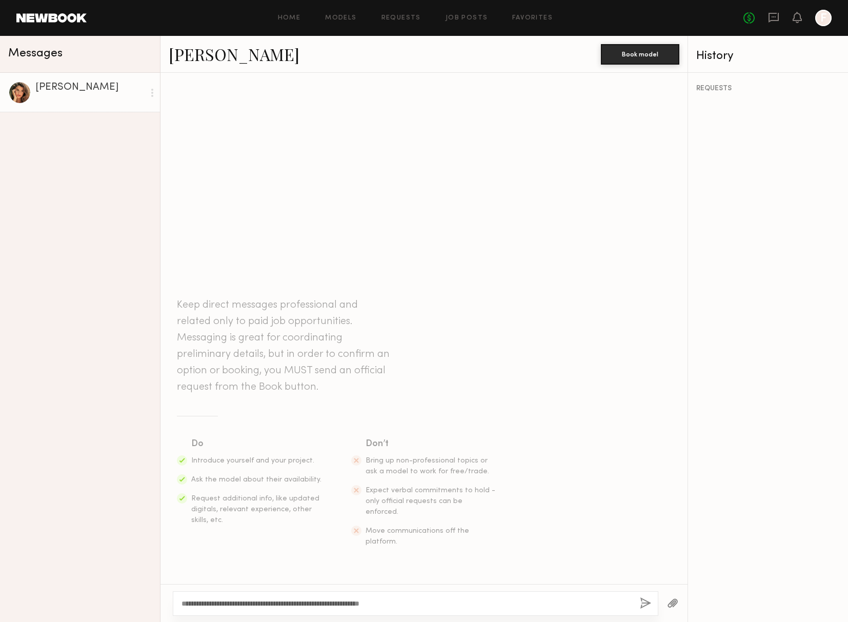
click at [293, 600] on textarea "**********" at bounding box center [406, 603] width 450 height 10
click at [409, 598] on div "**********" at bounding box center [406, 603] width 450 height 10
click at [427, 605] on textarea "**********" at bounding box center [406, 603] width 450 height 10
click at [334, 602] on textarea "**********" at bounding box center [406, 603] width 450 height 10
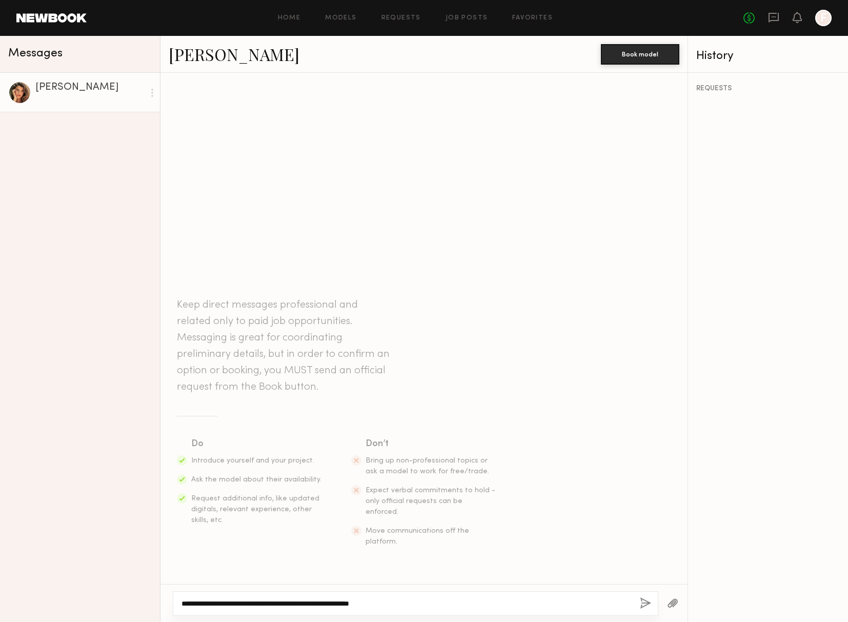
drag, startPoint x: 474, startPoint y: 607, endPoint x: 466, endPoint y: 605, distance: 7.8
click at [471, 607] on textarea "**********" at bounding box center [406, 603] width 450 height 10
click at [549, 602] on textarea "**********" at bounding box center [406, 603] width 450 height 10
click at [555, 602] on textarea "**********" at bounding box center [406, 603] width 450 height 10
click at [625, 604] on textarea "**********" at bounding box center [406, 603] width 450 height 10
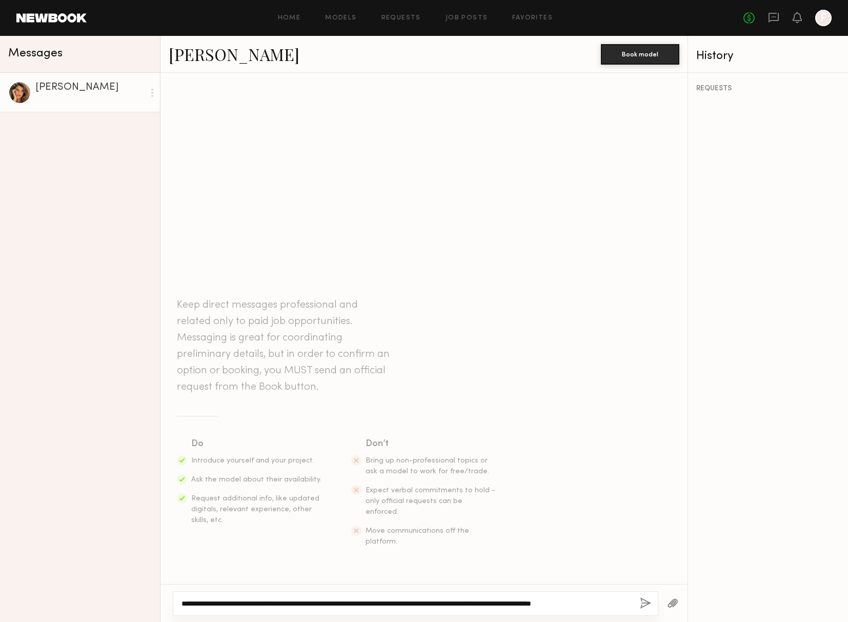
click at [631, 604] on textarea "**********" at bounding box center [406, 603] width 450 height 10
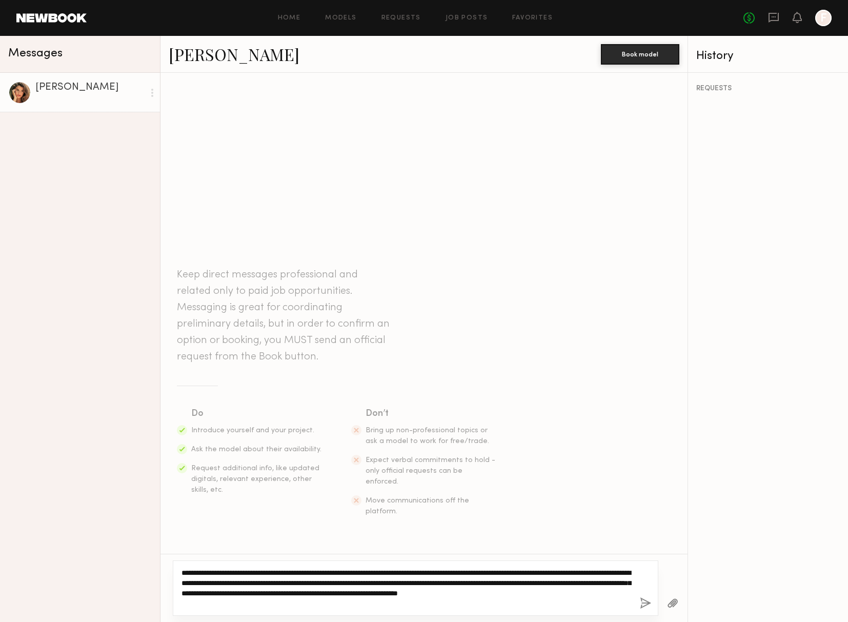
drag, startPoint x: 260, startPoint y: 605, endPoint x: 165, endPoint y: 557, distance: 106.8
click at [165, 557] on div "**********" at bounding box center [423, 588] width 527 height 68
click at [413, 584] on textarea "**********" at bounding box center [406, 588] width 450 height 41
click at [284, 581] on textarea "**********" at bounding box center [406, 588] width 450 height 41
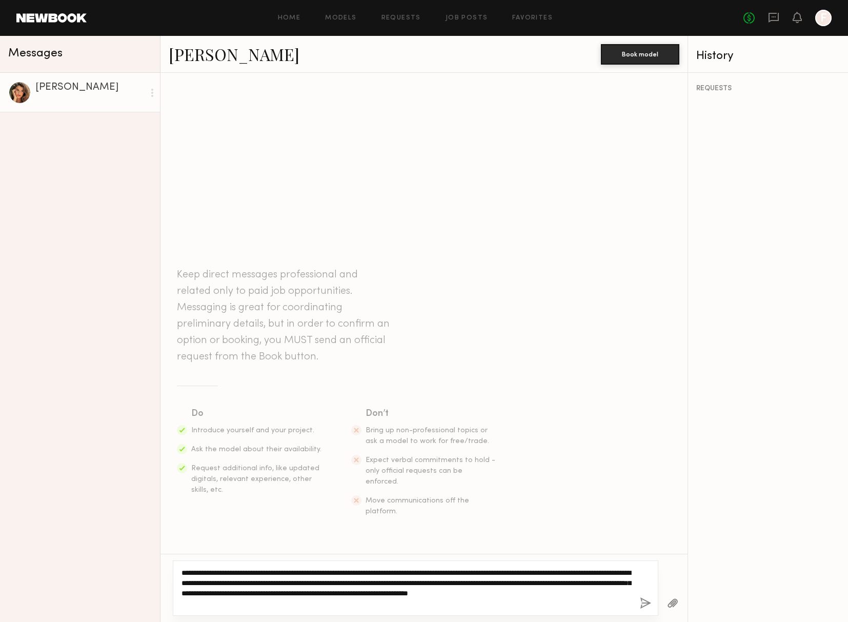
drag, startPoint x: 308, startPoint y: 604, endPoint x: 231, endPoint y: 570, distance: 84.7
click at [231, 570] on textarea "**********" at bounding box center [406, 588] width 450 height 41
click at [285, 593] on textarea "**********" at bounding box center [406, 588] width 450 height 41
click at [557, 603] on textarea "**********" at bounding box center [406, 588] width 450 height 41
type textarea "**********"
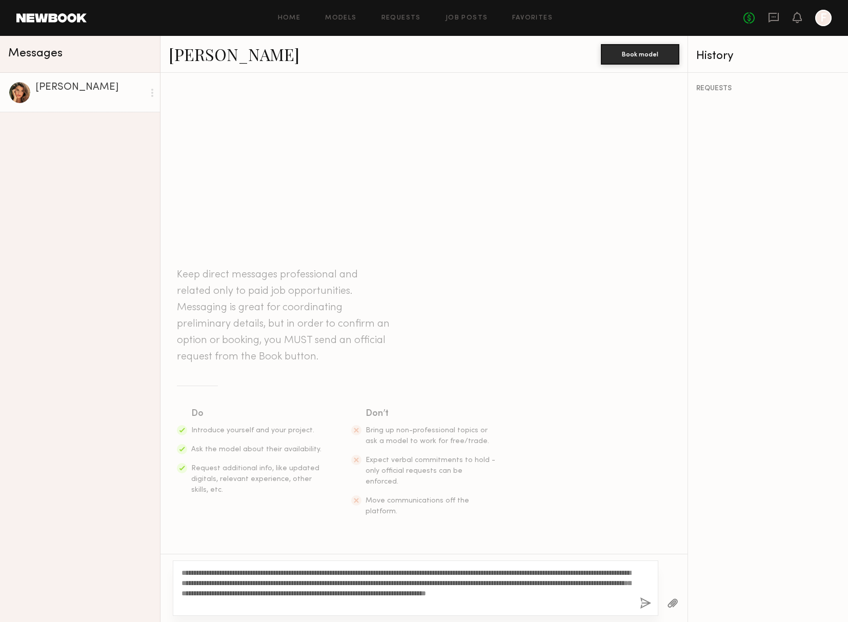
click at [645, 604] on button "button" at bounding box center [645, 603] width 11 height 13
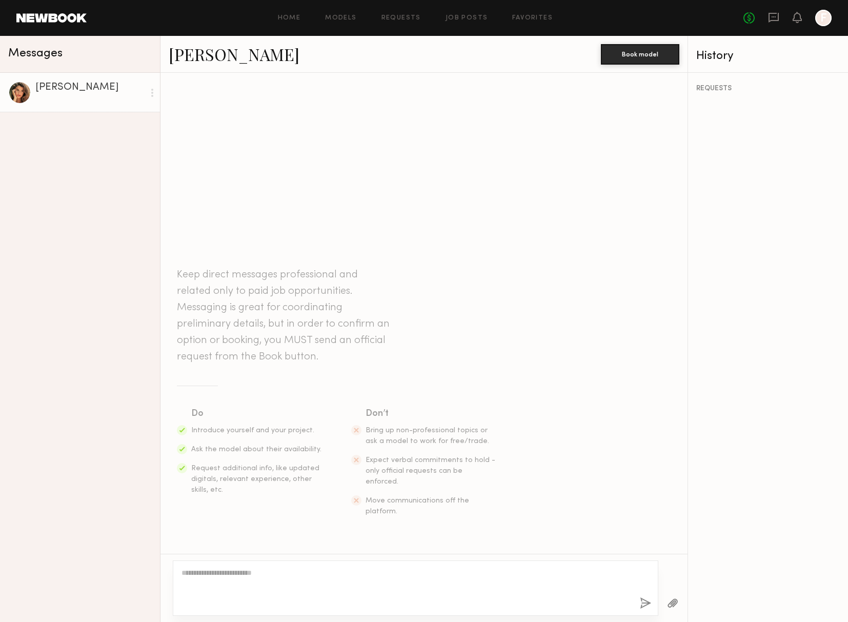
scroll to position [7, 0]
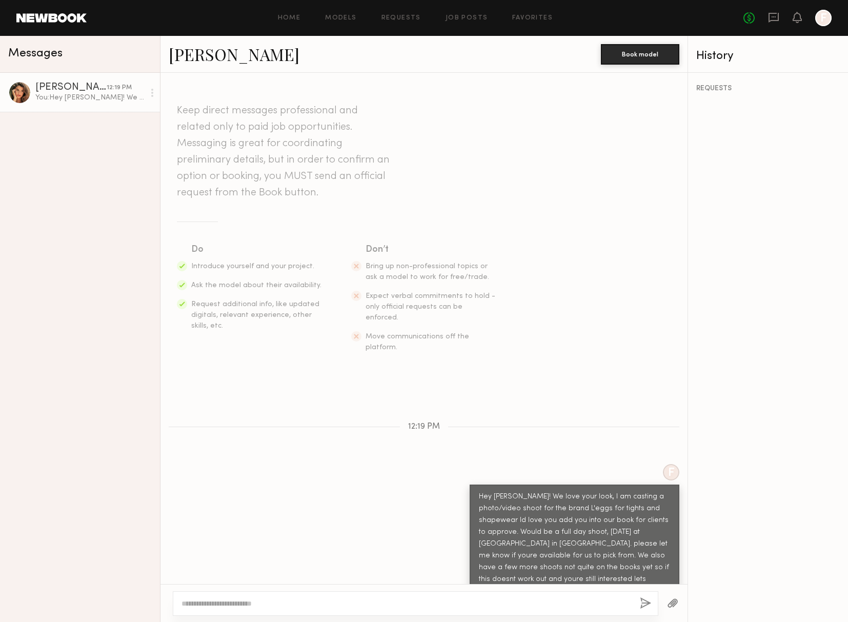
click at [46, 88] on div "Manuela G." at bounding box center [70, 88] width 71 height 10
click at [21, 95] on div at bounding box center [19, 92] width 23 height 23
click at [75, 85] on div "Manuela G." at bounding box center [70, 88] width 71 height 10
click at [151, 94] on div at bounding box center [152, 93] width 15 height 21
click at [73, 80] on link "Manuela G. 12:19 PM You: Hey Manuela! We love your look, I am casting a photo/v…" at bounding box center [80, 92] width 160 height 39
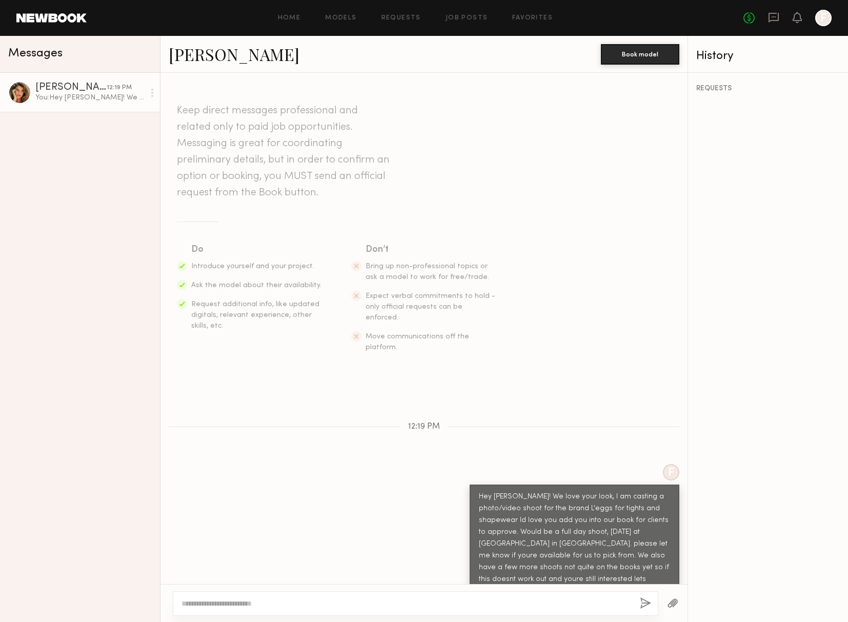
click at [55, 18] on link at bounding box center [51, 17] width 70 height 9
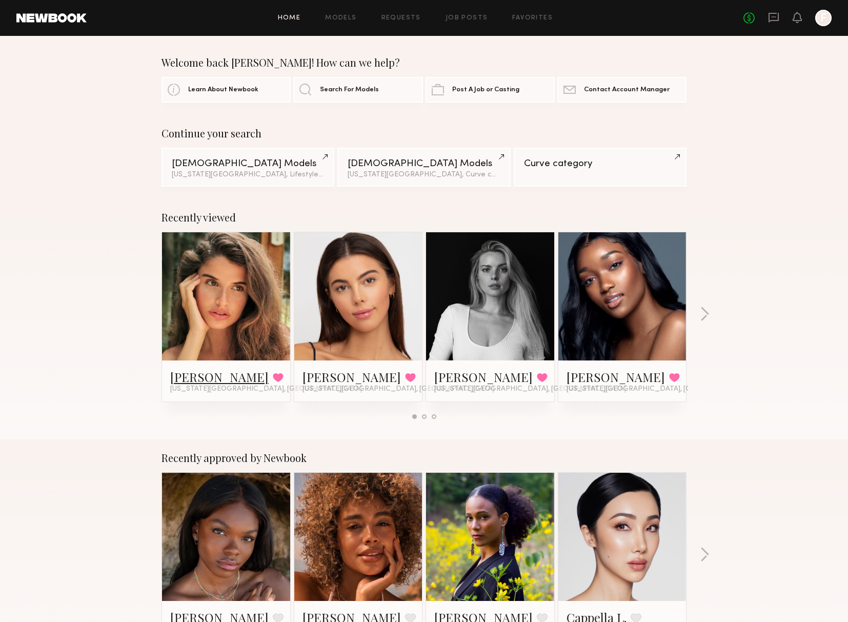
click at [205, 379] on link "[PERSON_NAME]" at bounding box center [219, 377] width 98 height 16
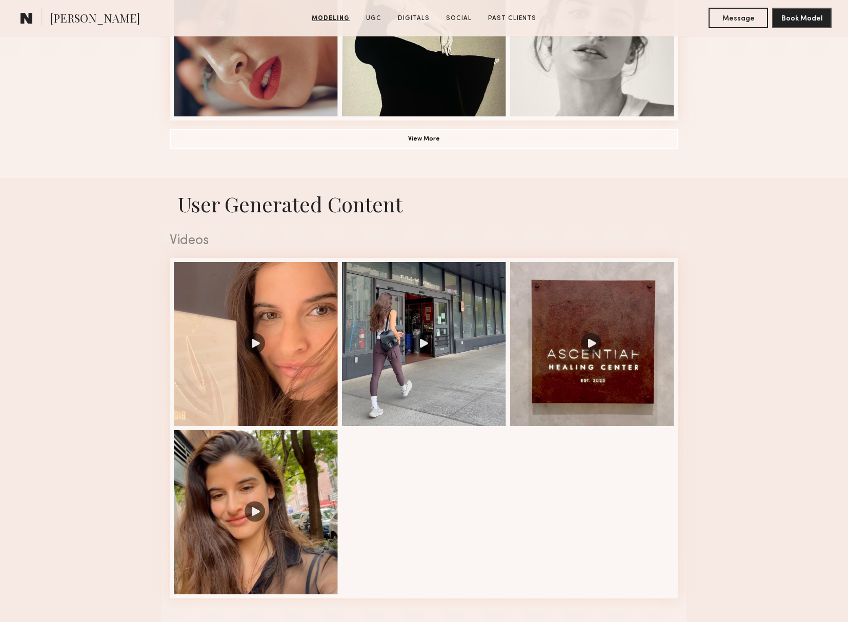
scroll to position [869, 0]
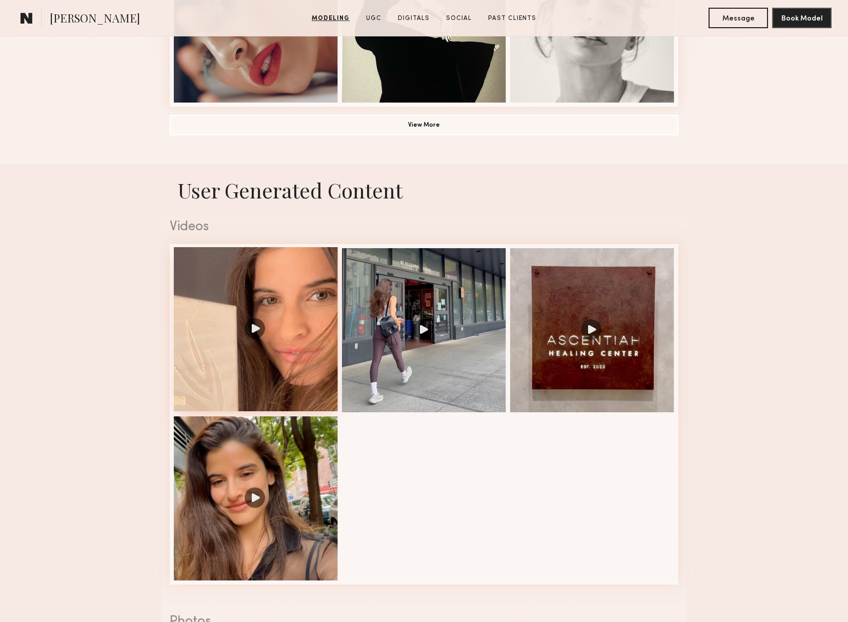
click at [256, 331] on div at bounding box center [256, 329] width 164 height 164
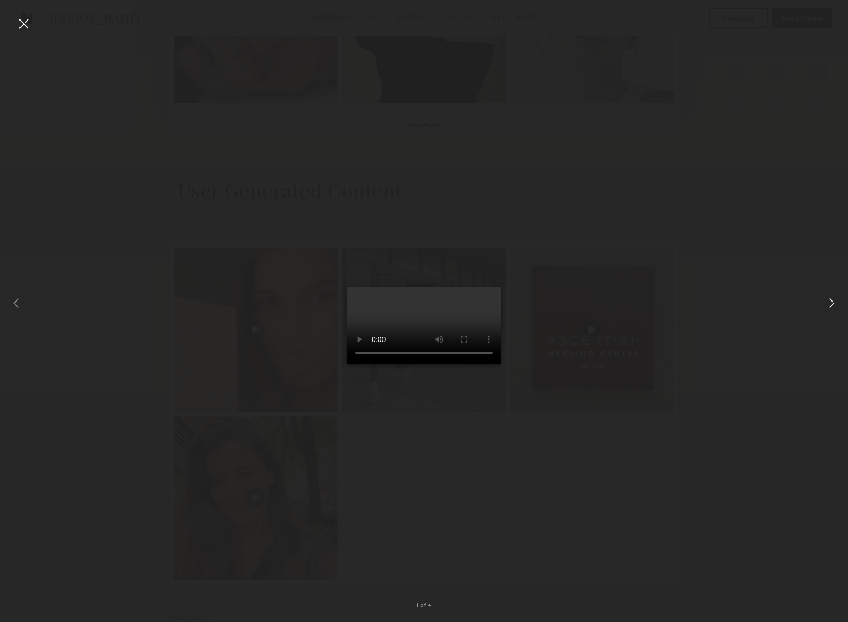
click at [828, 302] on common-icon at bounding box center [831, 303] width 16 height 16
click at [665, 518] on div at bounding box center [424, 302] width 848 height 573
click at [19, 26] on div at bounding box center [23, 23] width 16 height 16
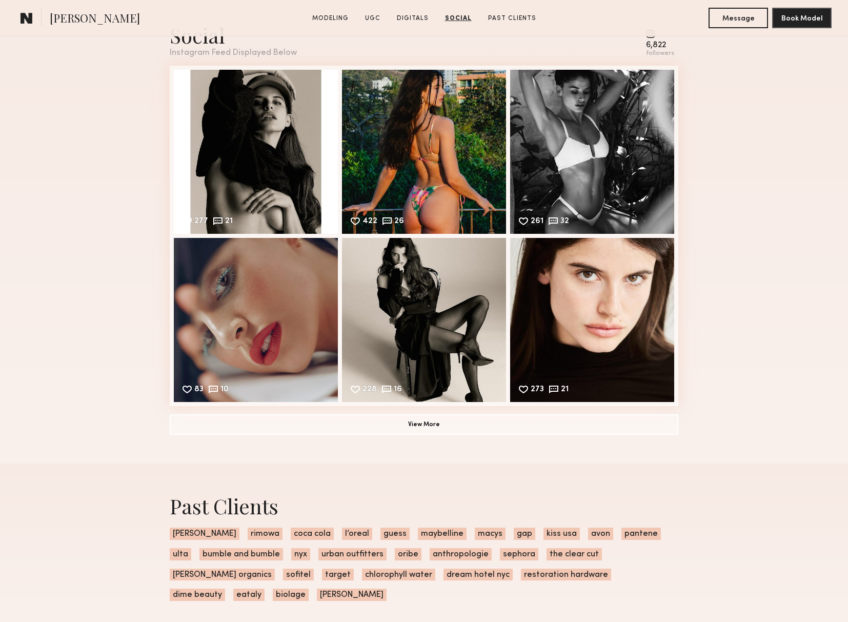
scroll to position [2049, 0]
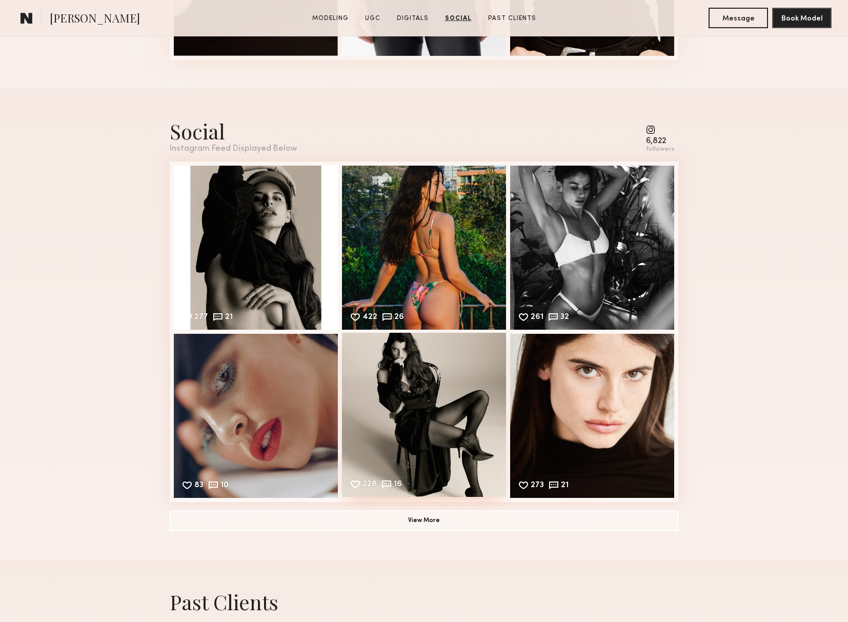
click at [422, 389] on div "228 16 Likes & comments displayed to show model’s engagement" at bounding box center [424, 415] width 164 height 164
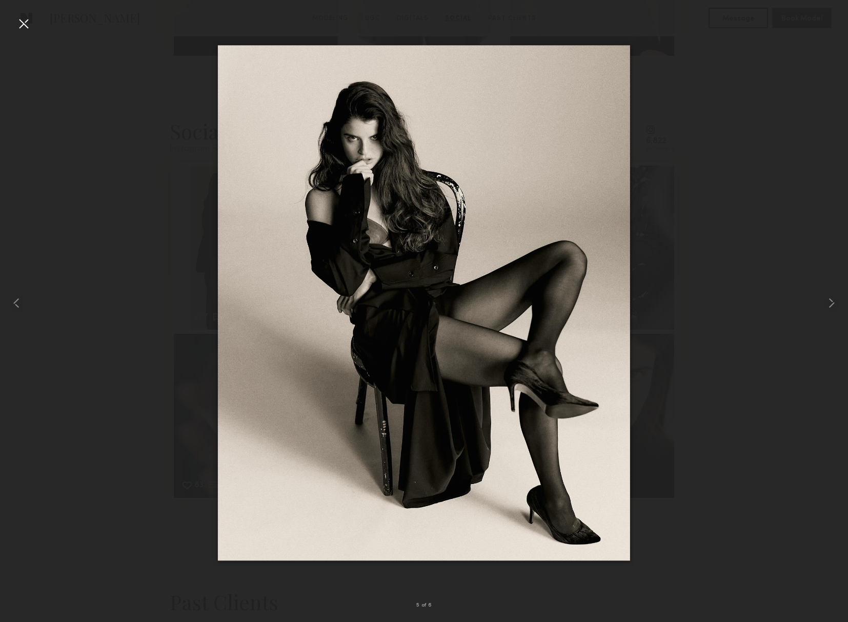
click at [113, 326] on div at bounding box center [424, 302] width 848 height 573
click at [27, 26] on div at bounding box center [23, 23] width 16 height 16
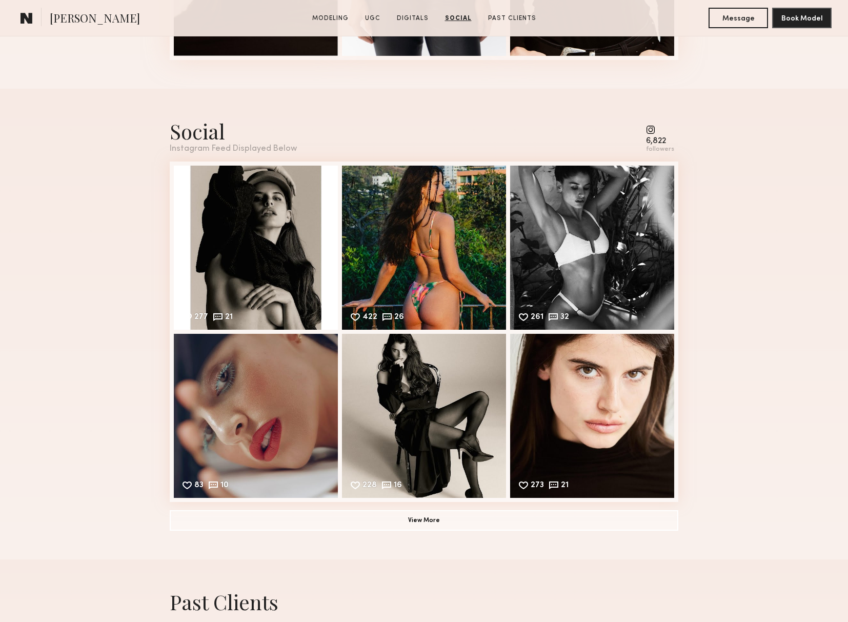
scroll to position [2039, 0]
